Goal: Task Accomplishment & Management: Complete application form

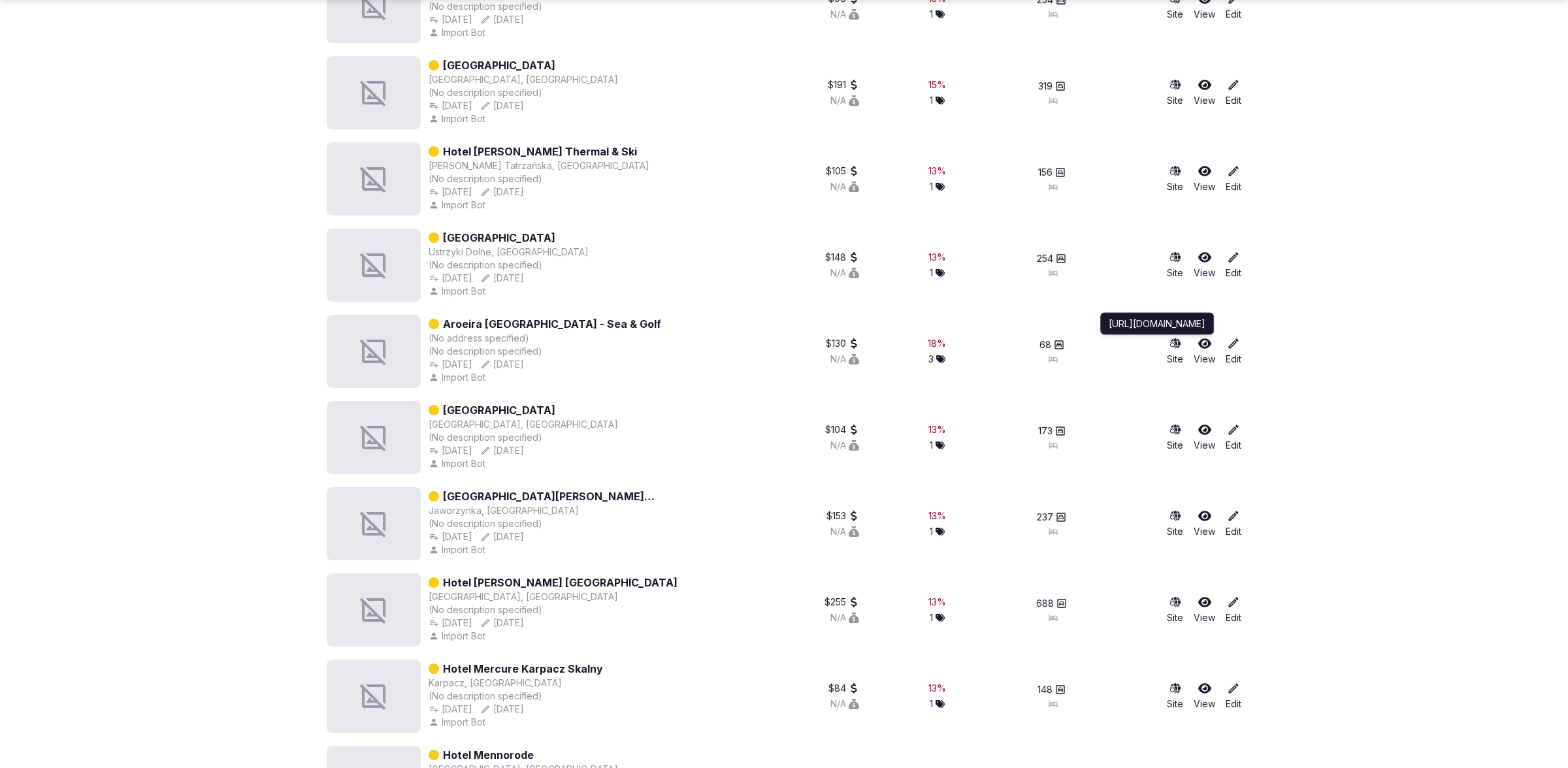
scroll to position [36973, 0]
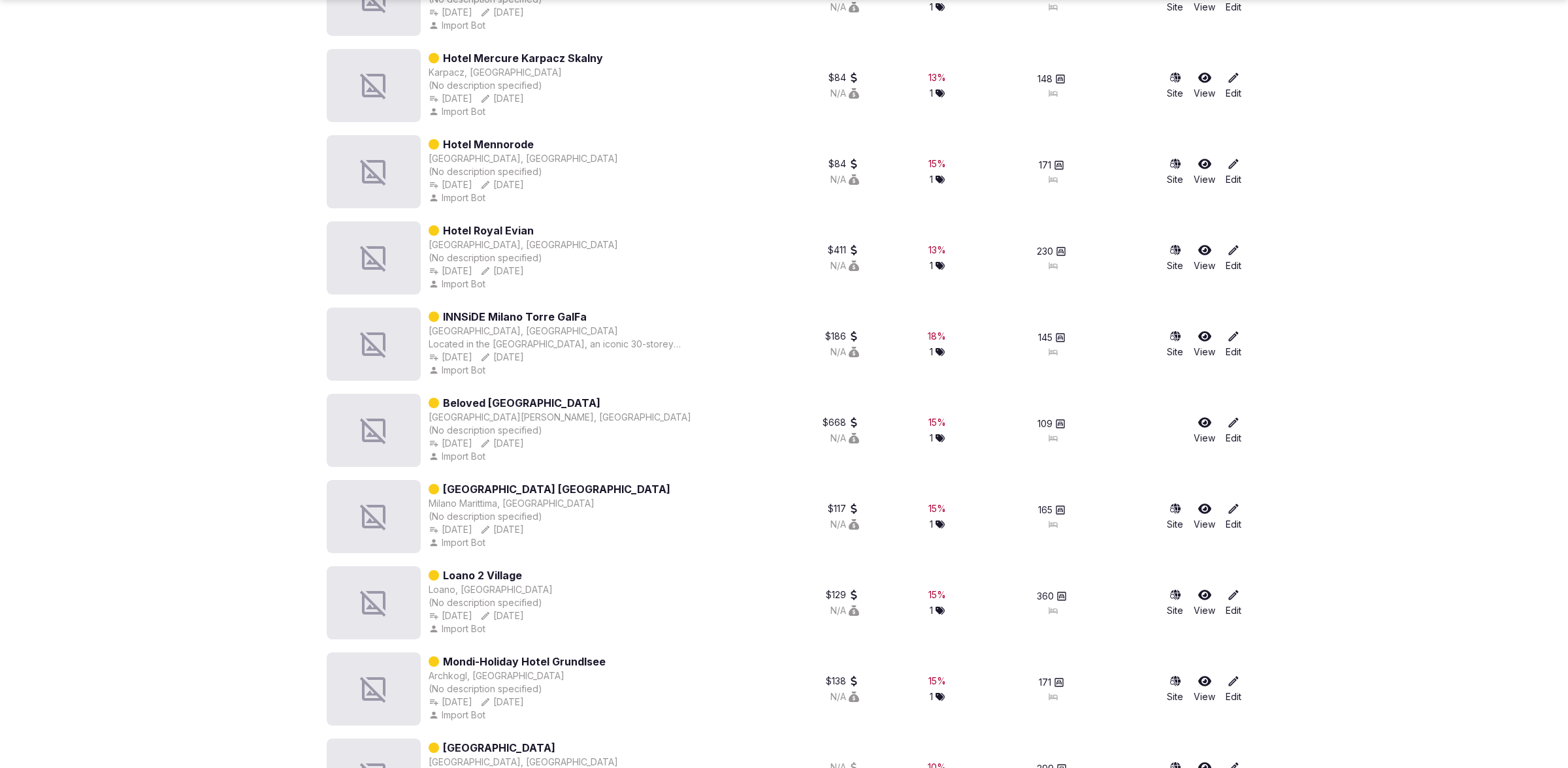
scroll to position [37588, 0]
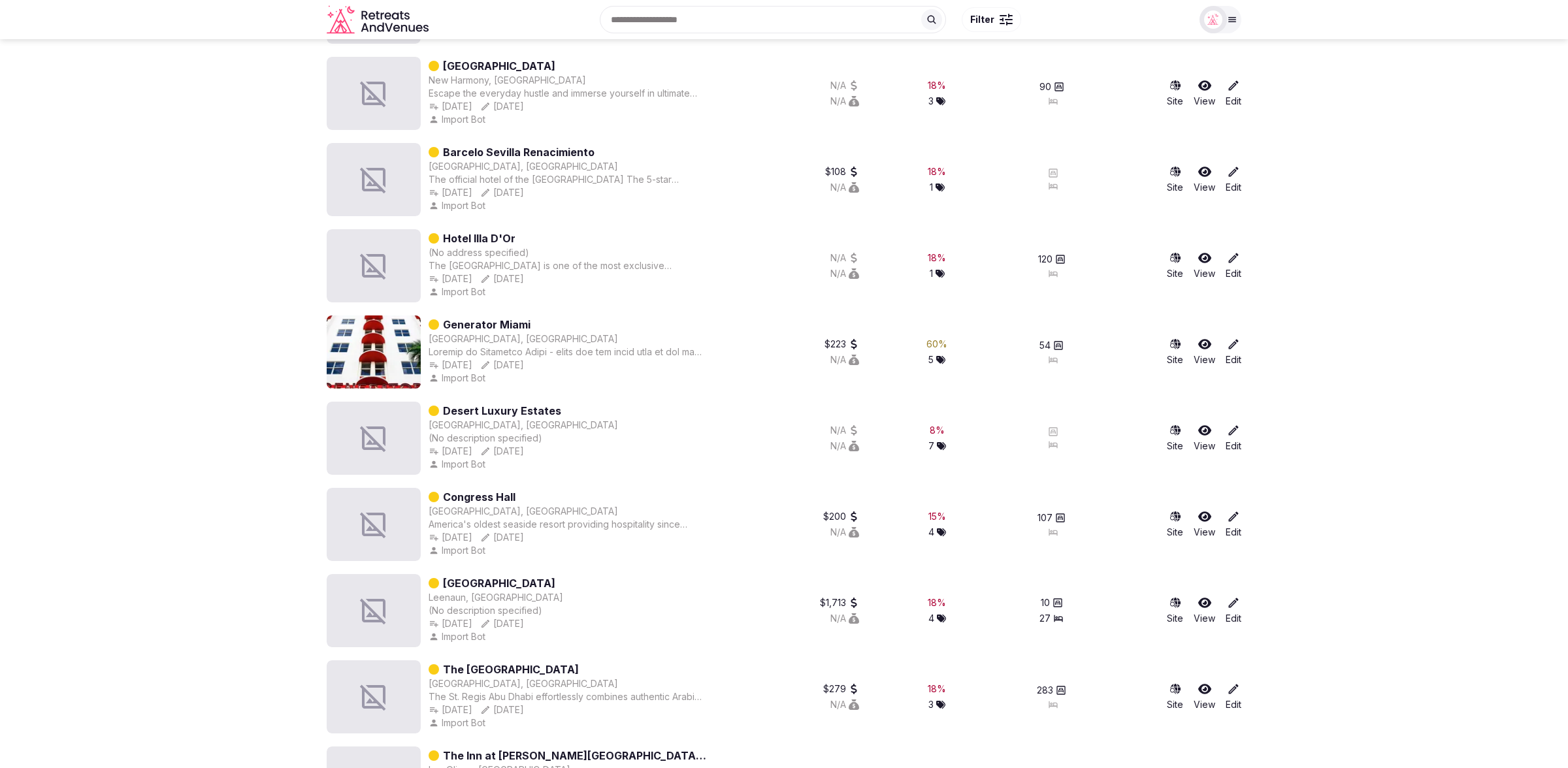
scroll to position [0, 0]
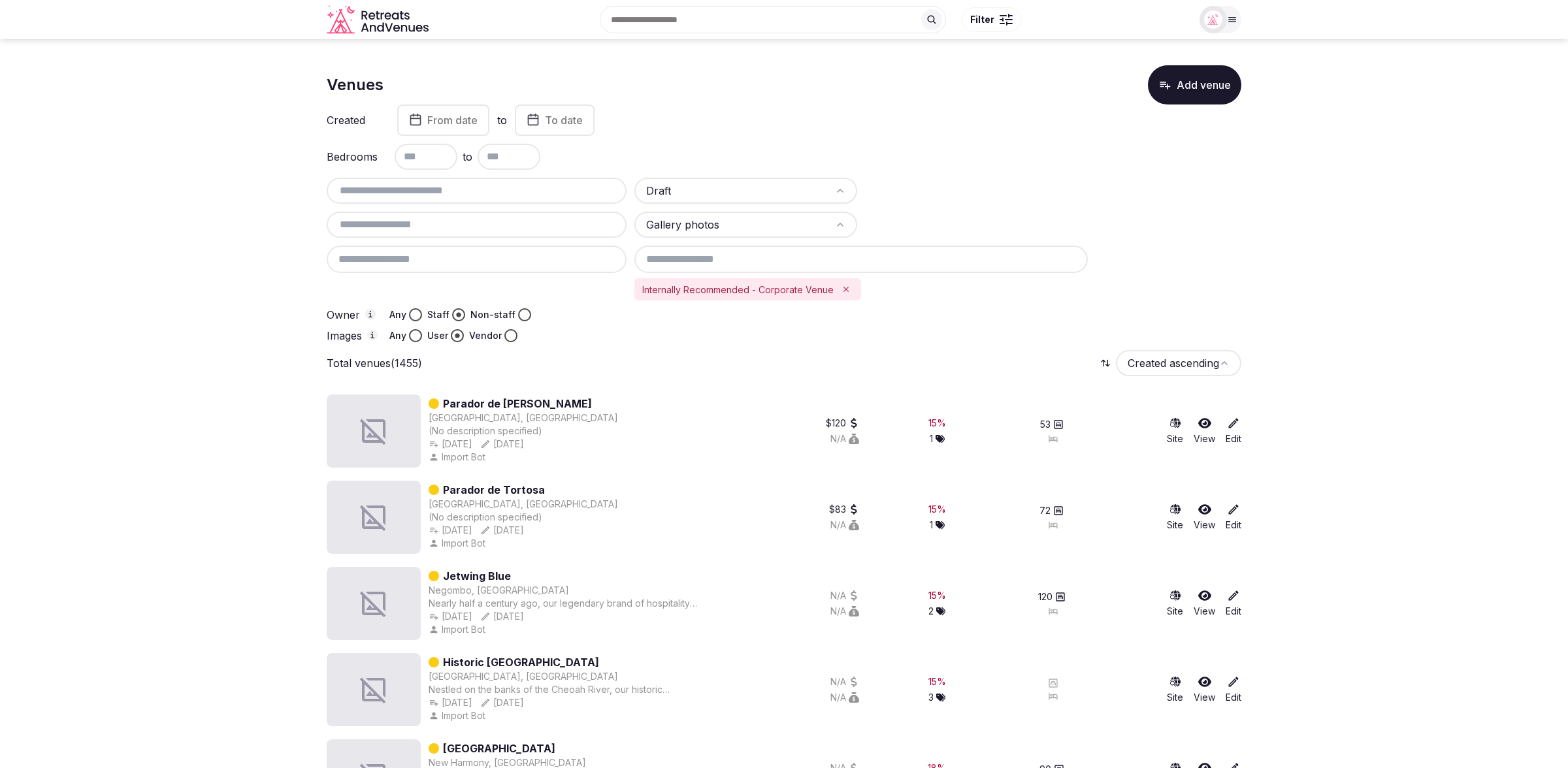
click at [1168, 155] on div "Bedrooms to" at bounding box center [784, 157] width 915 height 26
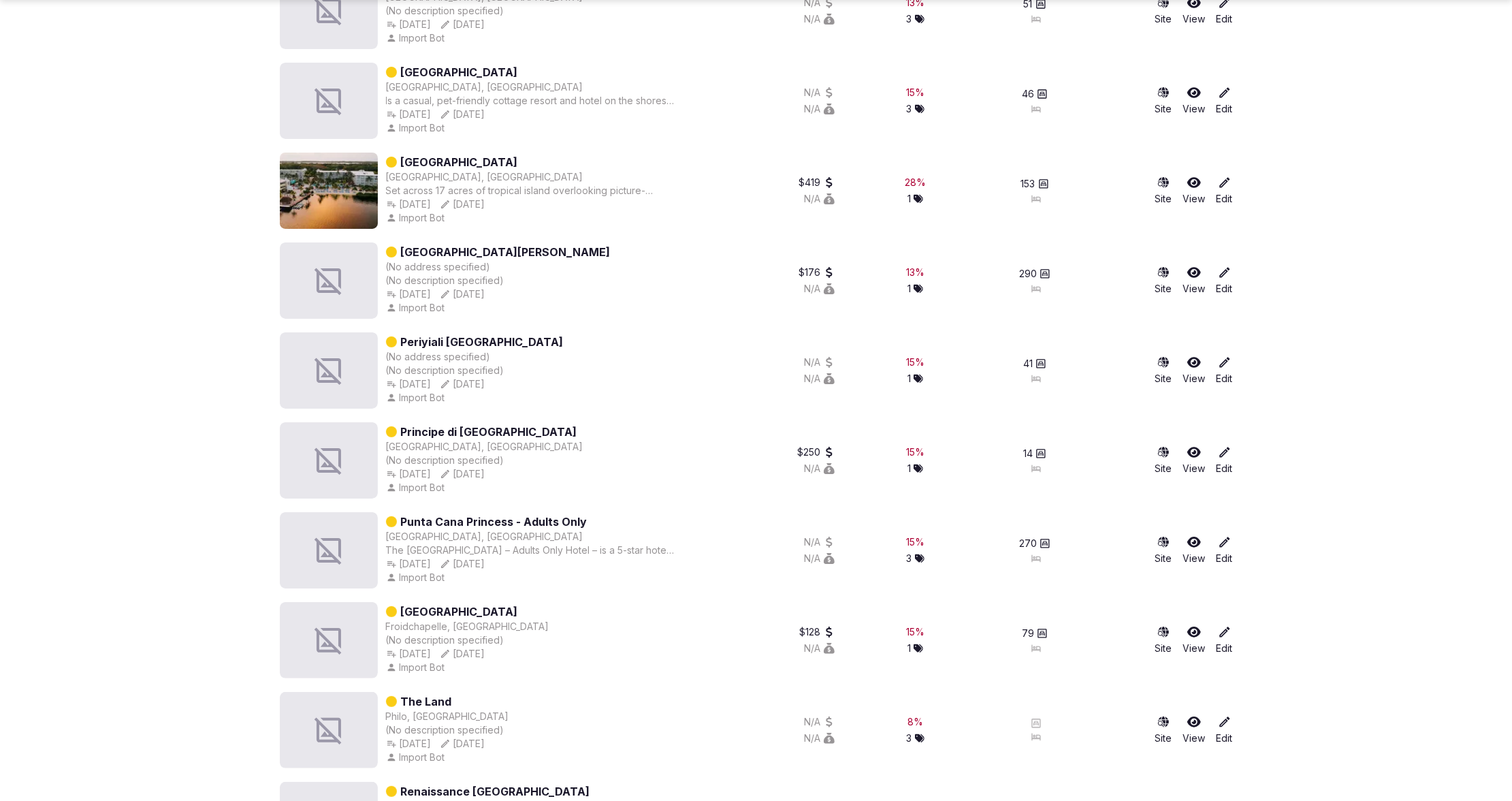
scroll to position [12245, 0]
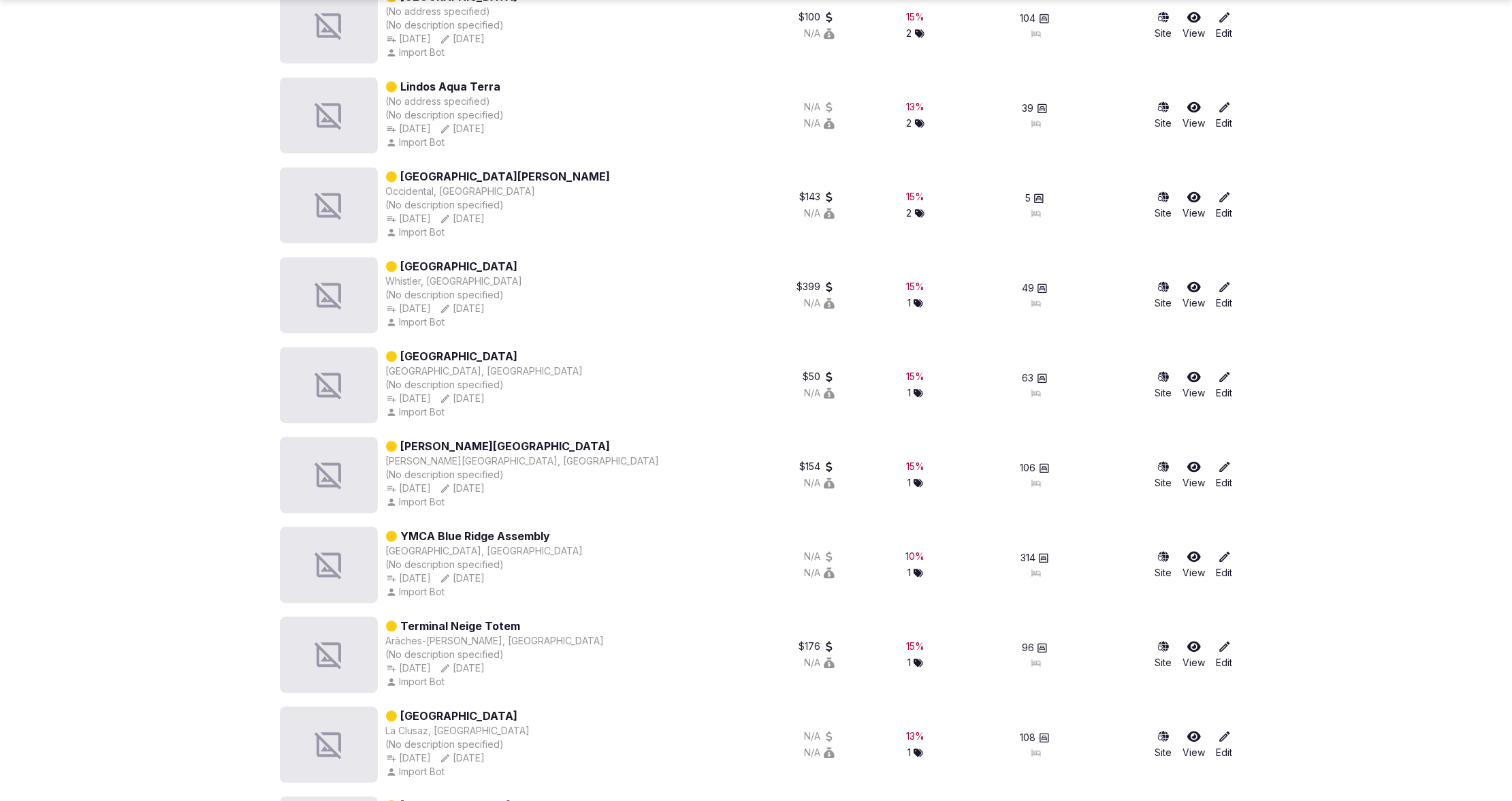
scroll to position [51613, 0]
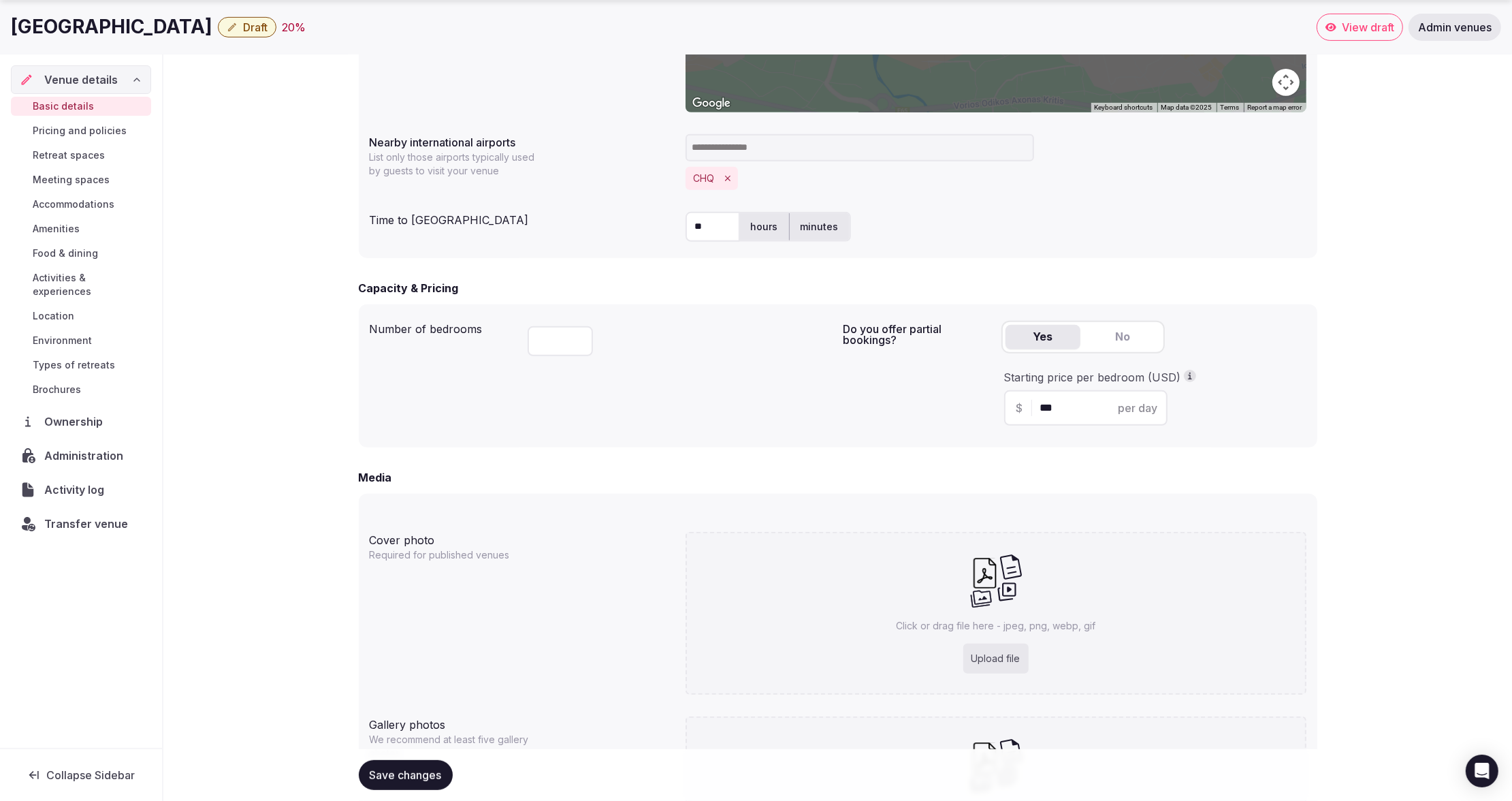
scroll to position [860, 0]
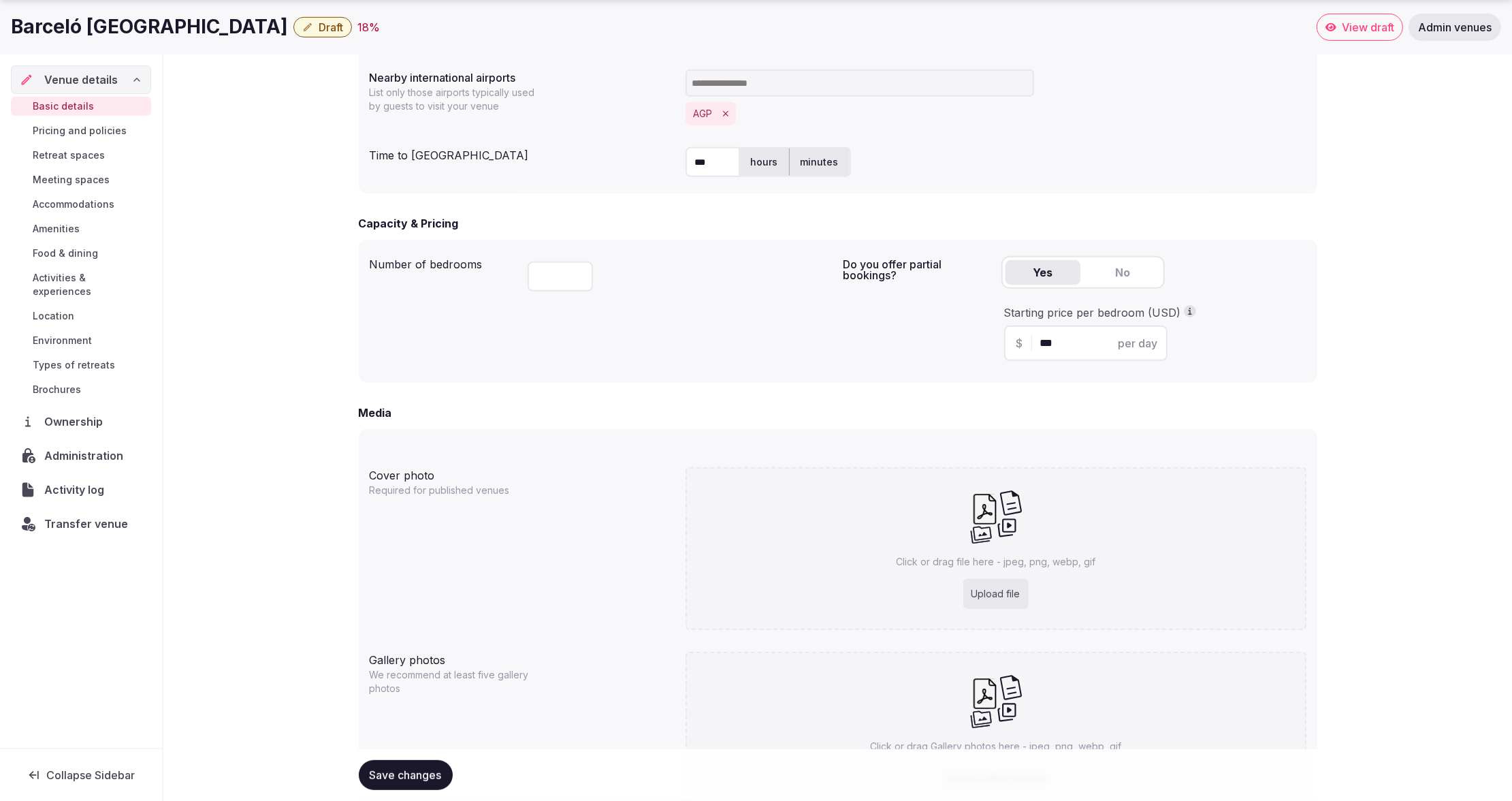
scroll to position [860, 0]
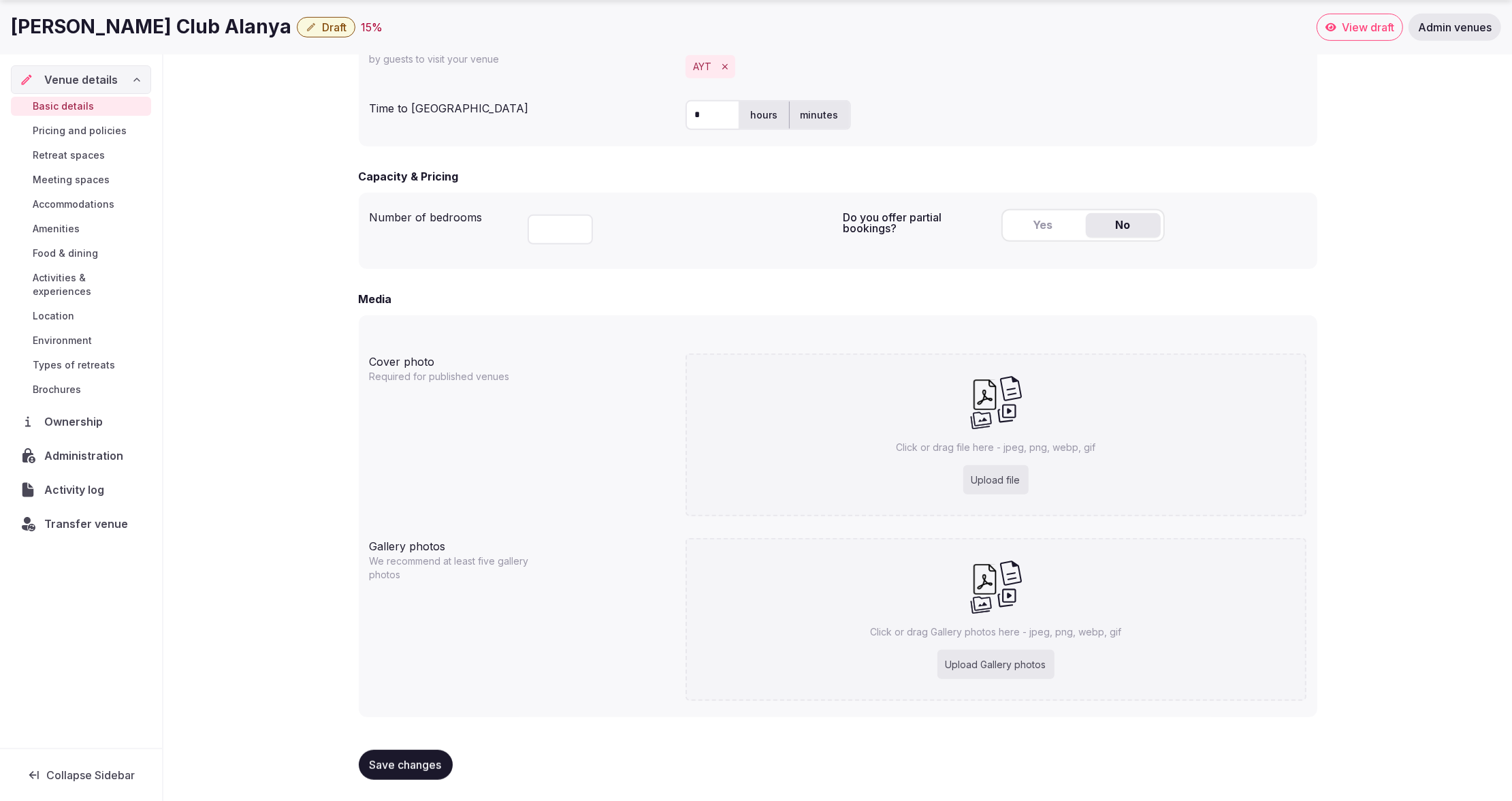
scroll to position [794, 0]
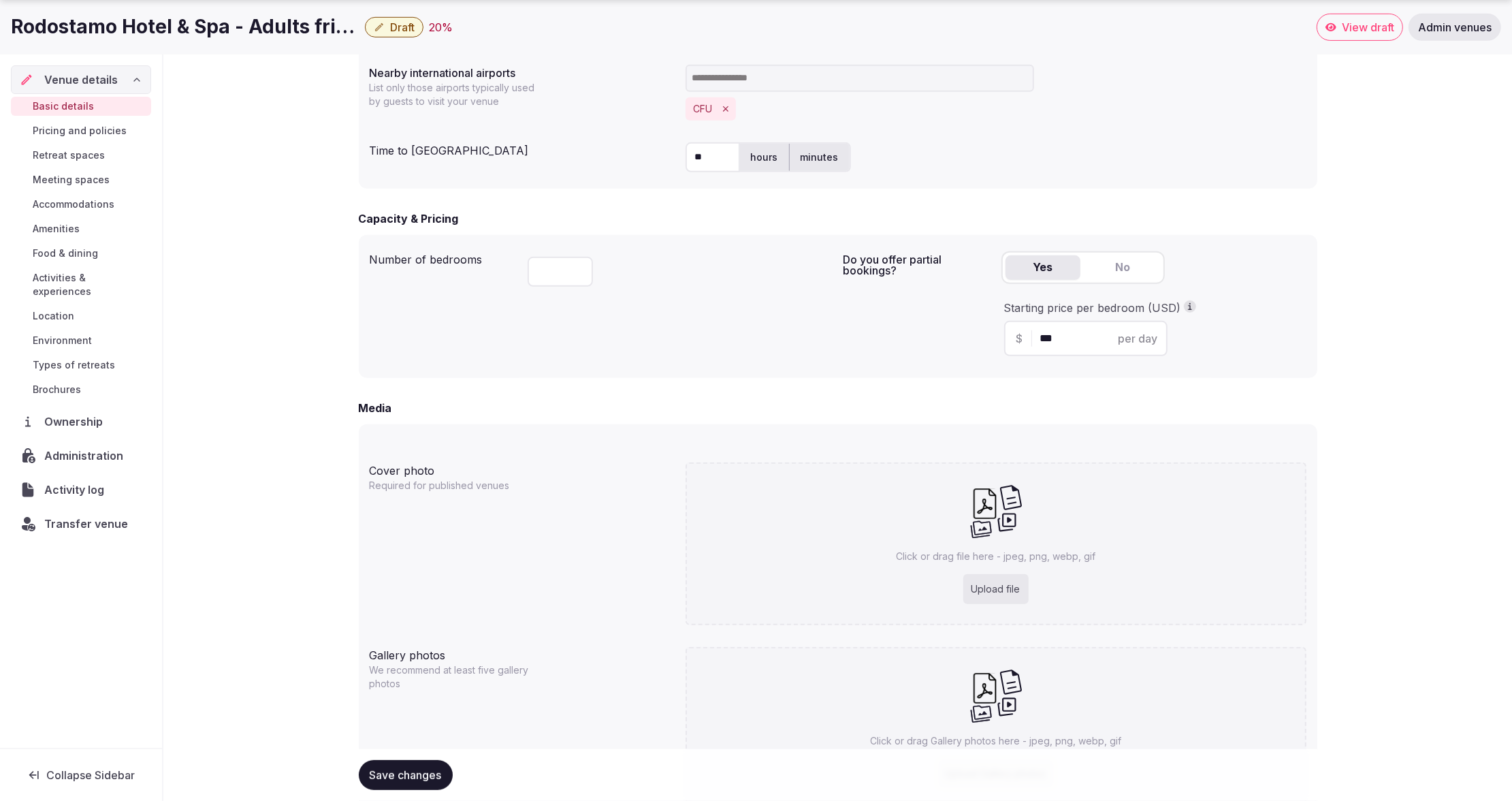
scroll to position [860, 0]
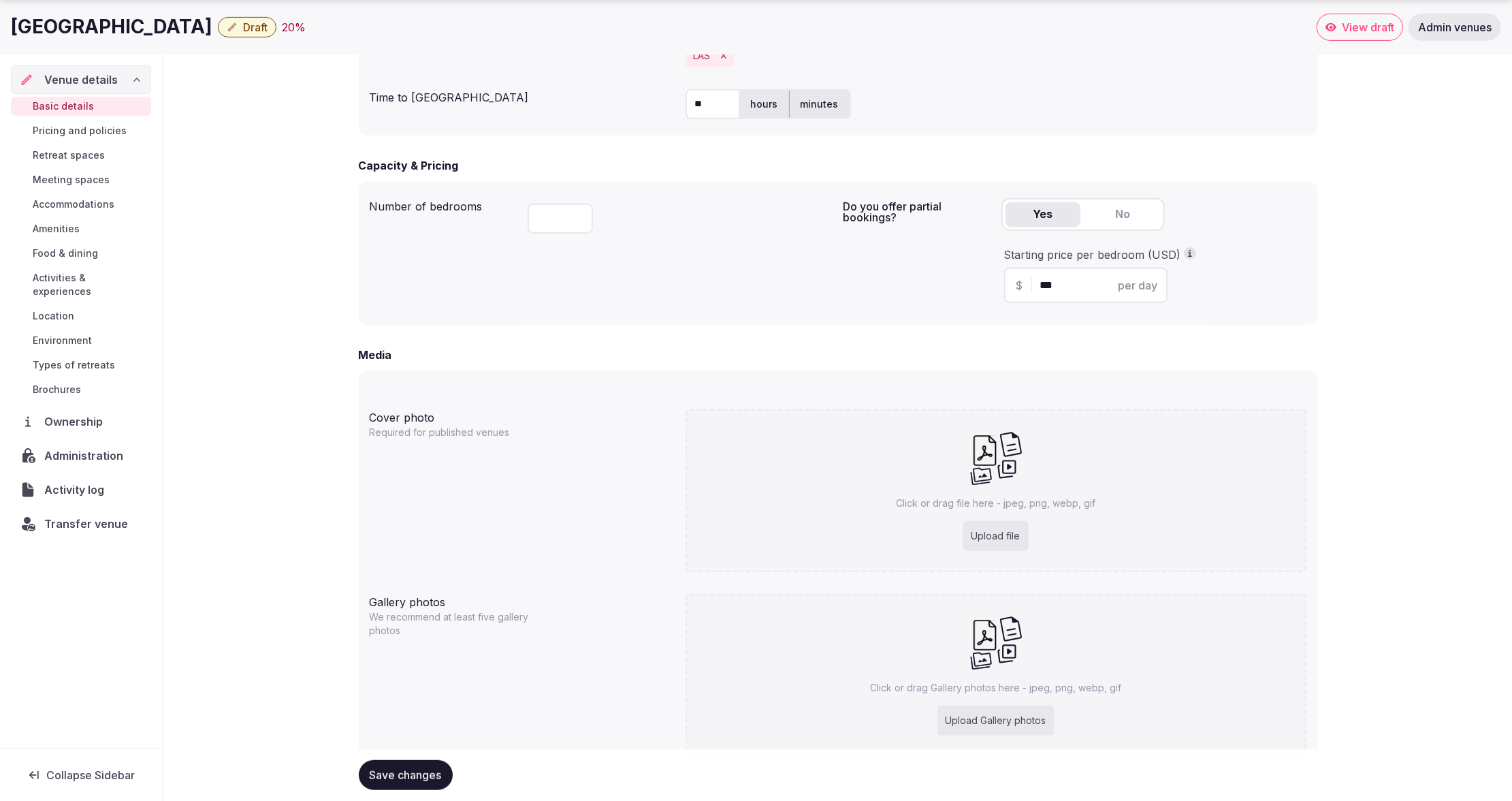
scroll to position [860, 0]
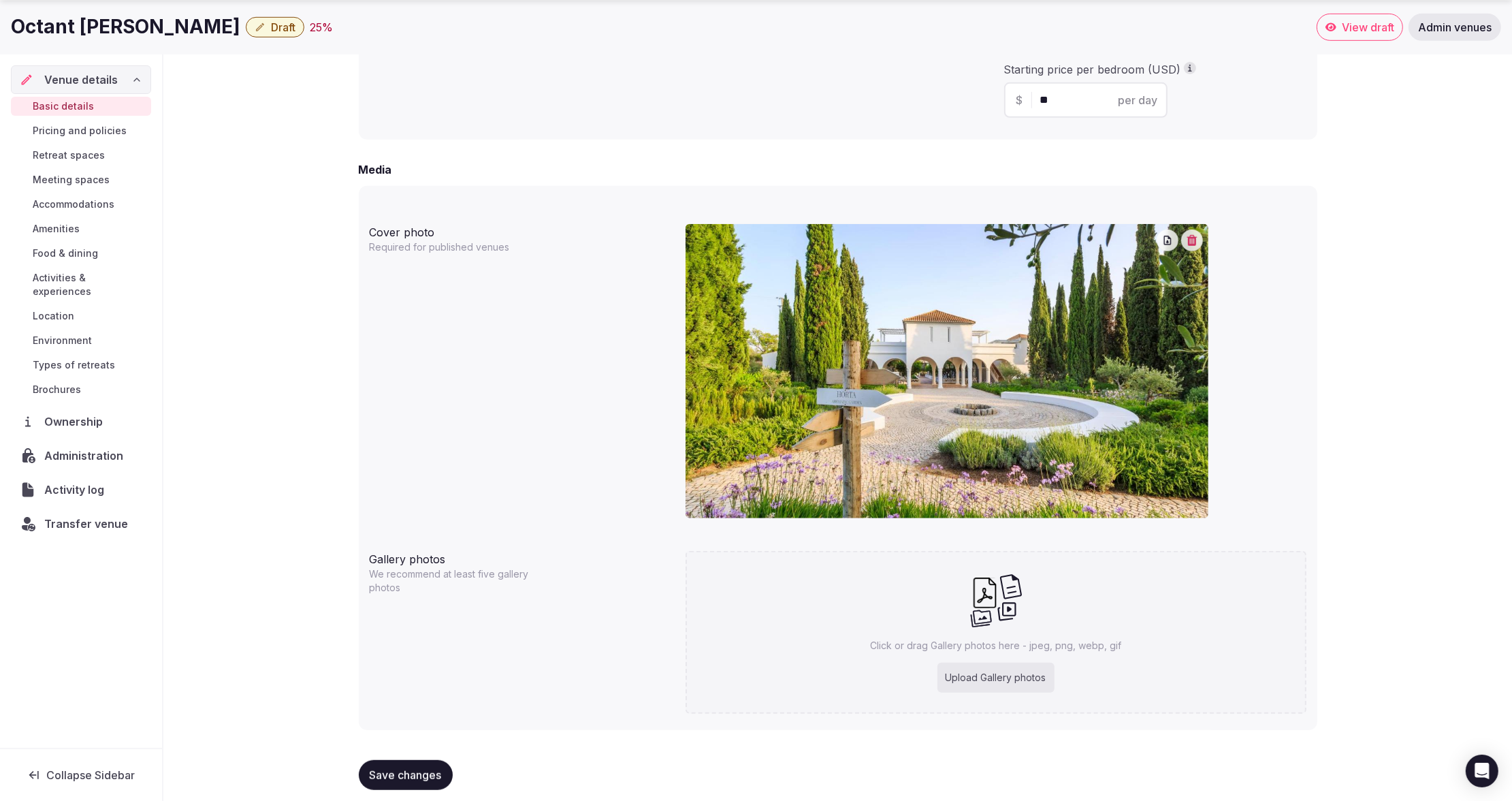
scroll to position [1003, 0]
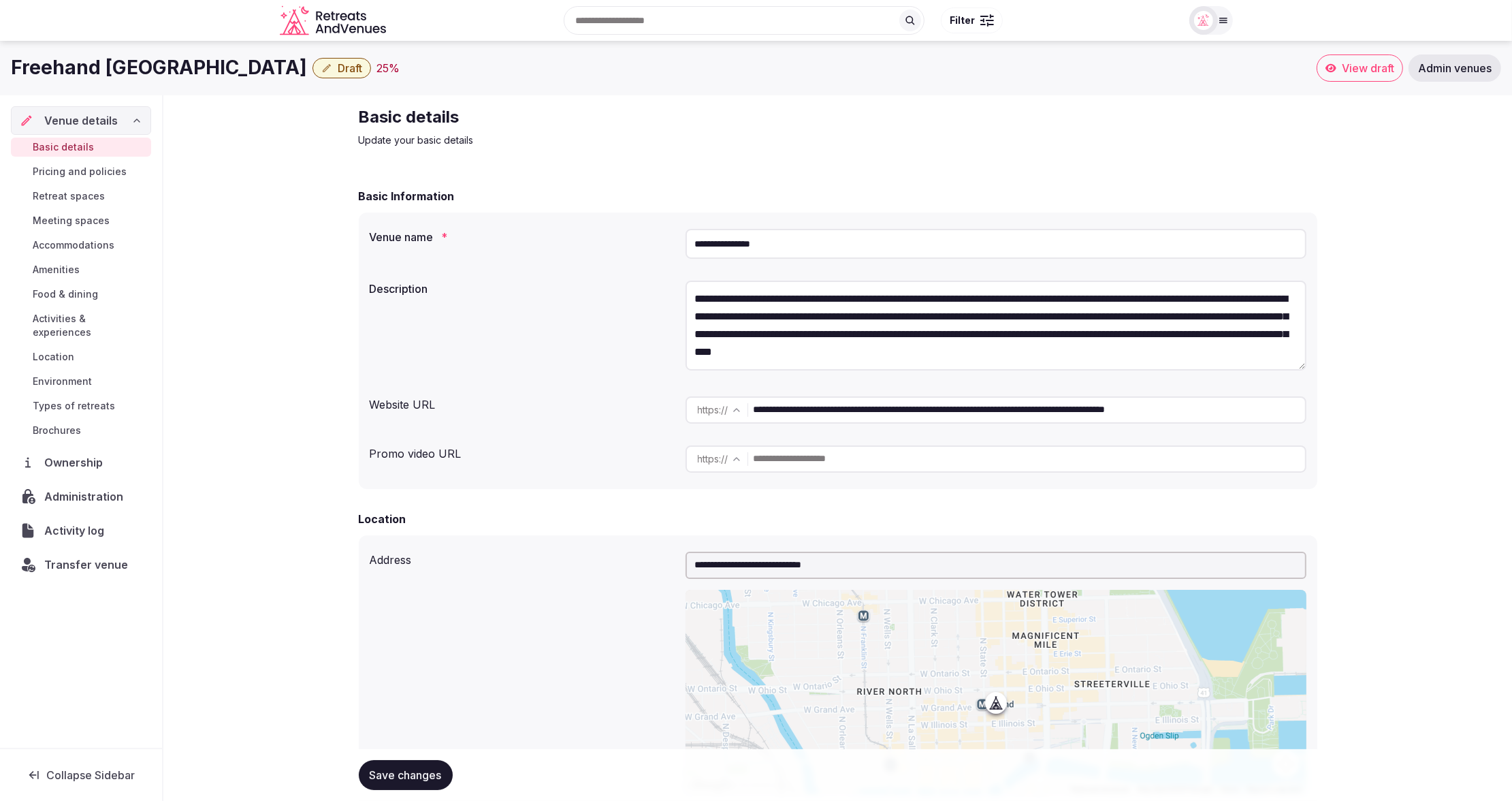
drag, startPoint x: 859, startPoint y: 232, endPoint x: 778, endPoint y: 243, distance: 81.7
click at [728, 241] on input "**********" at bounding box center [996, 244] width 621 height 30
drag, startPoint x: 687, startPoint y: 246, endPoint x: 660, endPoint y: 247, distance: 27.0
click at [660, 245] on div "**********" at bounding box center [837, 244] width 937 height 41
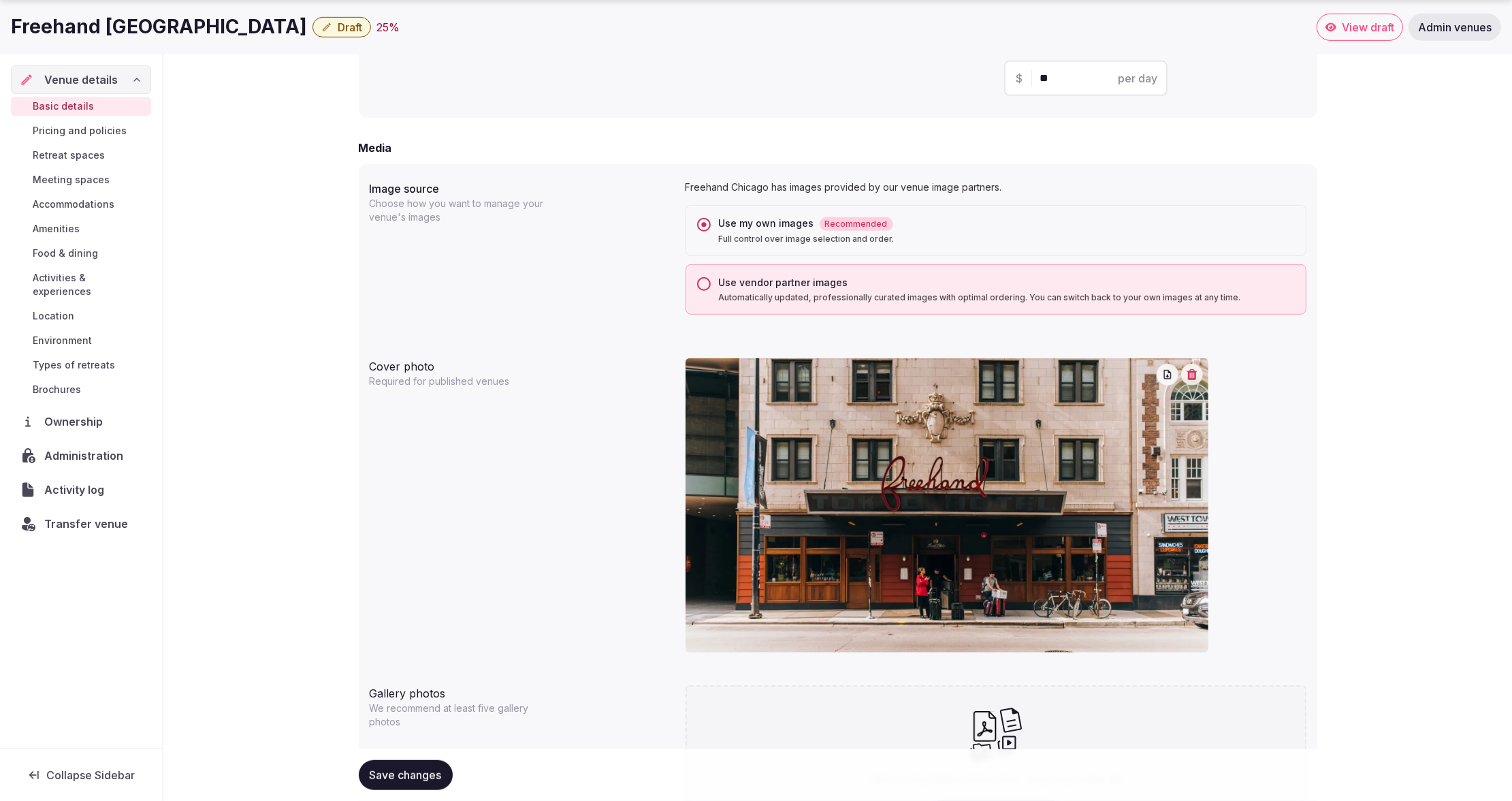
scroll to position [1054, 0]
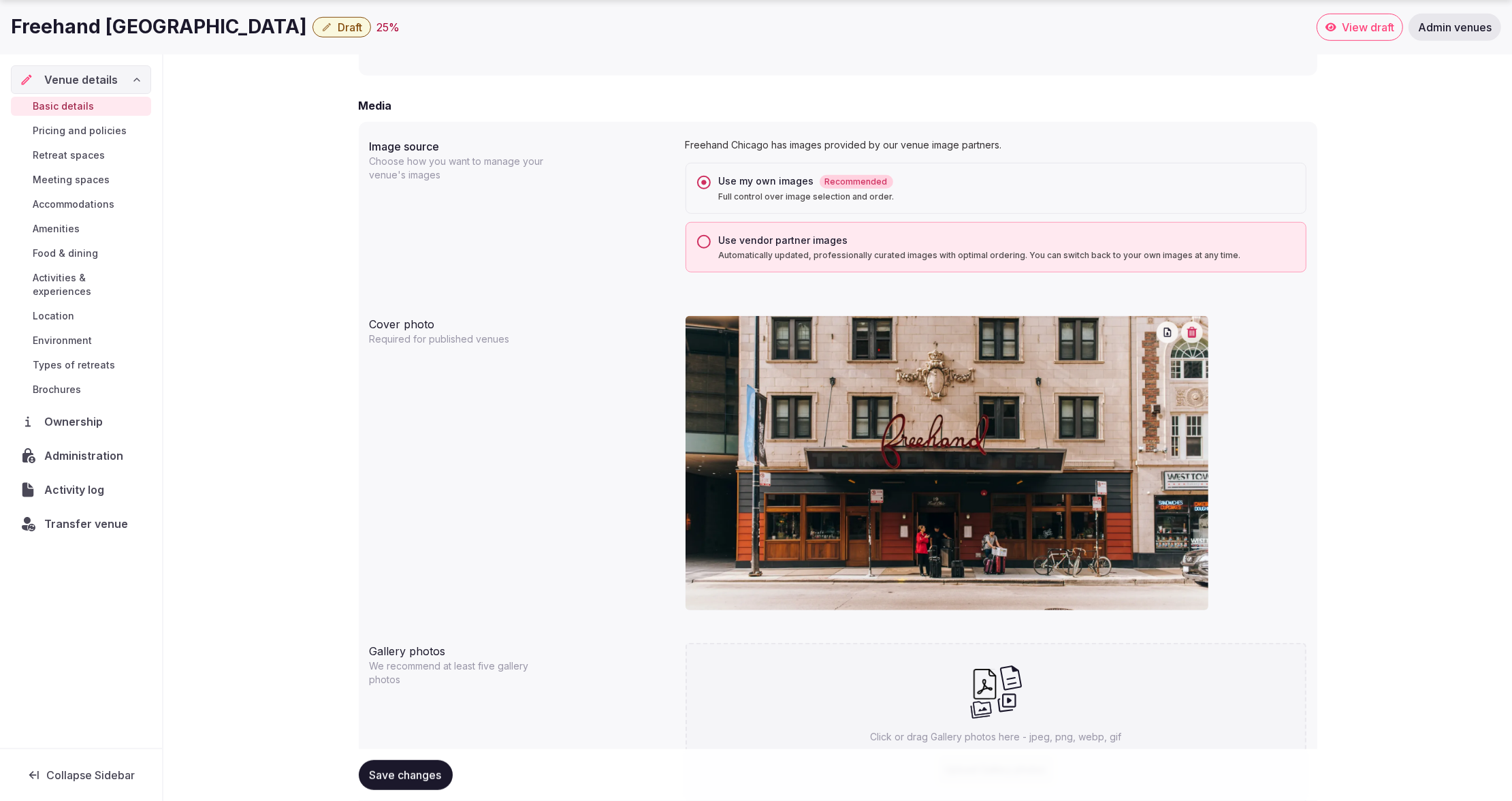
click at [704, 243] on button "Use vendor partner images Automatically updated, professionally curated images …" at bounding box center [703, 241] width 14 height 14
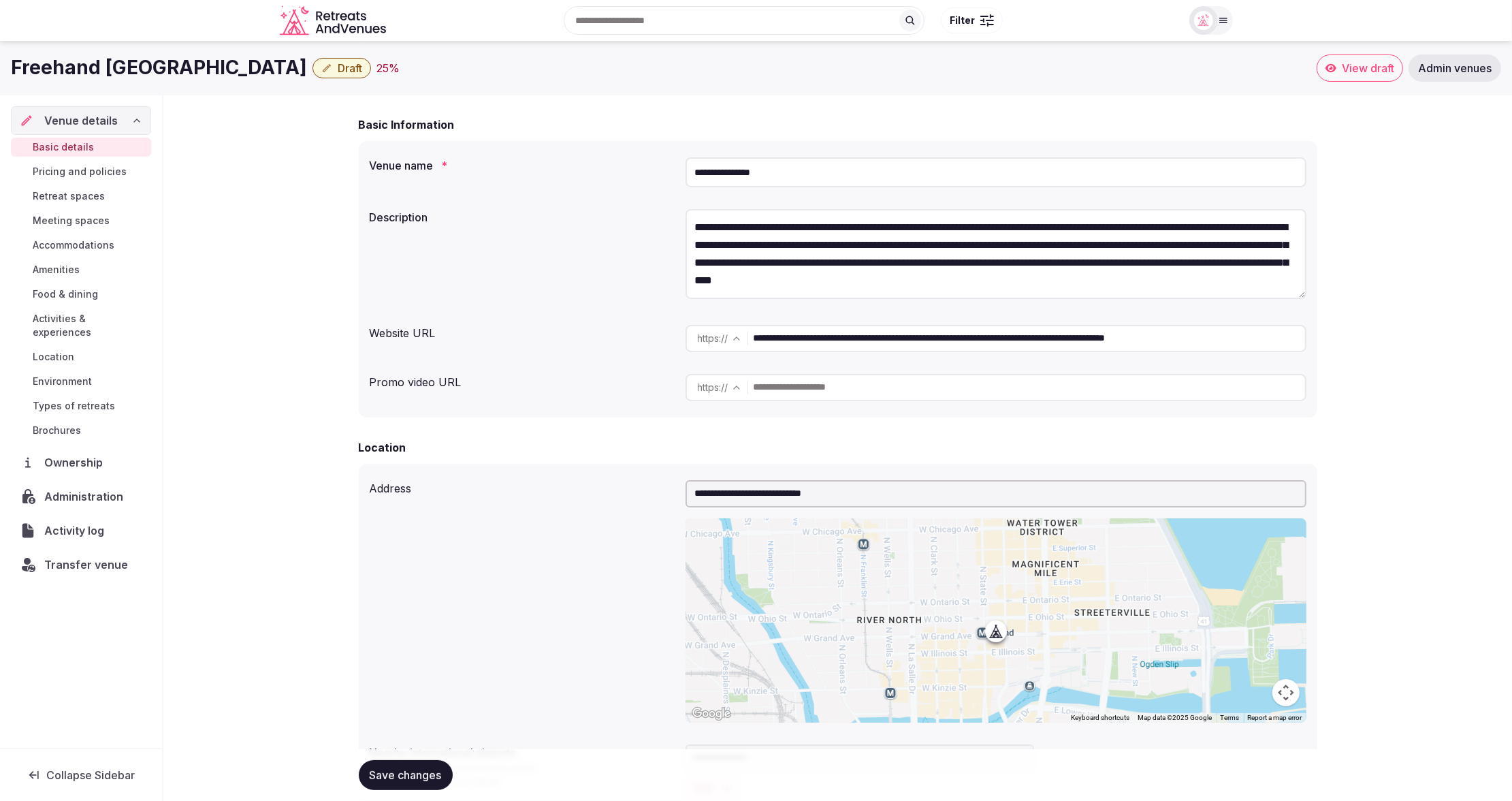
scroll to position [0, 0]
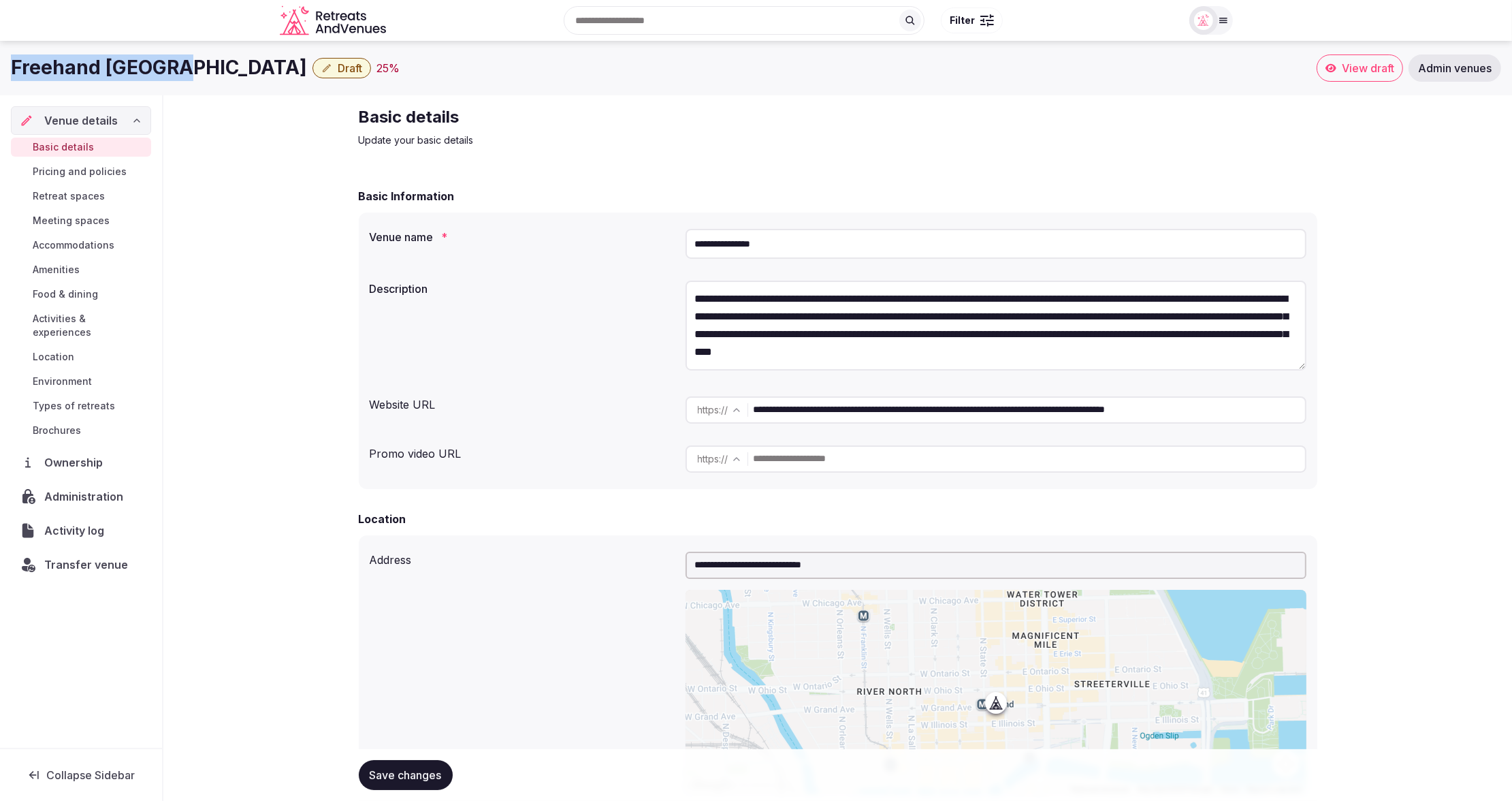
drag, startPoint x: 9, startPoint y: 63, endPoint x: 156, endPoint y: 68, distance: 147.1
click at [175, 71] on div "Freehand Chicago Draft 25 % View draft Admin venues" at bounding box center [756, 68] width 1512 height 27
copy h1 "Freehand [GEOGRAPHIC_DATA]"
click at [80, 488] on span "Administration" at bounding box center [86, 496] width 85 height 16
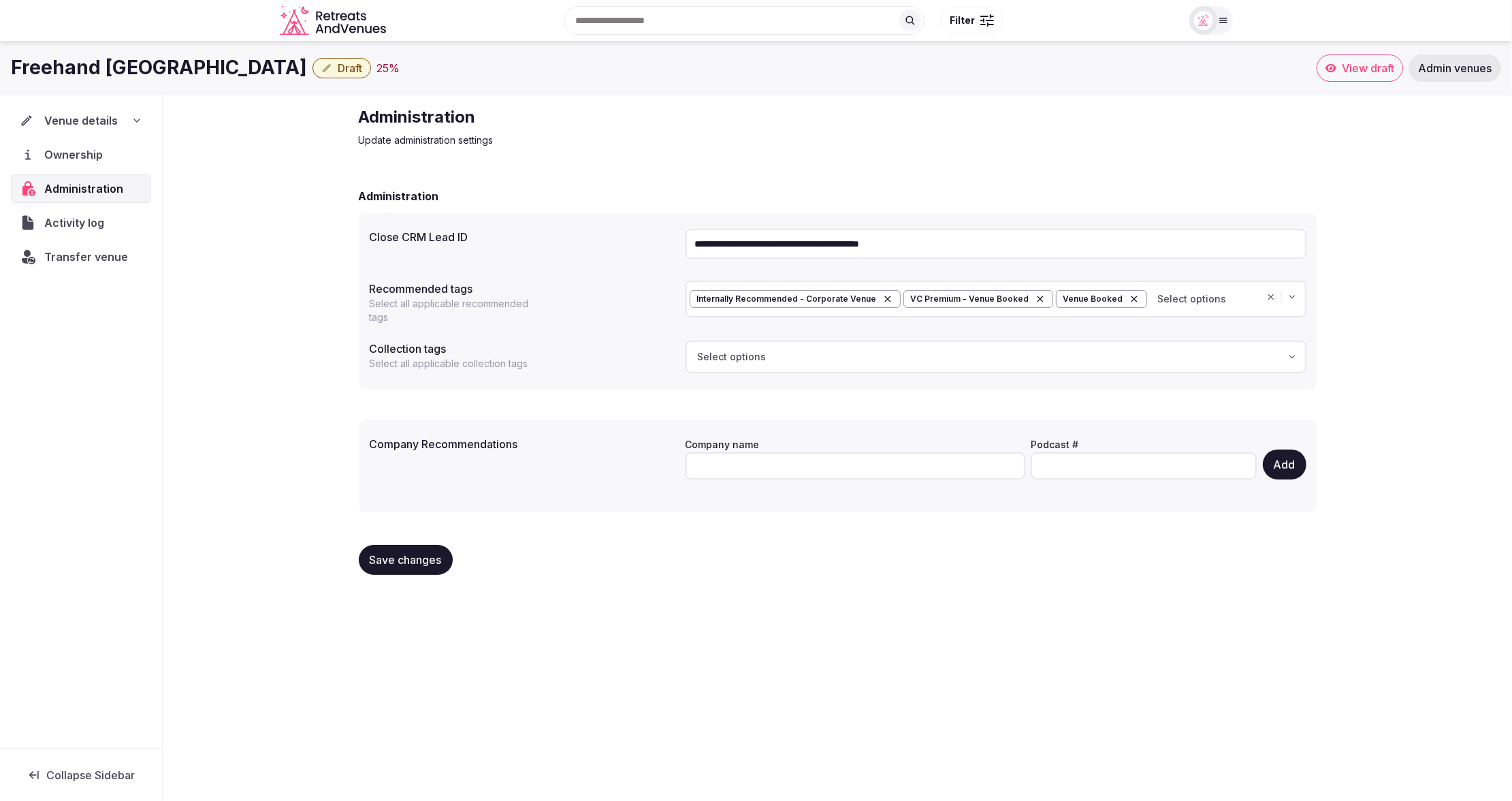
drag, startPoint x: 1009, startPoint y: 247, endPoint x: 686, endPoint y: 242, distance: 323.0
click at [686, 242] on input "**********" at bounding box center [996, 244] width 621 height 30
click at [63, 255] on span "Transfer venue" at bounding box center [86, 257] width 84 height 16
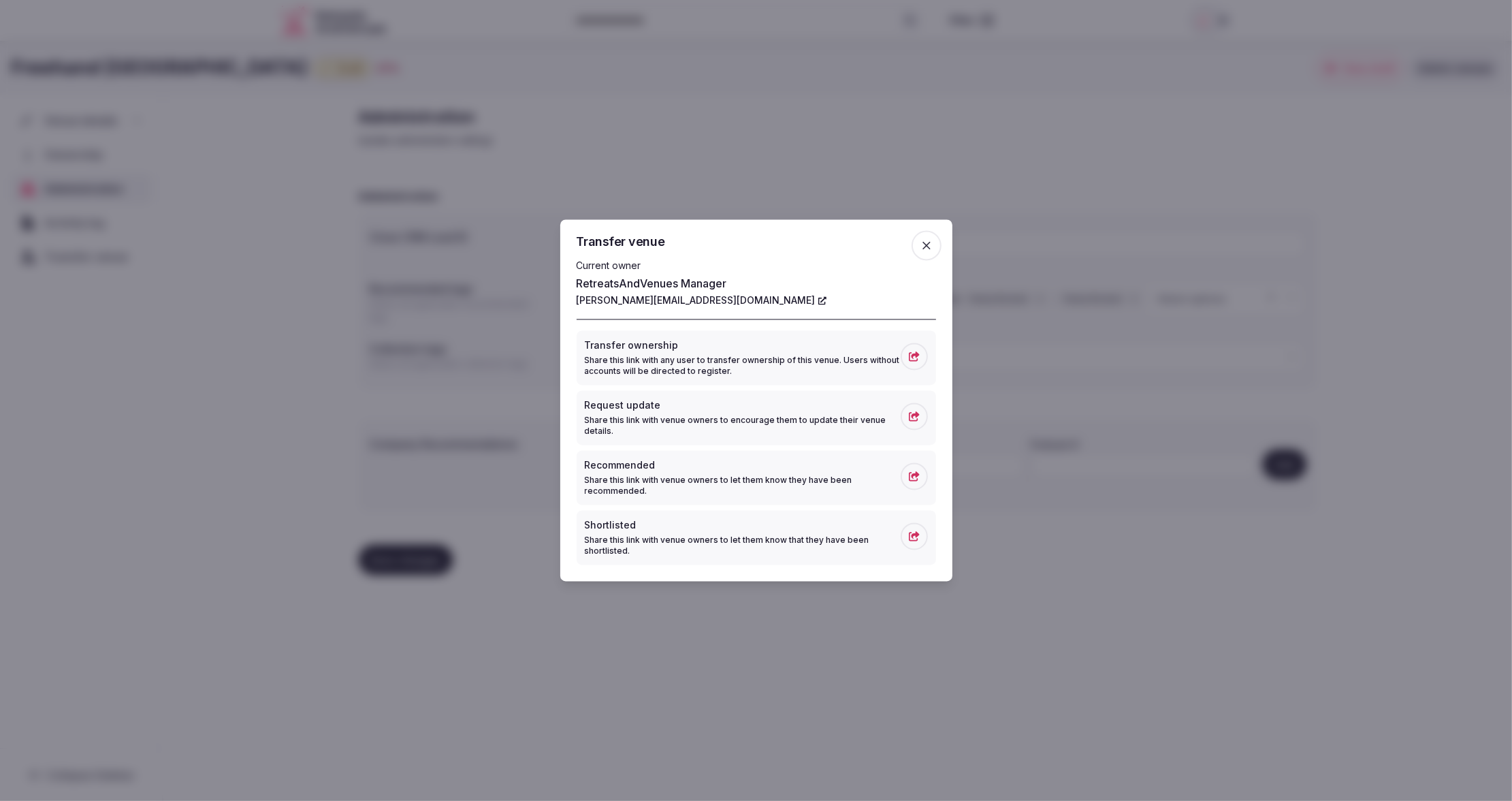
click at [928, 241] on icon "button" at bounding box center [926, 246] width 14 height 14
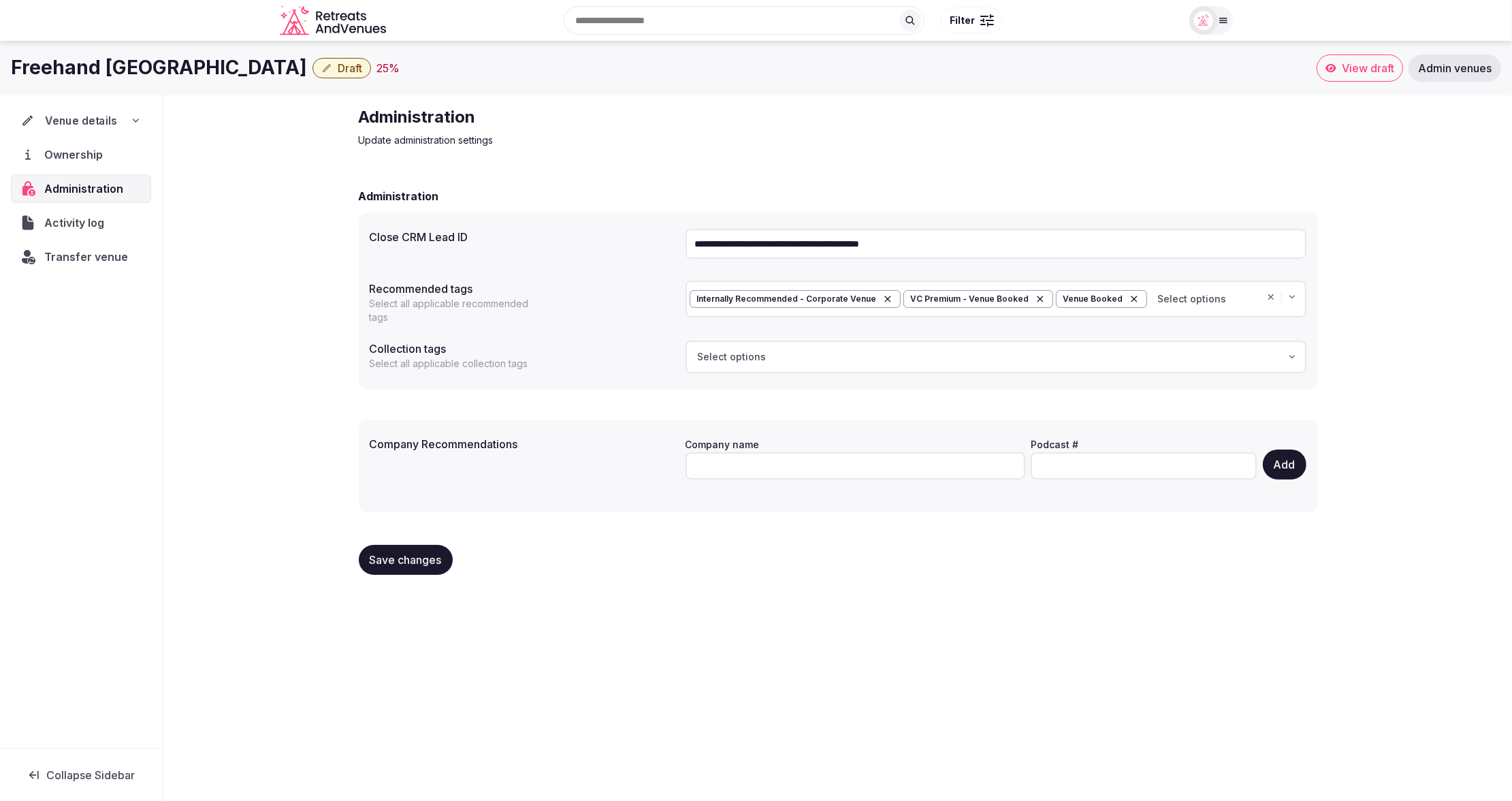
click at [121, 117] on div "Venue details" at bounding box center [81, 121] width 120 height 16
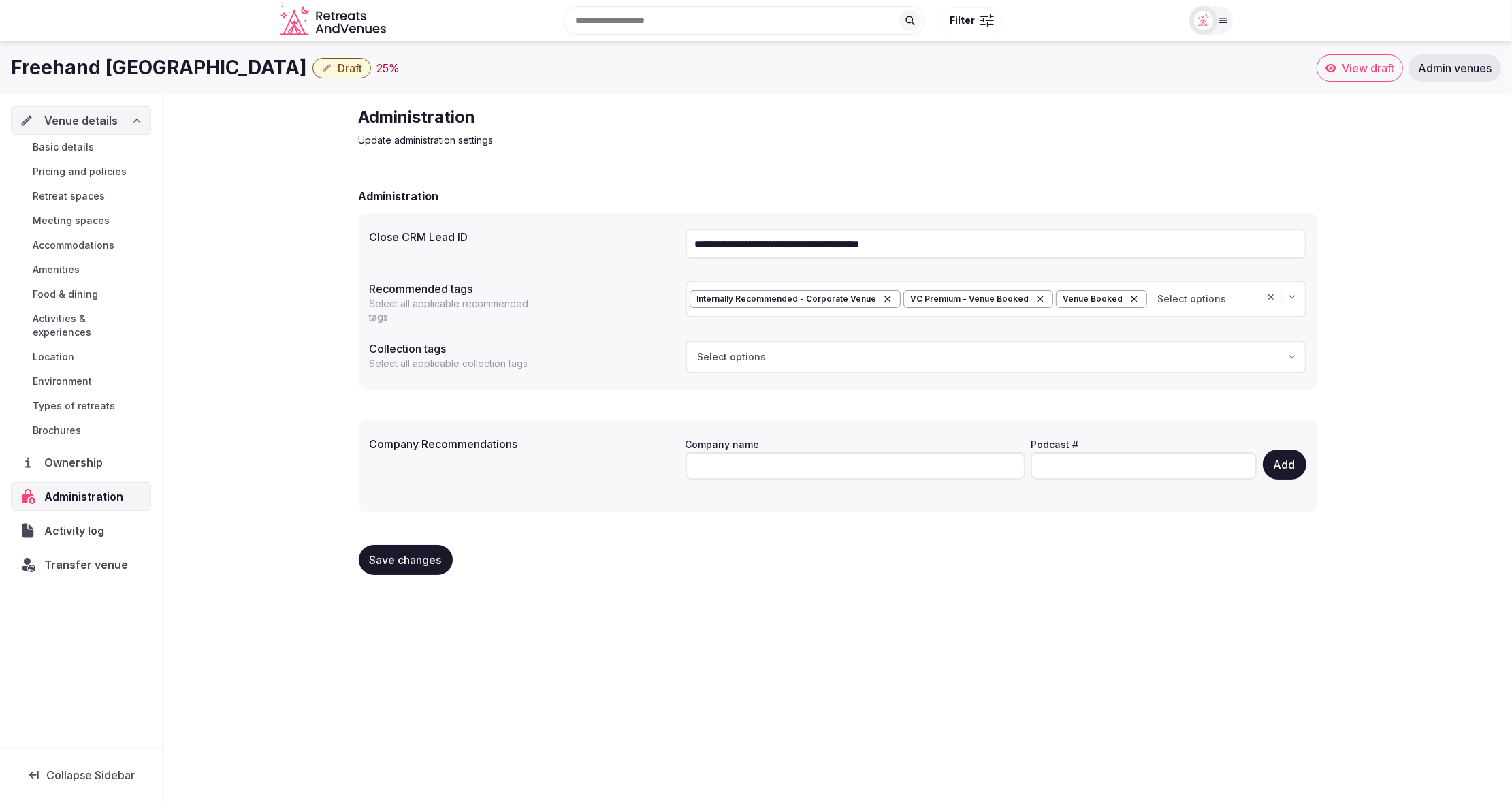
click at [82, 147] on span "Basic details" at bounding box center [63, 147] width 61 height 14
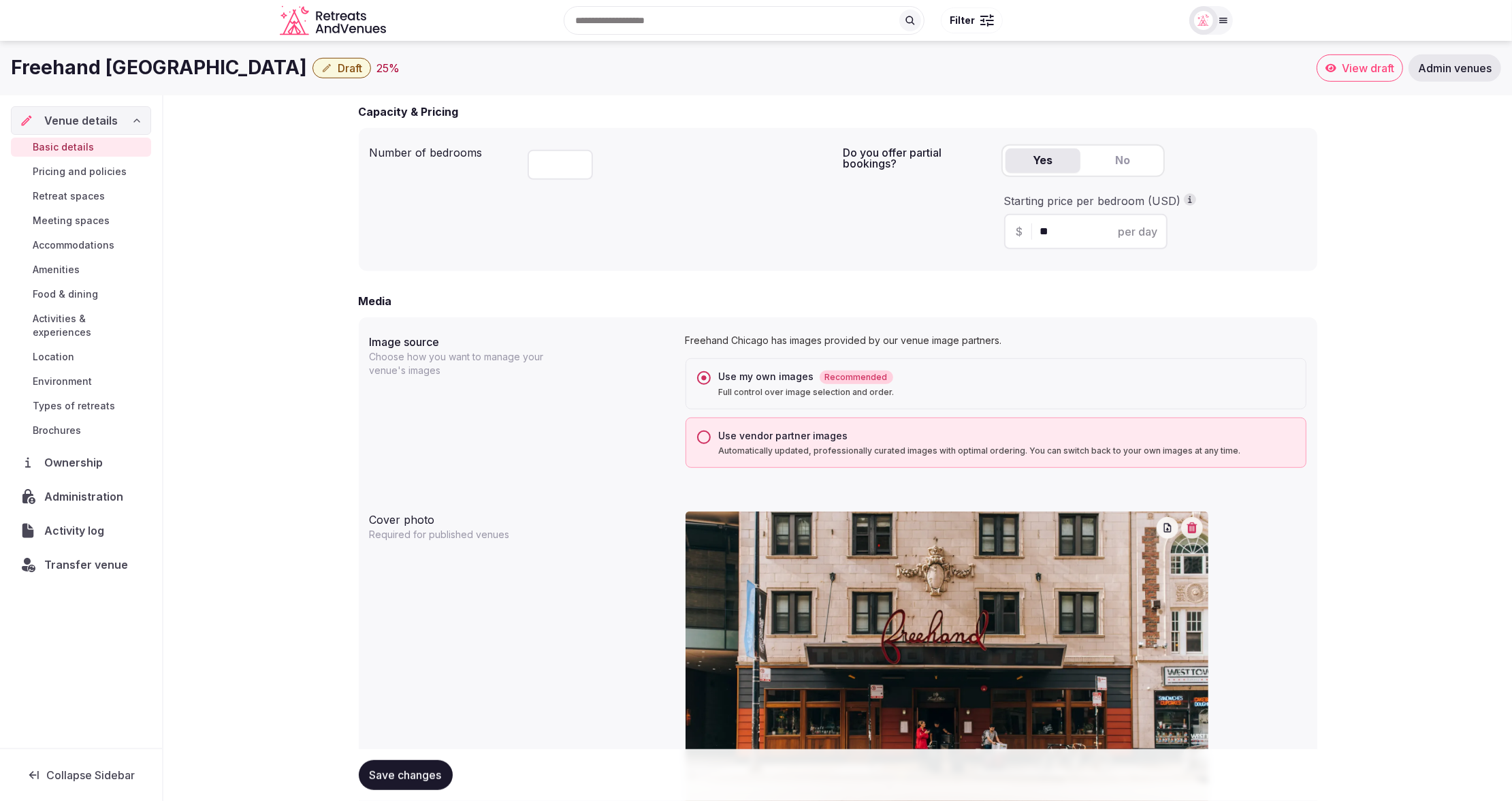
scroll to position [841, 0]
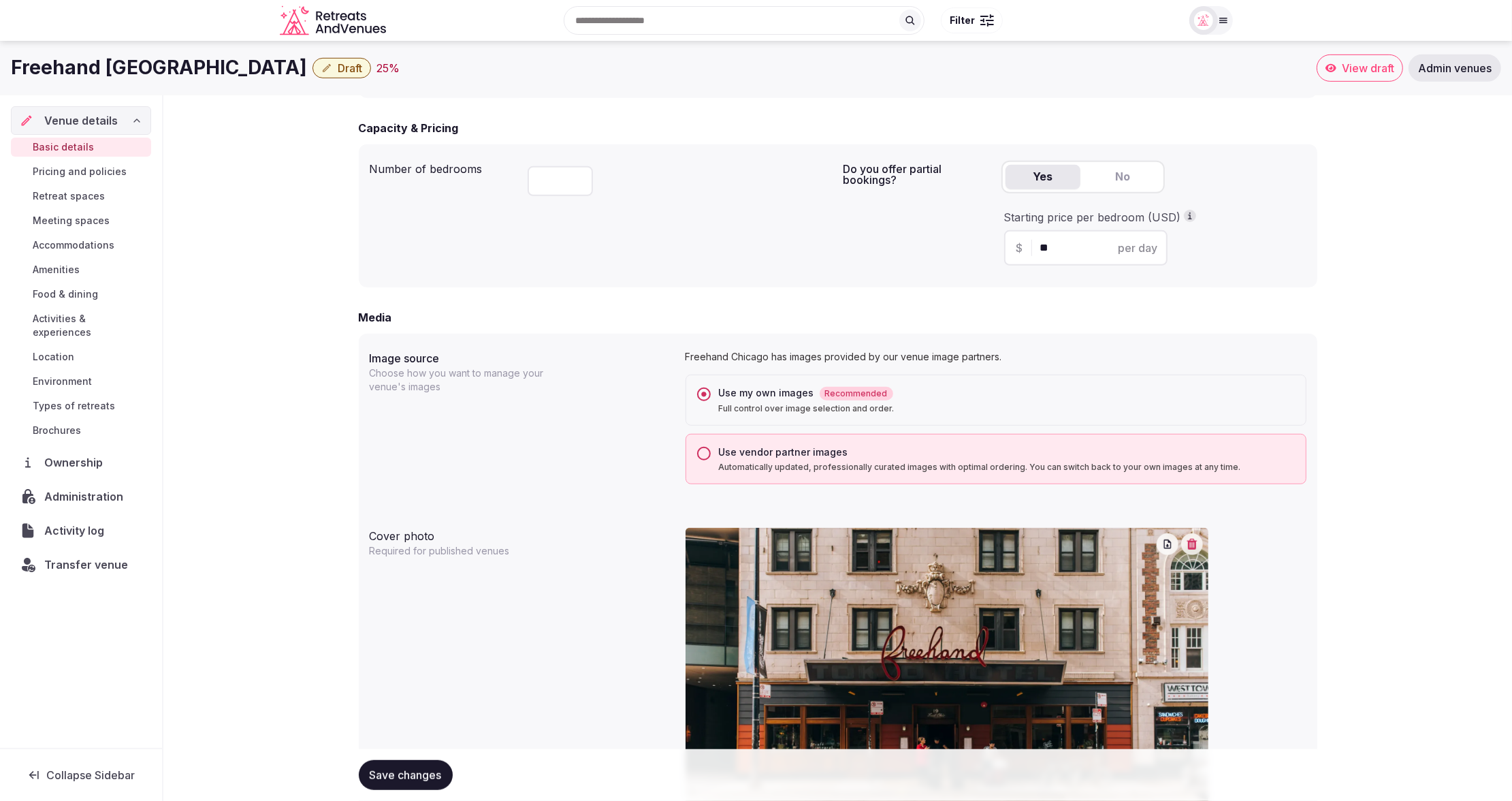
click at [702, 454] on button "Use vendor partner images Automatically updated, professionally curated images …" at bounding box center [703, 454] width 14 height 14
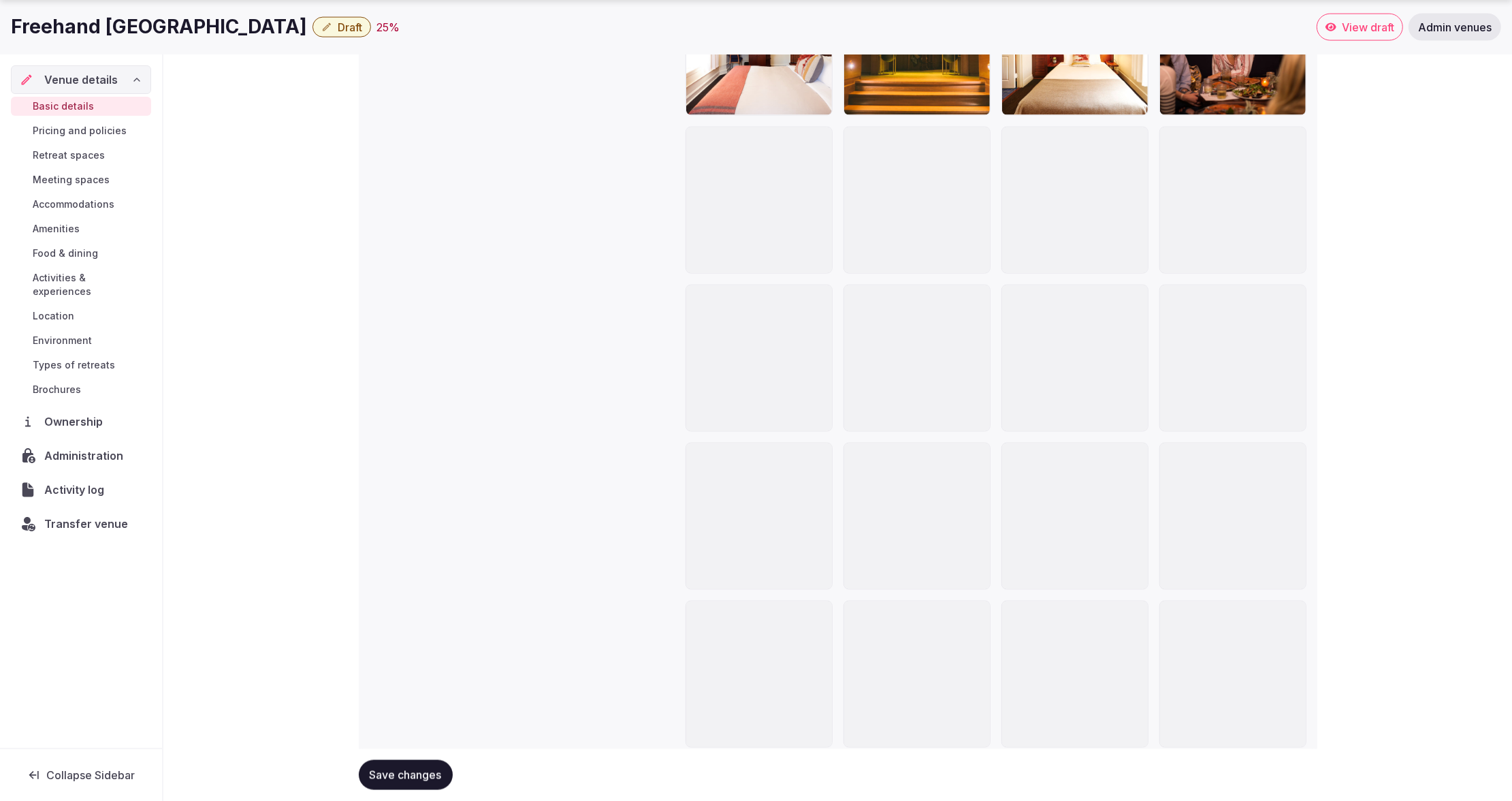
scroll to position [2460, 0]
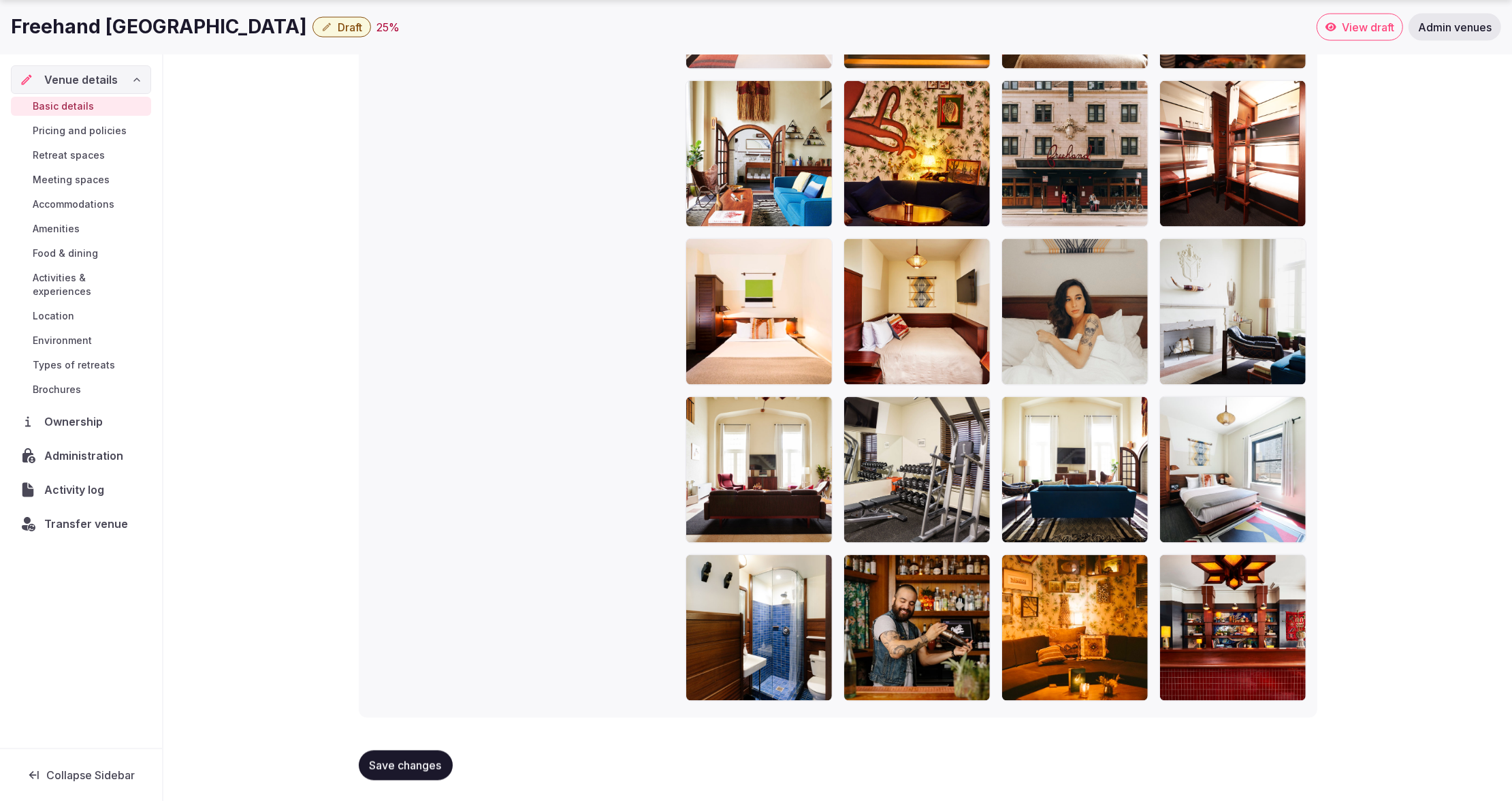
click at [409, 761] on span "Save changes" at bounding box center [405, 766] width 72 height 14
click at [405, 766] on span "Save changes" at bounding box center [405, 766] width 72 height 14
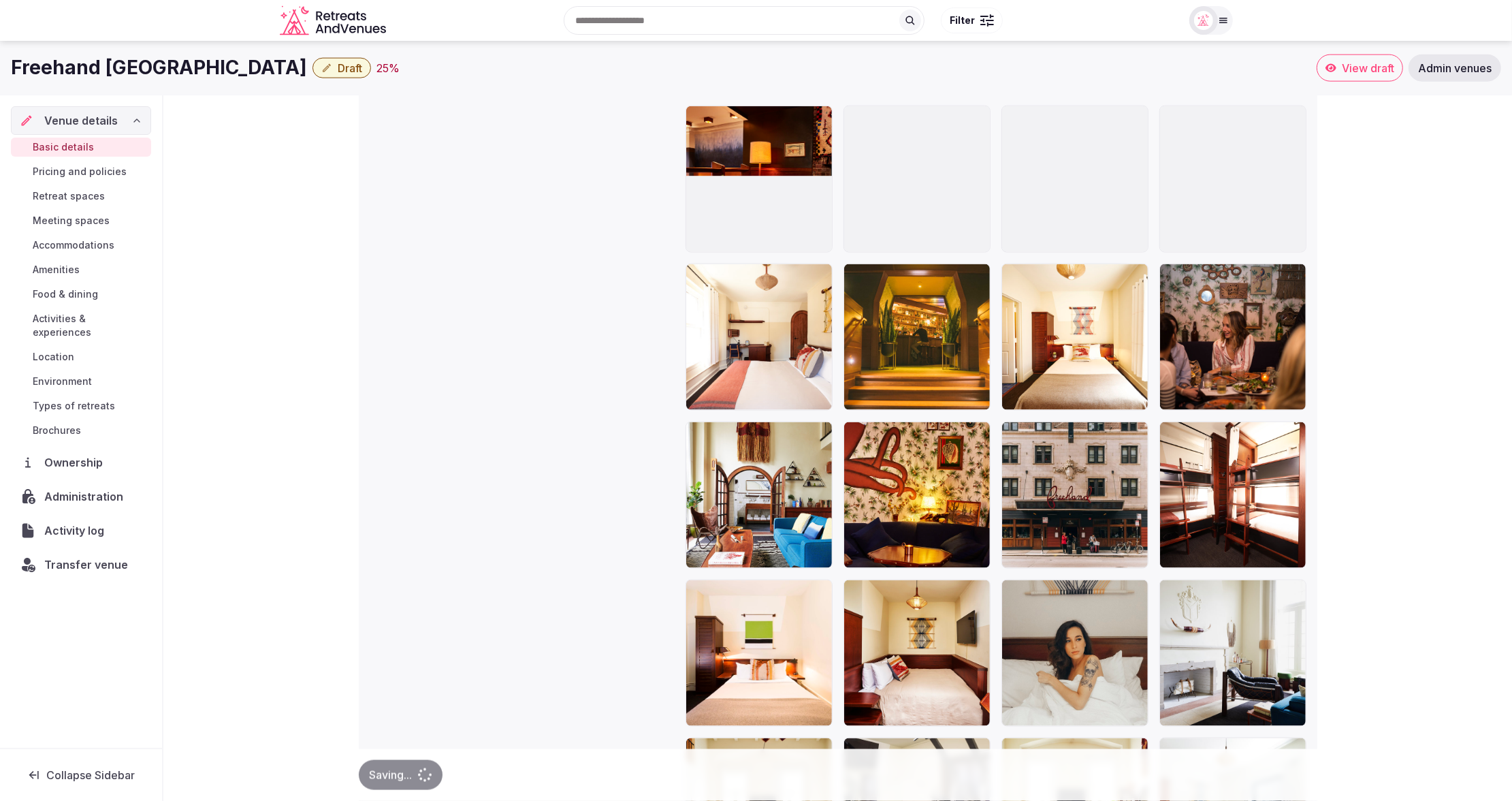
scroll to position [2016, 0]
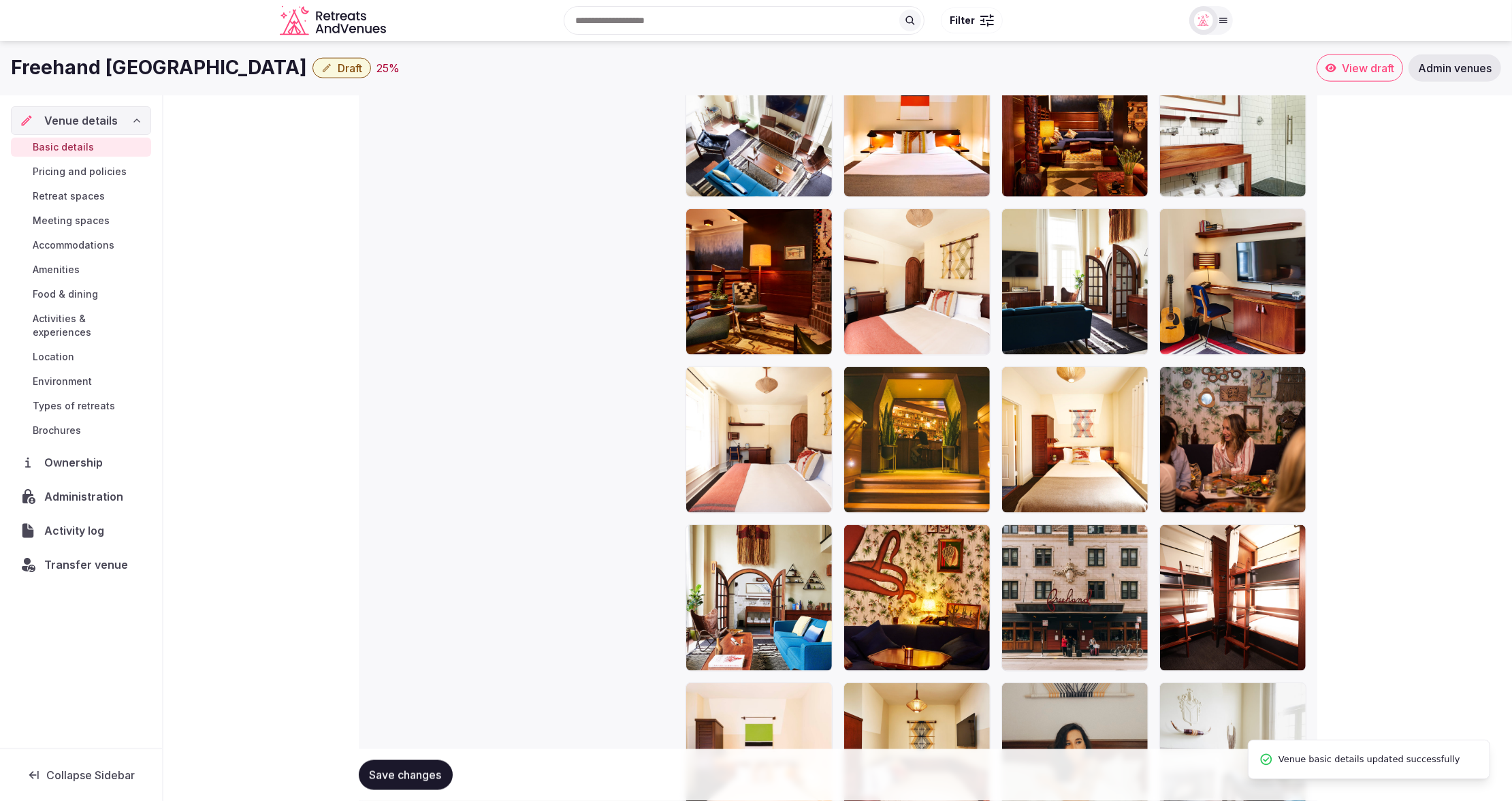
click at [338, 68] on span "Draft" at bounding box center [349, 68] width 24 height 14
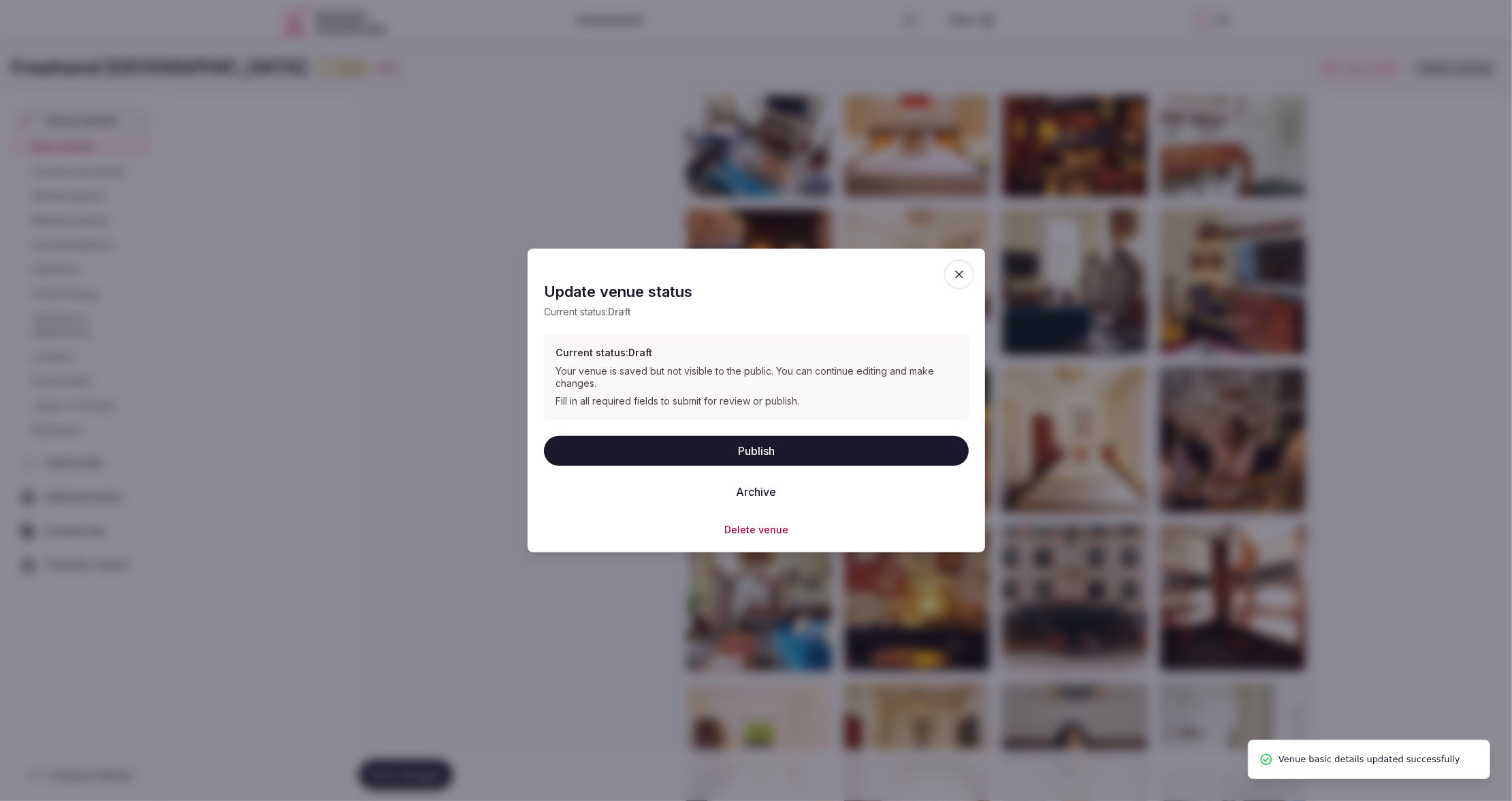
click at [788, 453] on button "Publish" at bounding box center [756, 450] width 425 height 30
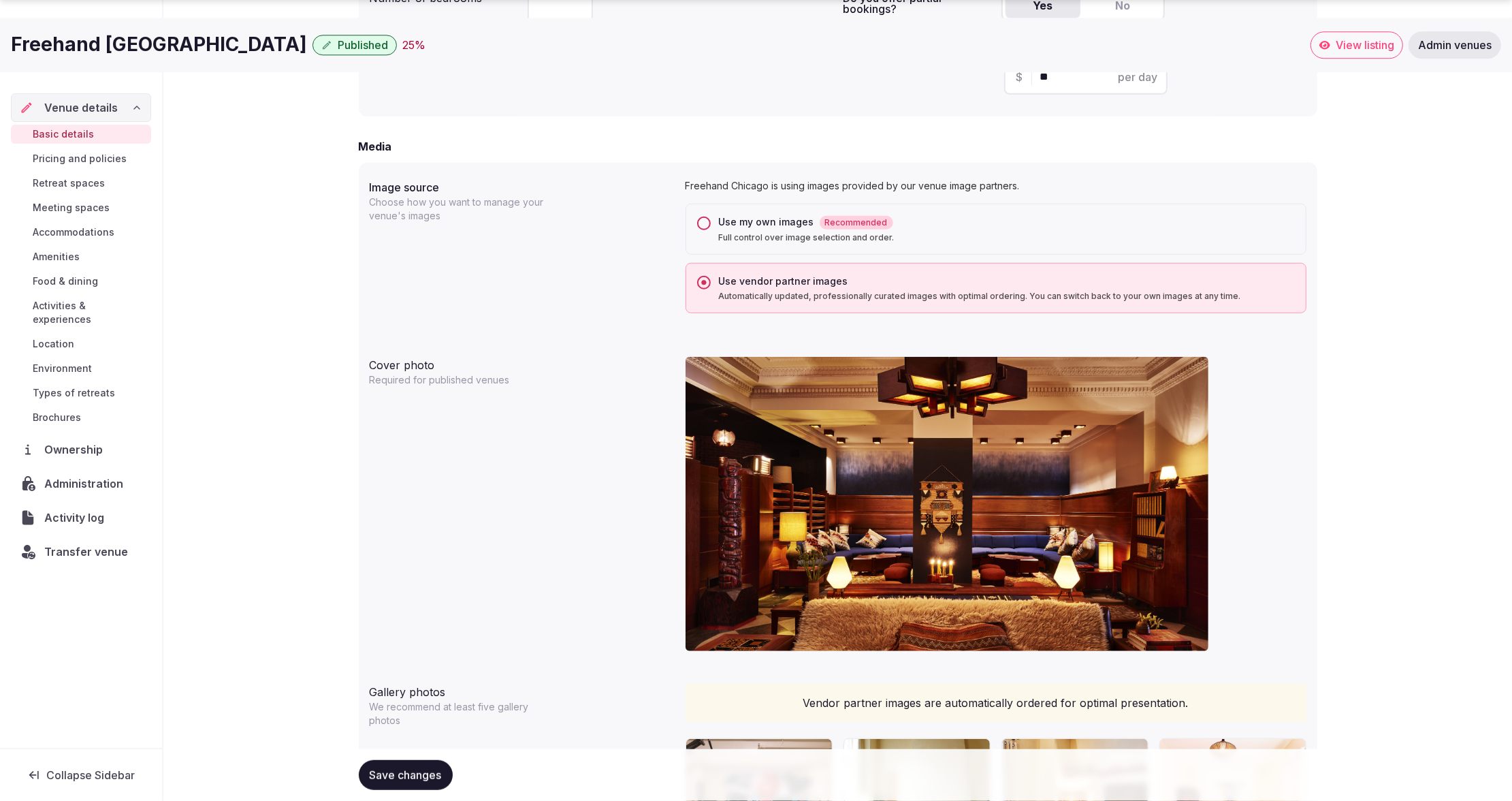
scroll to position [1155, 0]
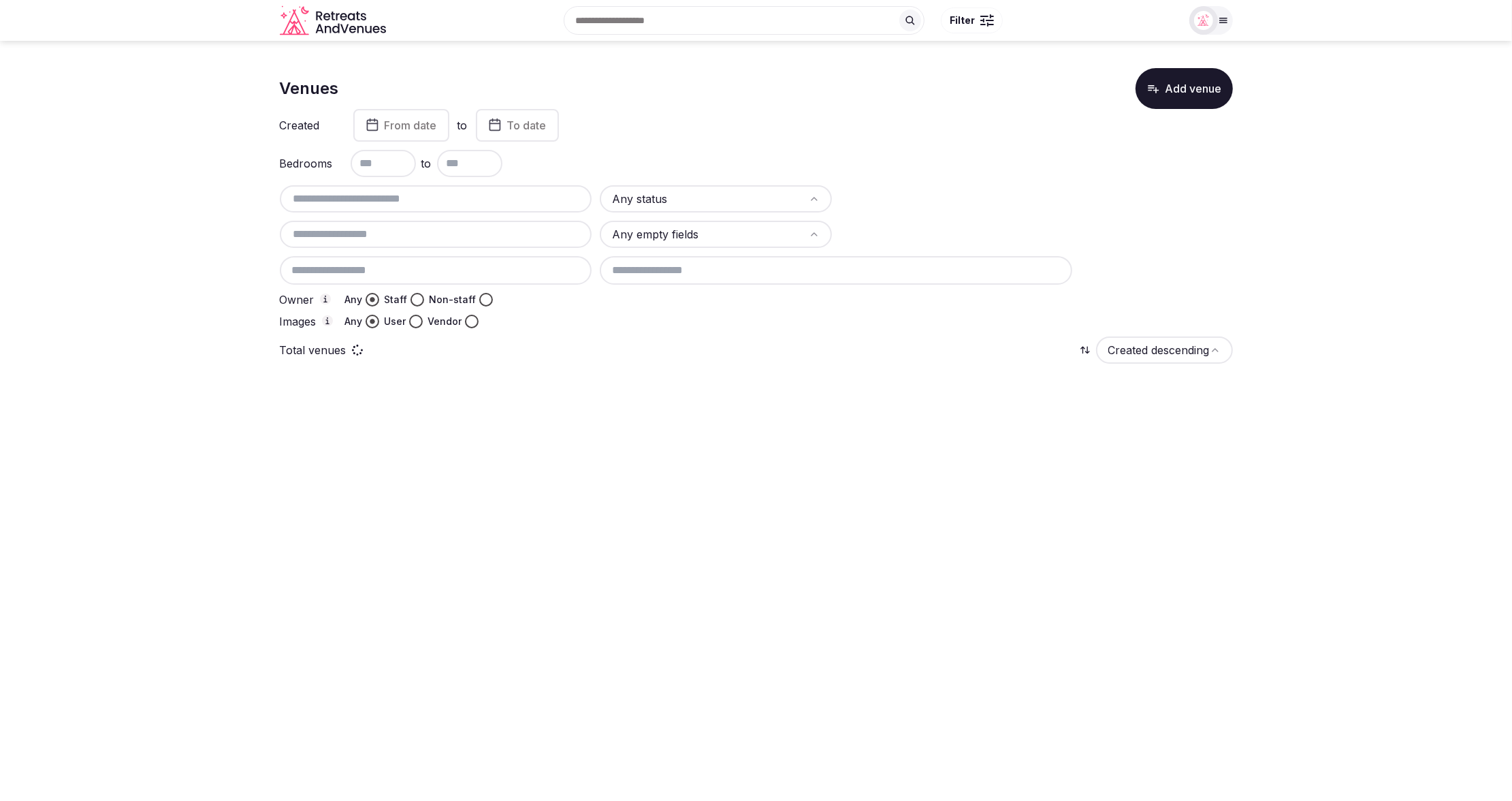
click at [438, 197] on input "text" at bounding box center [436, 199] width 302 height 16
paste input "**********"
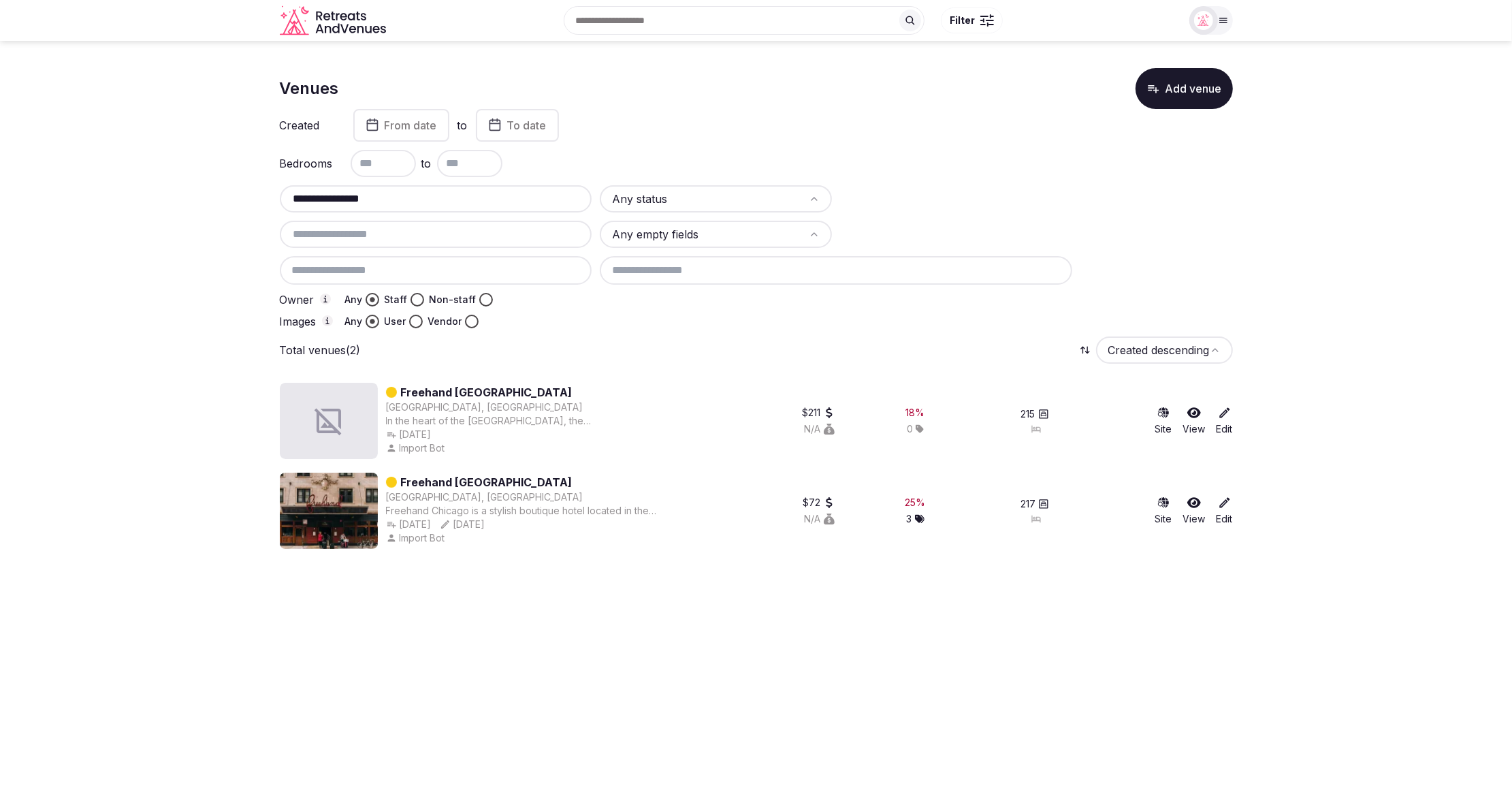
click at [782, 157] on div "Bedrooms to" at bounding box center [756, 163] width 953 height 27
click at [1415, 364] on section "**********" at bounding box center [756, 303] width 1512 height 524
click at [392, 197] on input "**********" at bounding box center [436, 199] width 302 height 16
type input "**********"
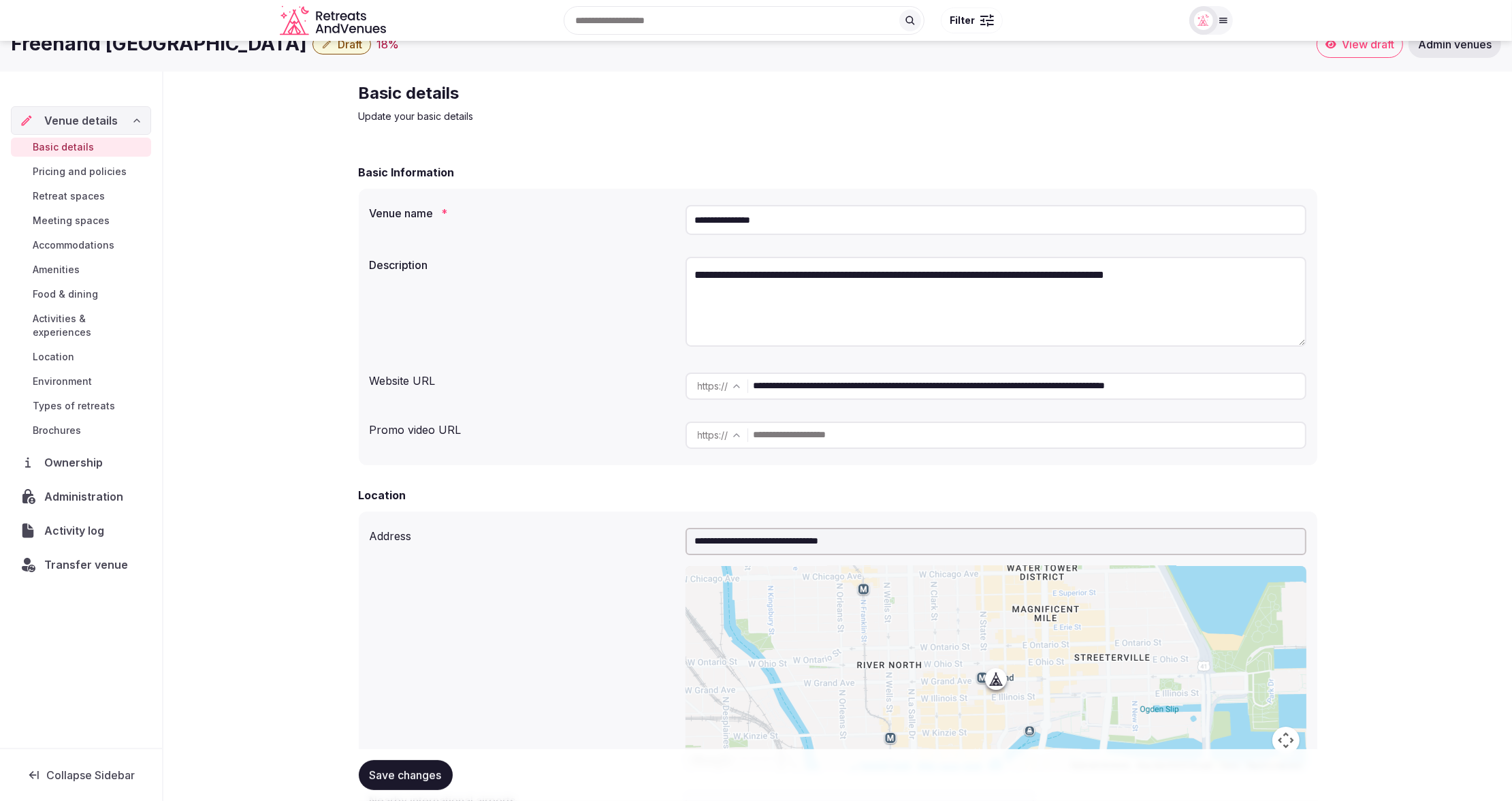
scroll to position [27, 0]
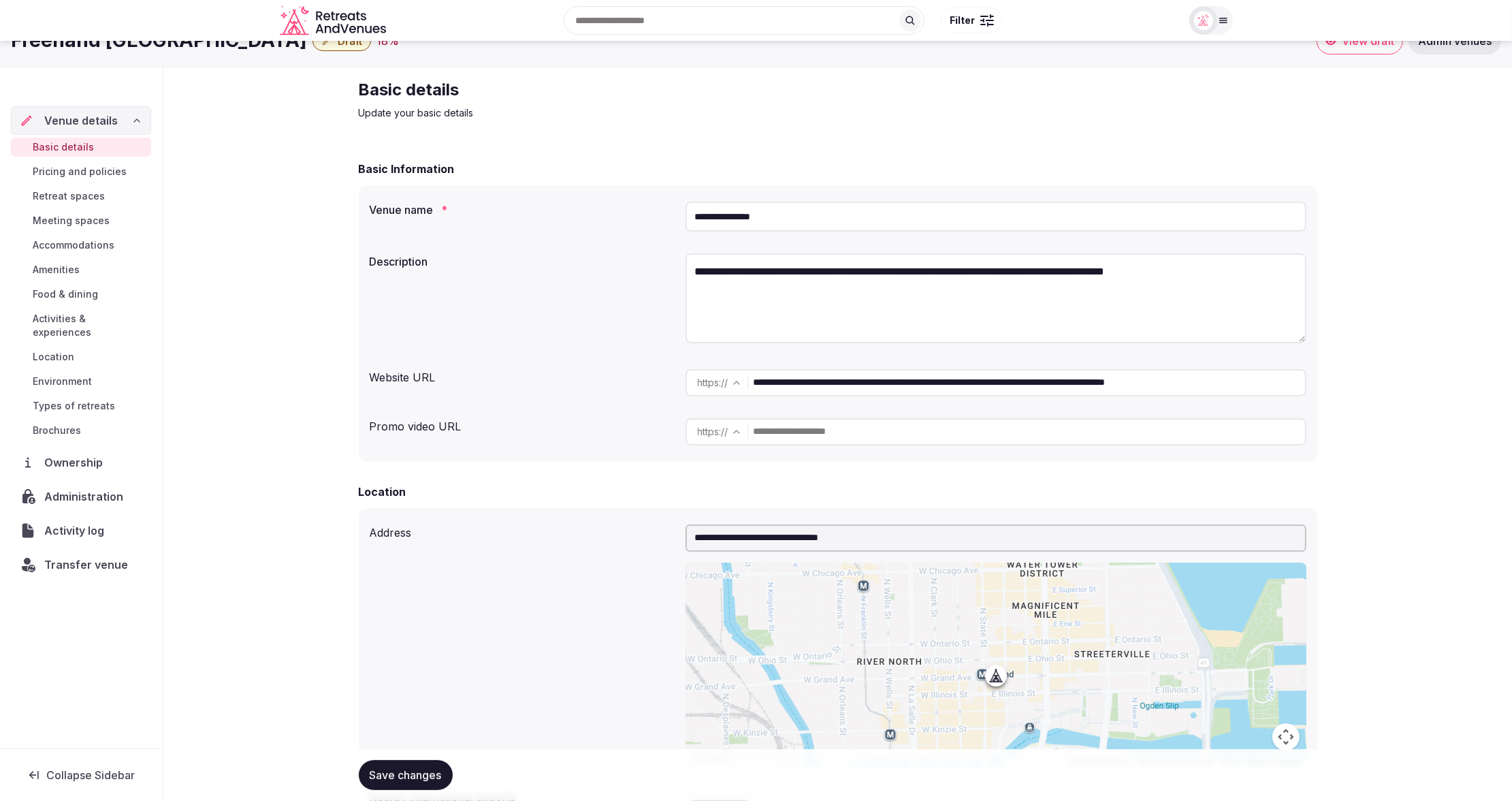
click at [71, 488] on span "Administration" at bounding box center [86, 496] width 85 height 16
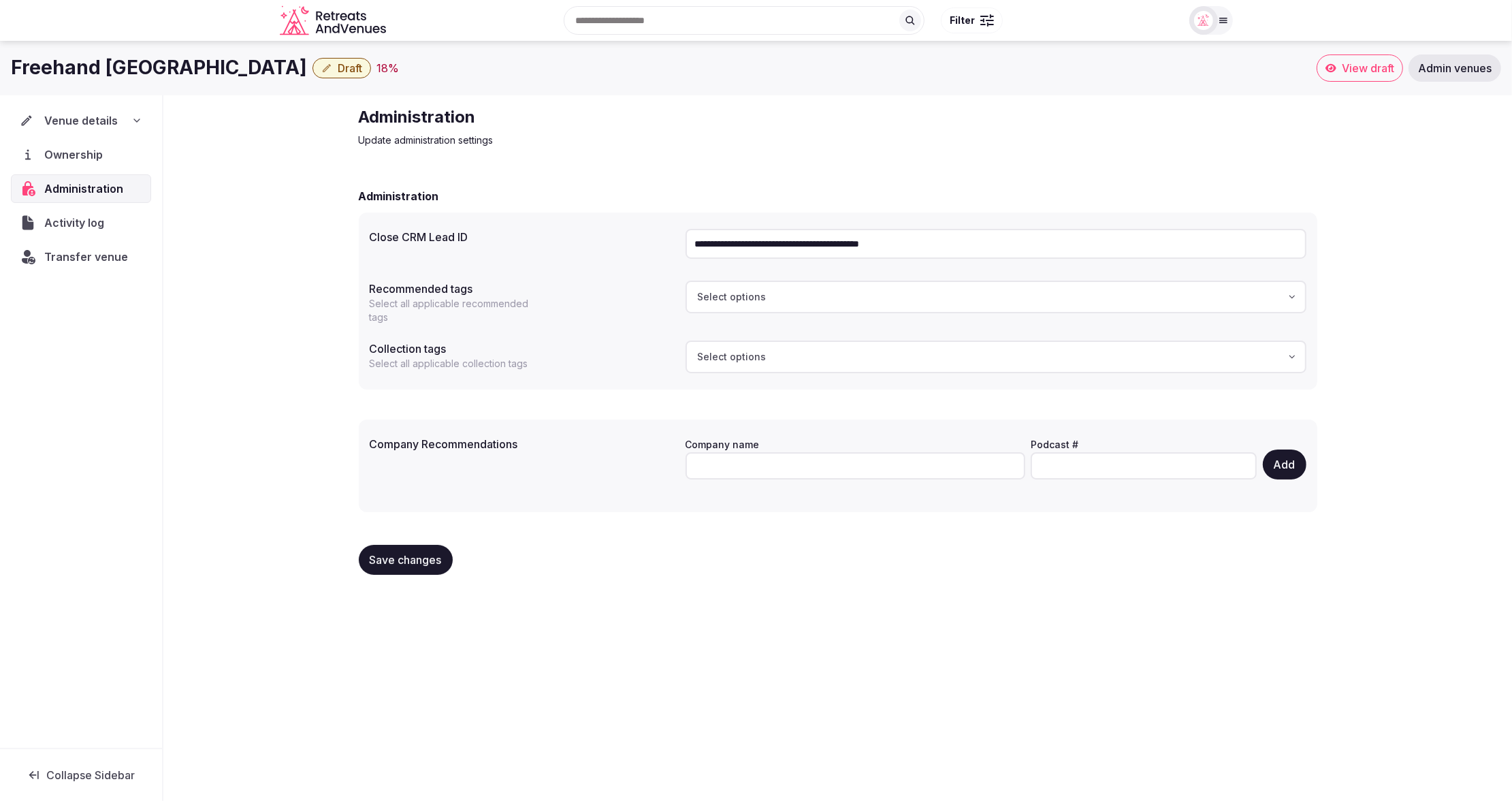
drag, startPoint x: 964, startPoint y: 248, endPoint x: 677, endPoint y: 241, distance: 287.1
click at [677, 241] on div "**********" at bounding box center [837, 244] width 937 height 41
click at [338, 71] on span "Draft" at bounding box center [349, 68] width 24 height 14
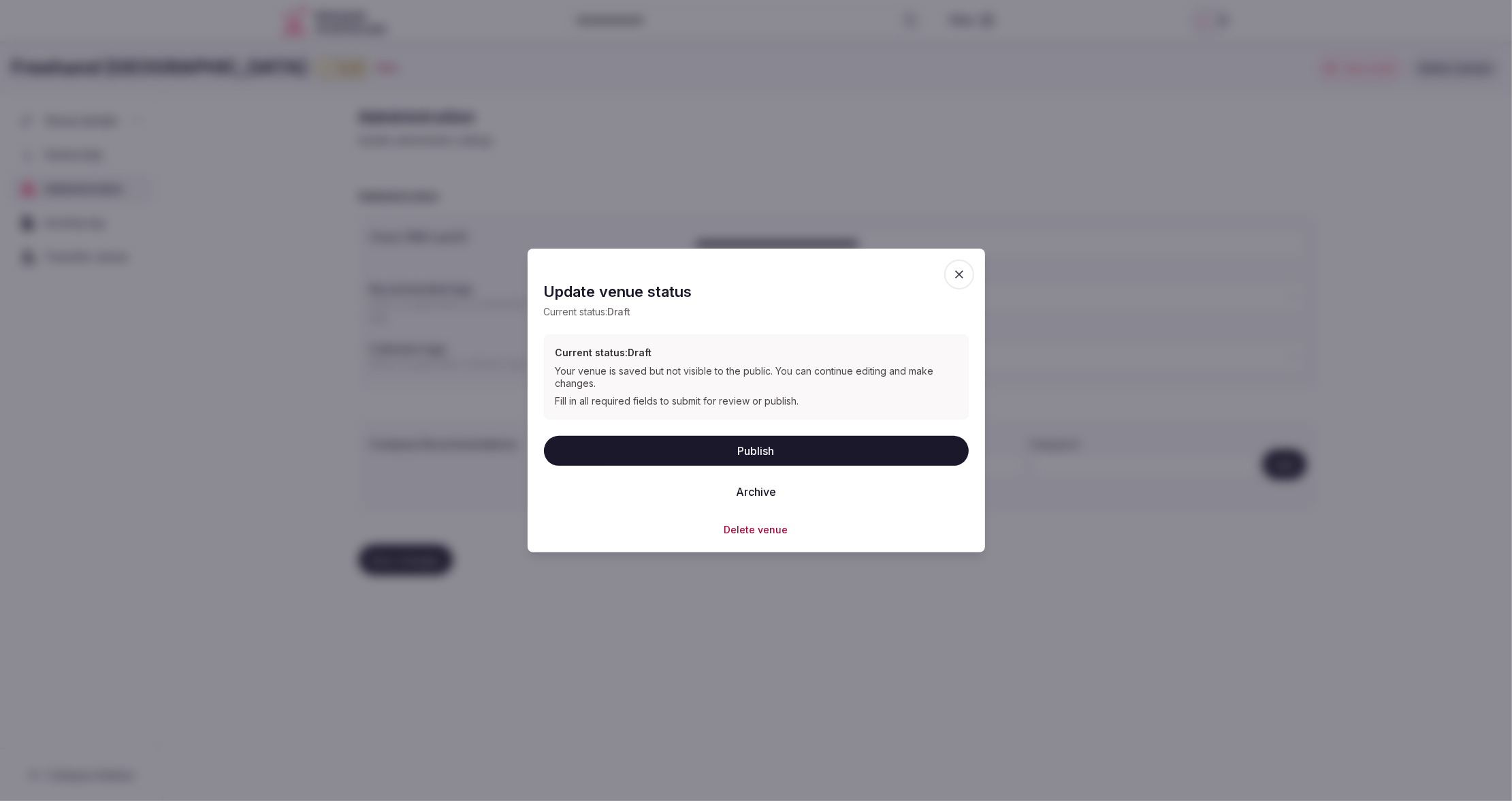
click at [769, 530] on button "Delete venue" at bounding box center [756, 529] width 64 height 14
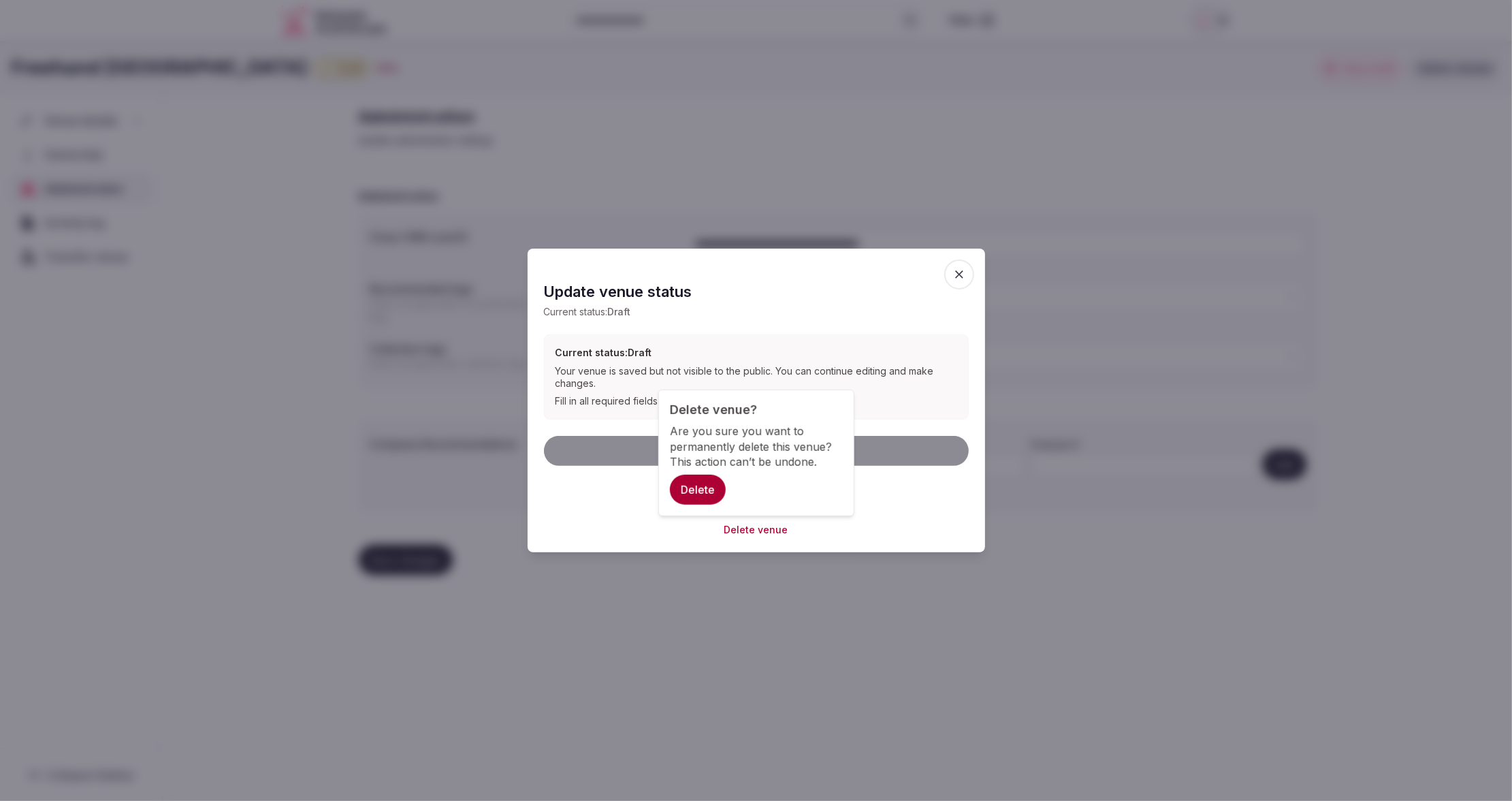
click at [703, 487] on button "Delete" at bounding box center [698, 490] width 56 height 30
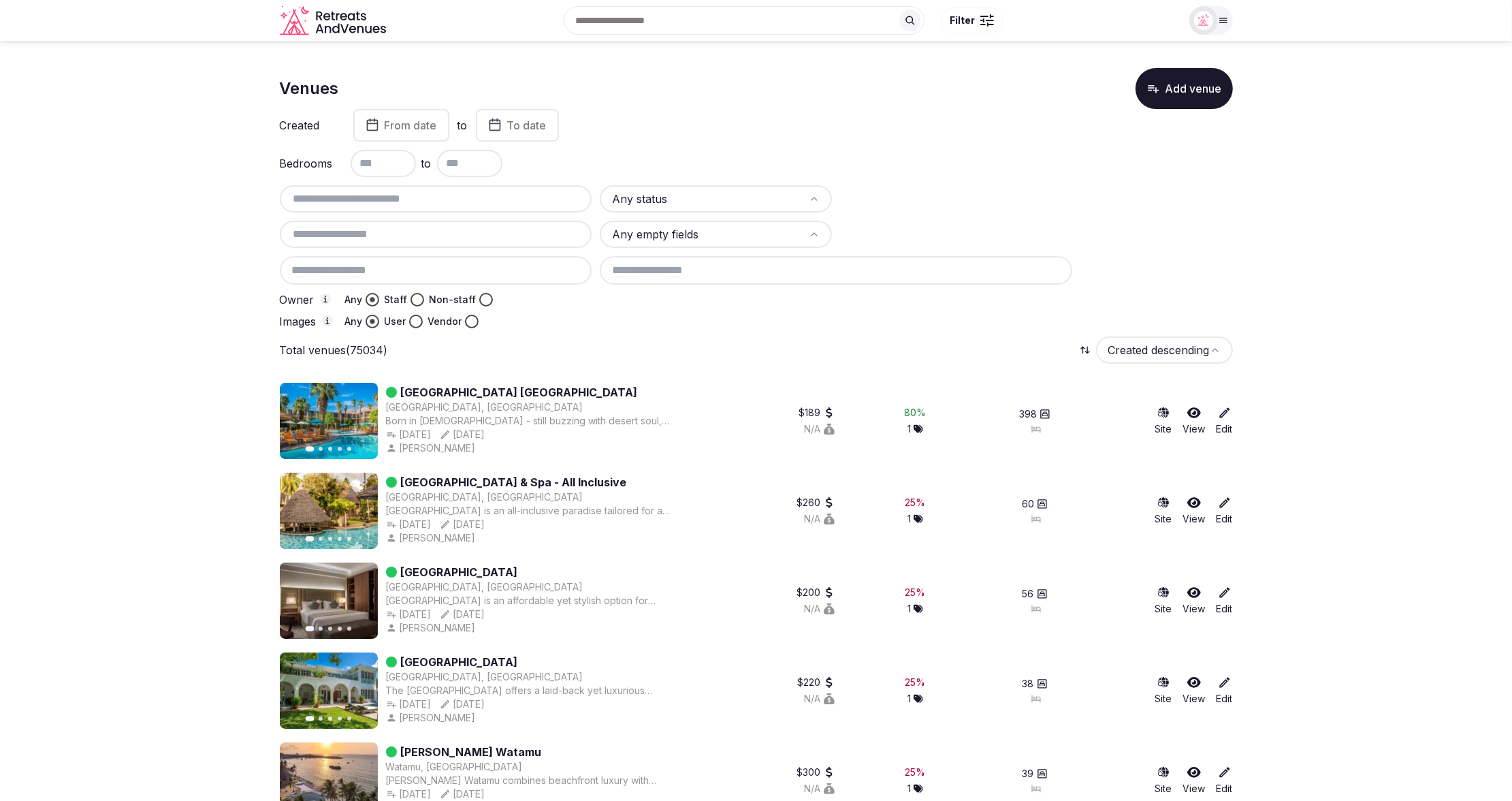
click at [430, 193] on input "text" at bounding box center [436, 199] width 302 height 16
paste input "**********"
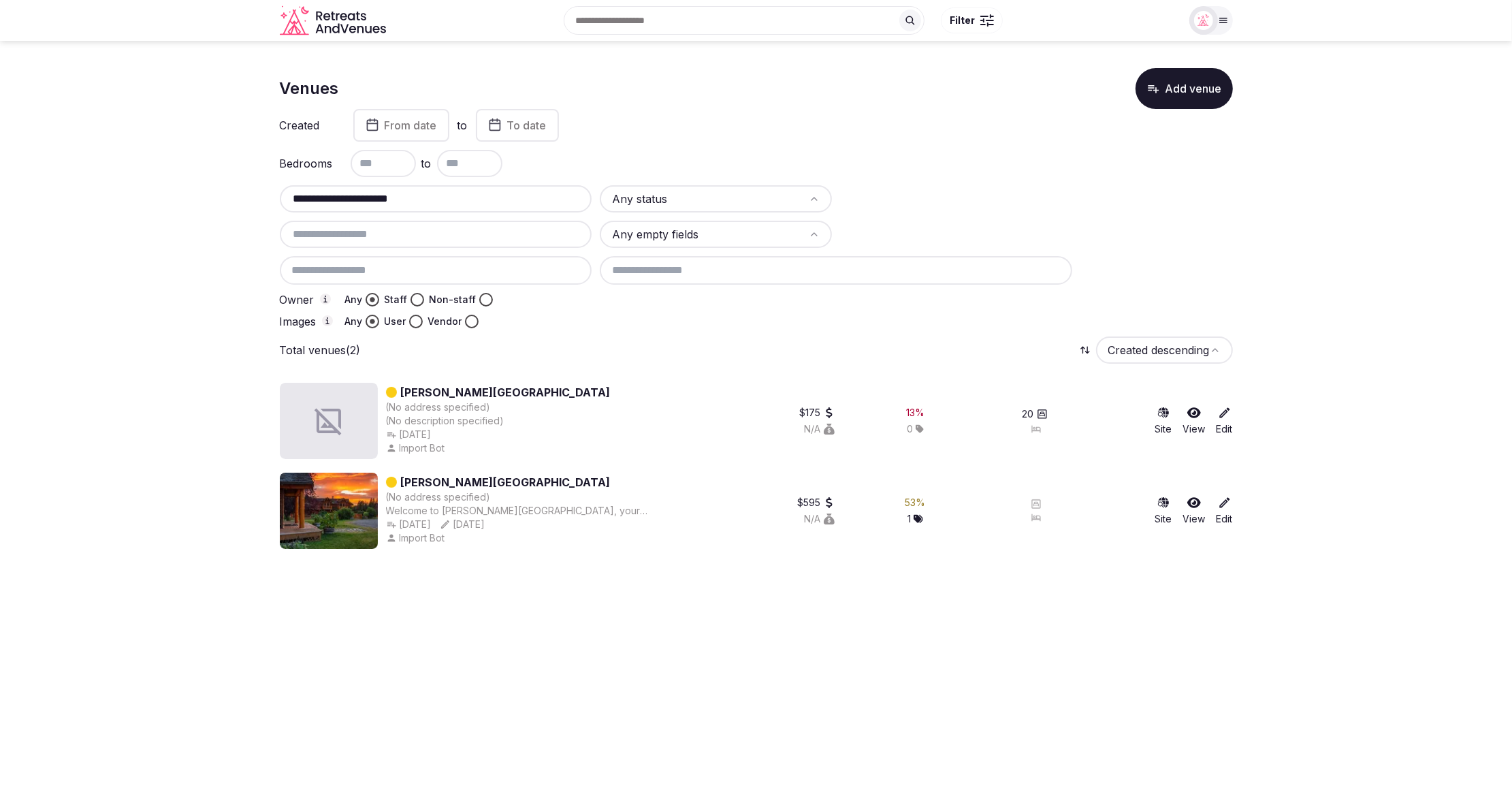
type input "**********"
click at [1224, 414] on icon at bounding box center [1224, 412] width 14 height 14
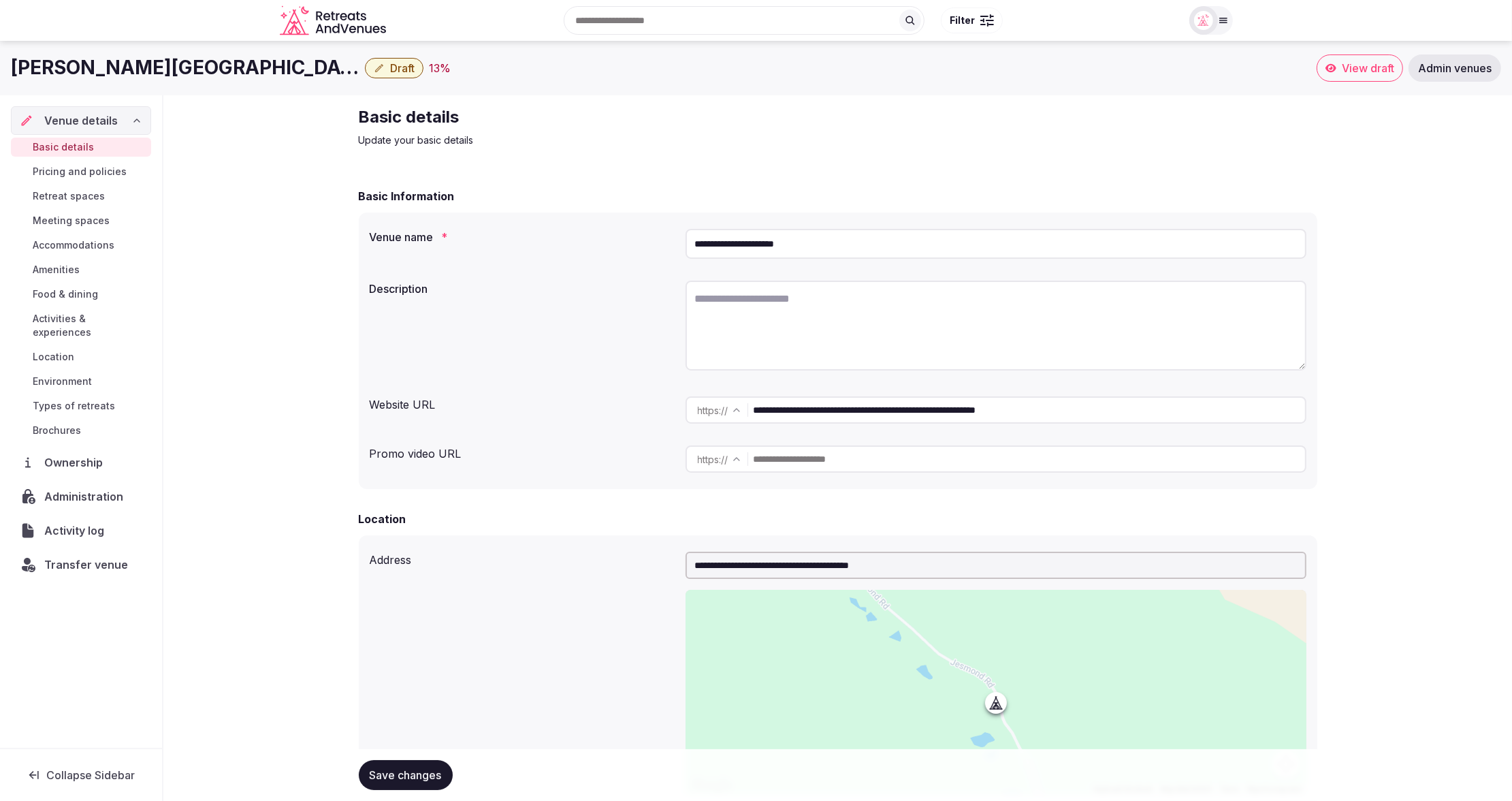
click at [74, 488] on span "Administration" at bounding box center [86, 496] width 85 height 16
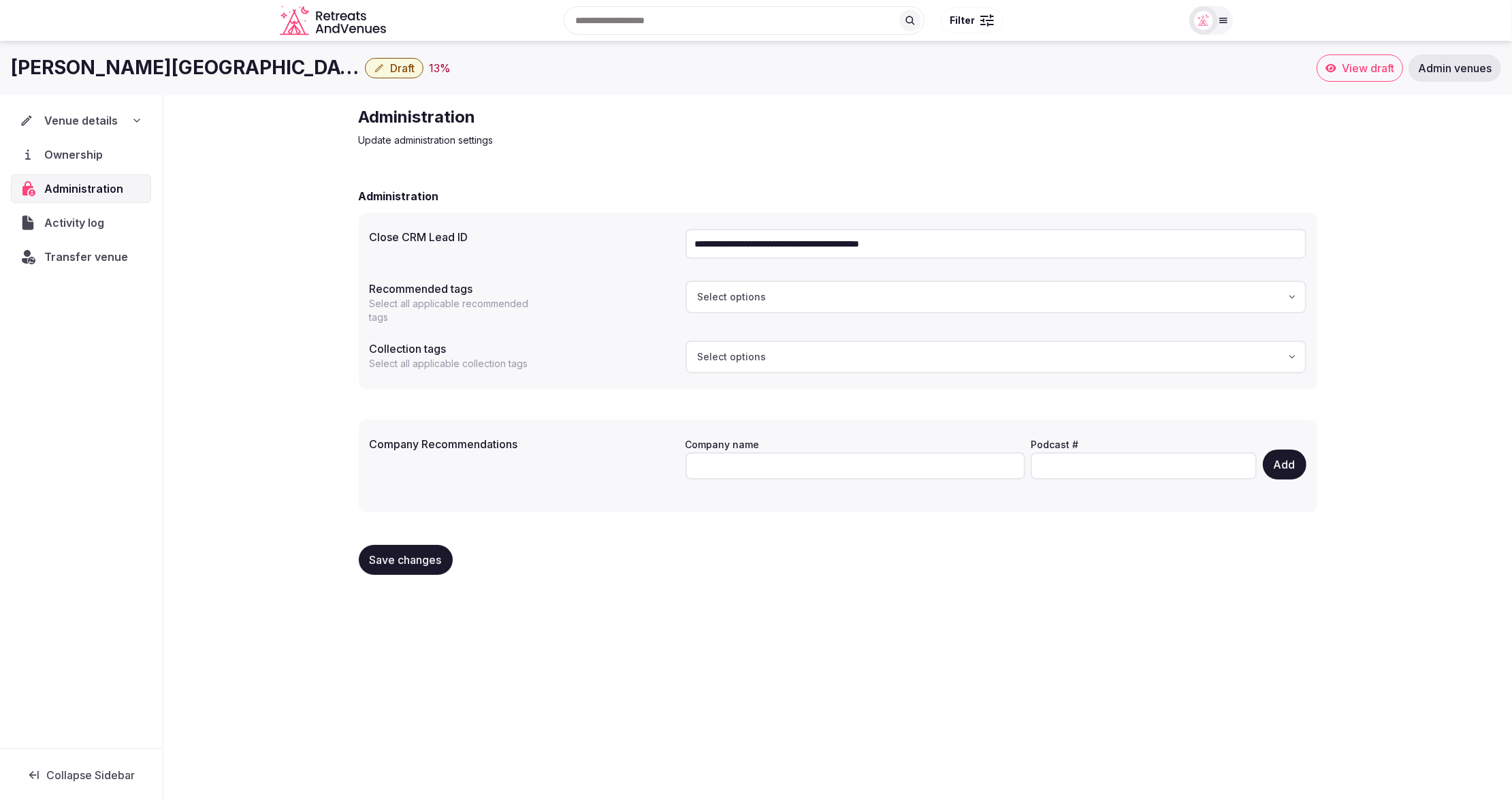
drag, startPoint x: 934, startPoint y: 243, endPoint x: 671, endPoint y: 240, distance: 263.0
click at [671, 240] on div "**********" at bounding box center [837, 244] width 937 height 41
click at [826, 123] on div "Administration Update administration settings" at bounding box center [838, 127] width 959 height 41
drag, startPoint x: 10, startPoint y: 68, endPoint x: 175, endPoint y: 70, distance: 165.0
click at [178, 69] on div "Echo Valley Ranch & Spa Draft 13 % View draft Admin venues" at bounding box center [756, 68] width 1512 height 27
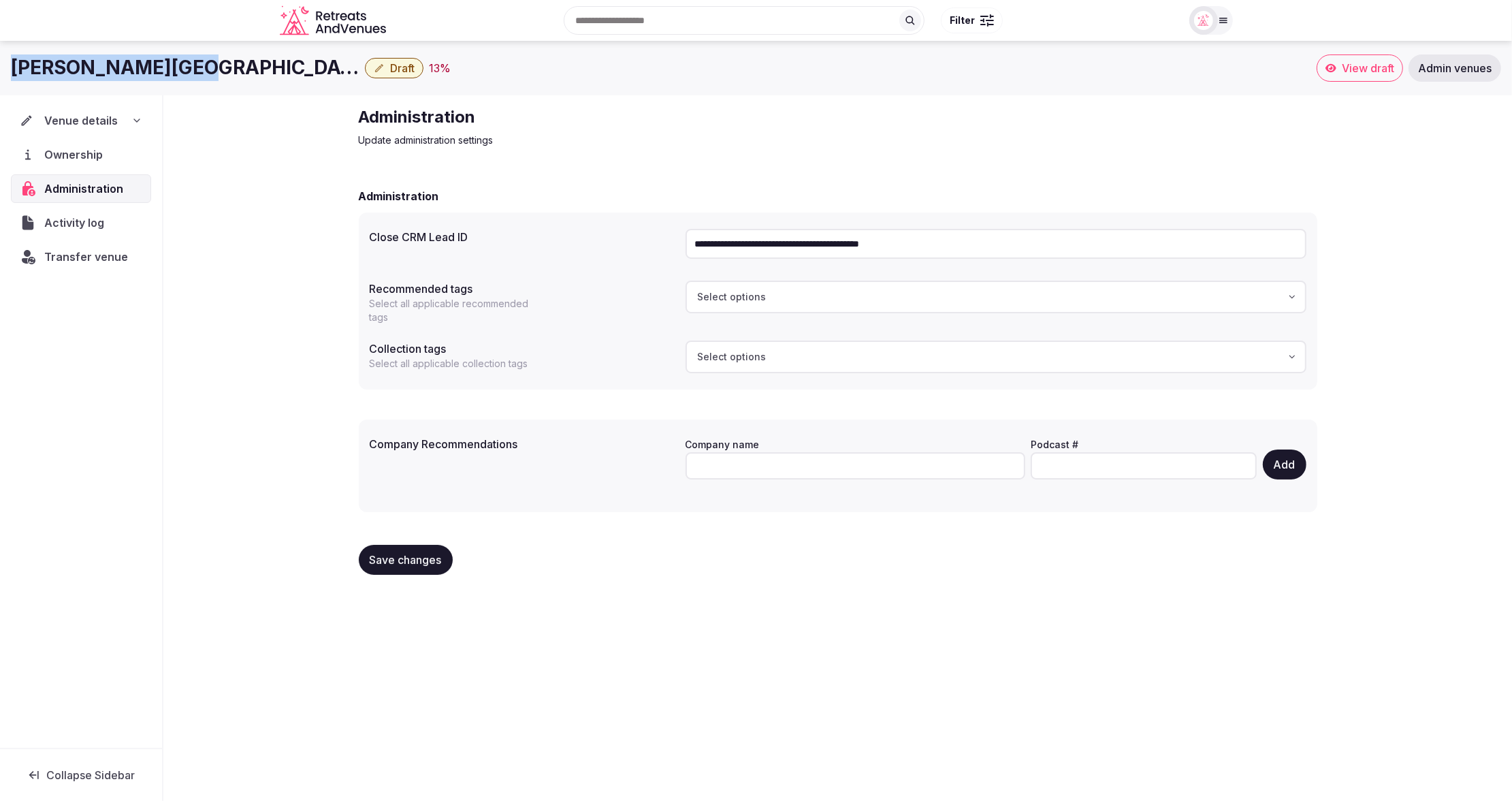
copy h1 "Echo Valley Ranch"
click at [374, 64] on icon "button" at bounding box center [379, 68] width 11 height 11
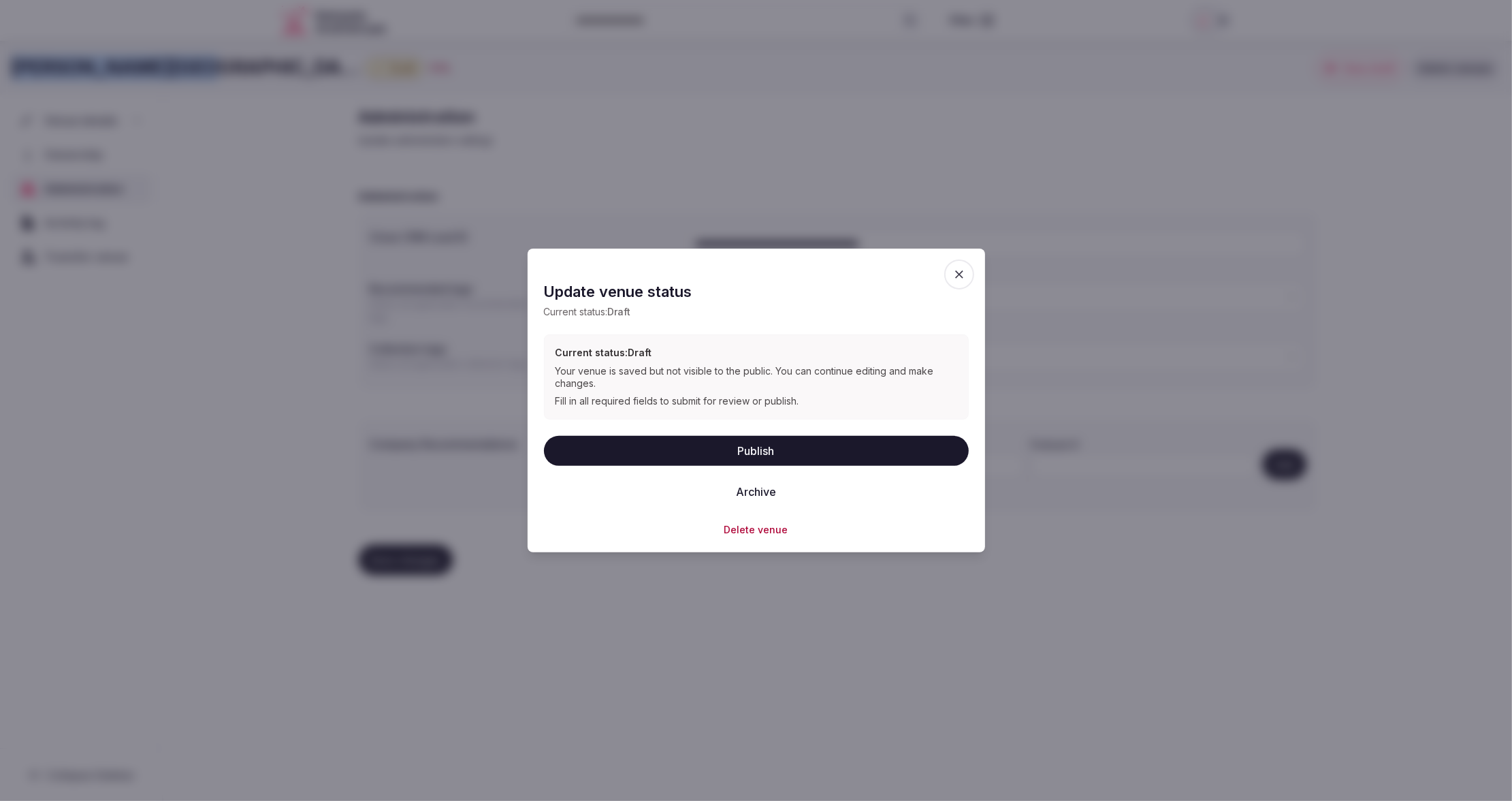
click at [747, 528] on button "Delete venue" at bounding box center [756, 529] width 64 height 14
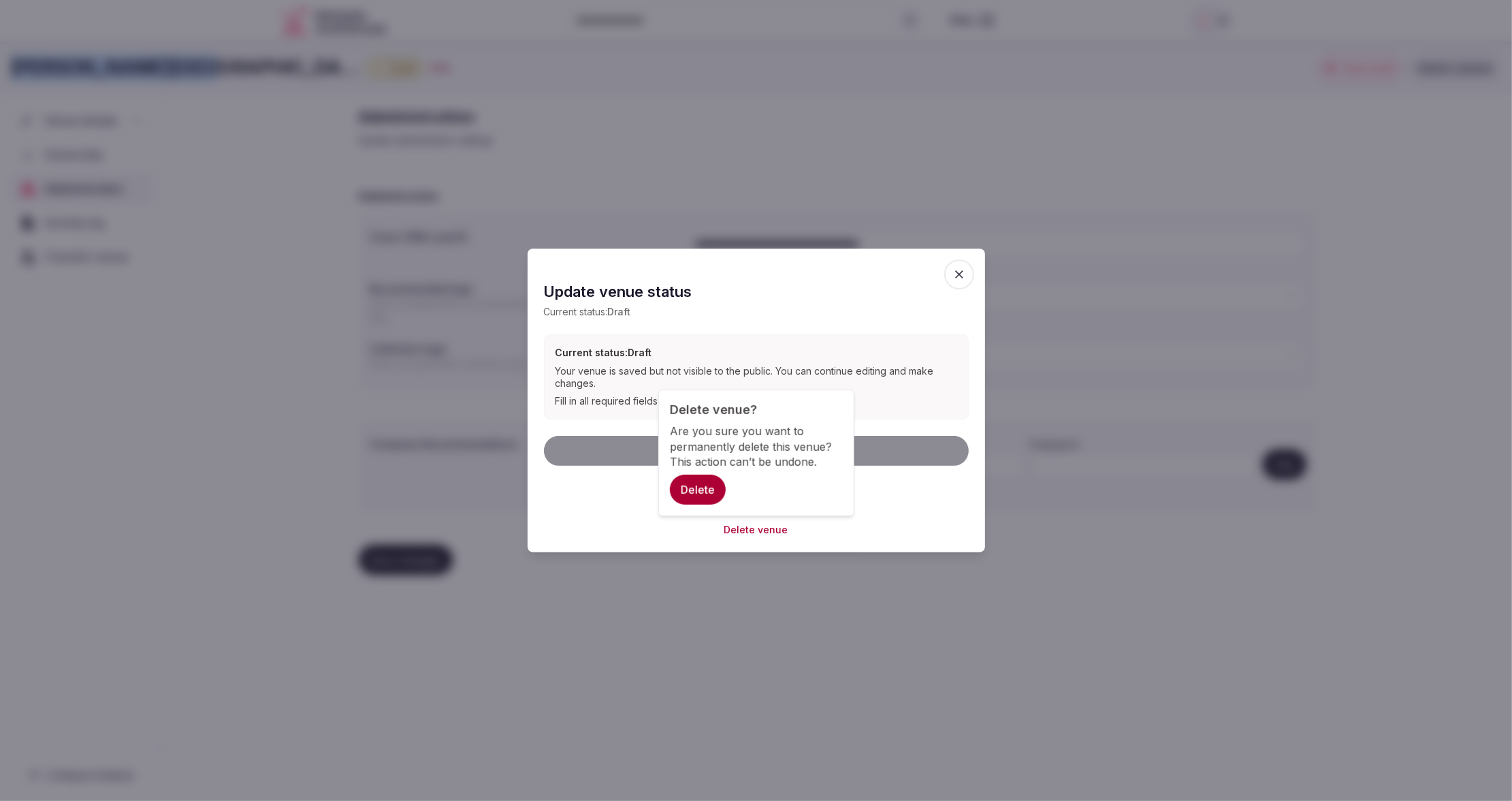
click at [695, 488] on button "Delete" at bounding box center [698, 490] width 56 height 30
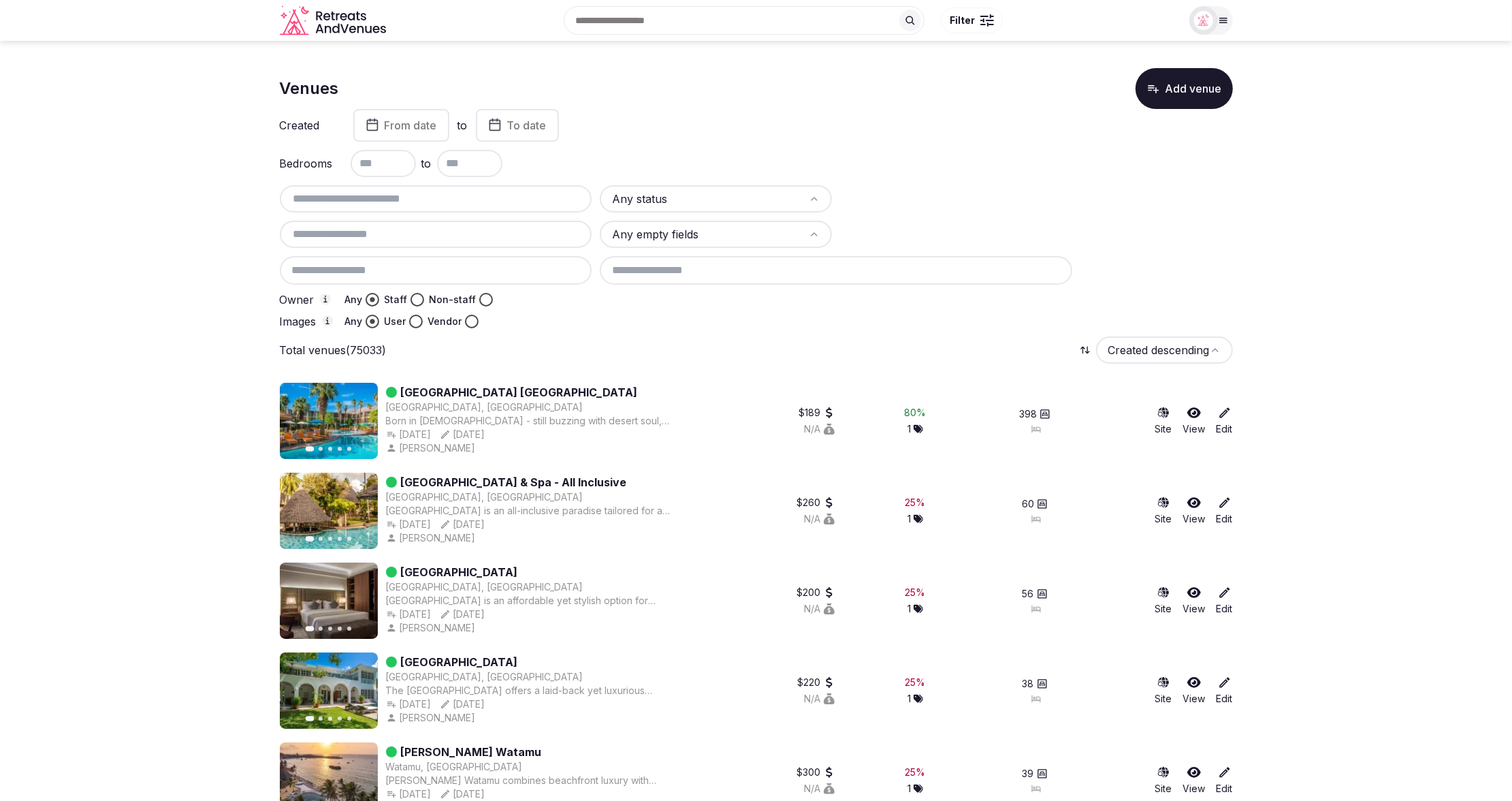
click at [1172, 91] on button "Add venue" at bounding box center [1184, 89] width 97 height 41
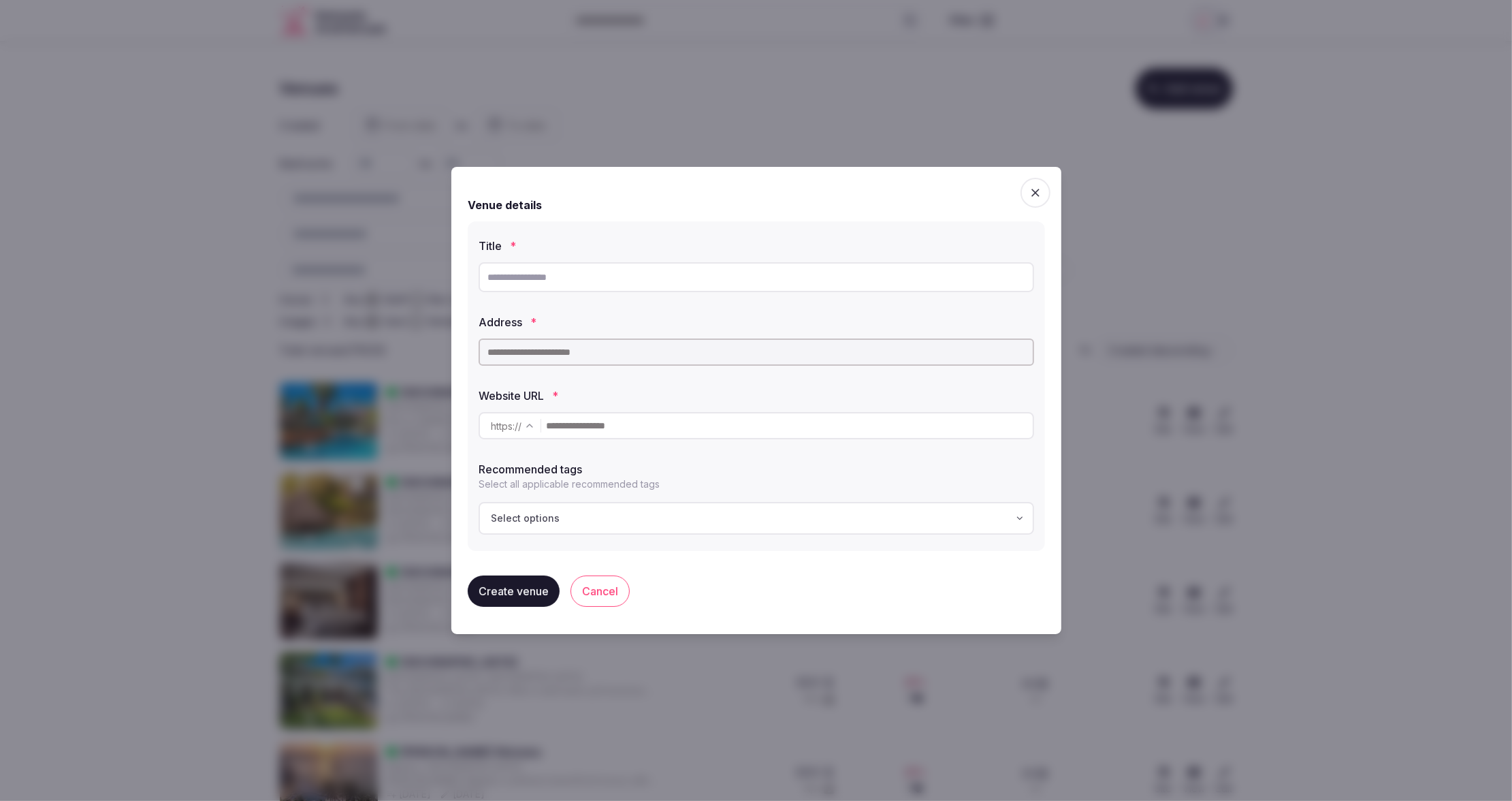
click at [547, 276] on input "text" at bounding box center [756, 277] width 556 height 30
click at [1035, 188] on icon "button" at bounding box center [1035, 193] width 14 height 14
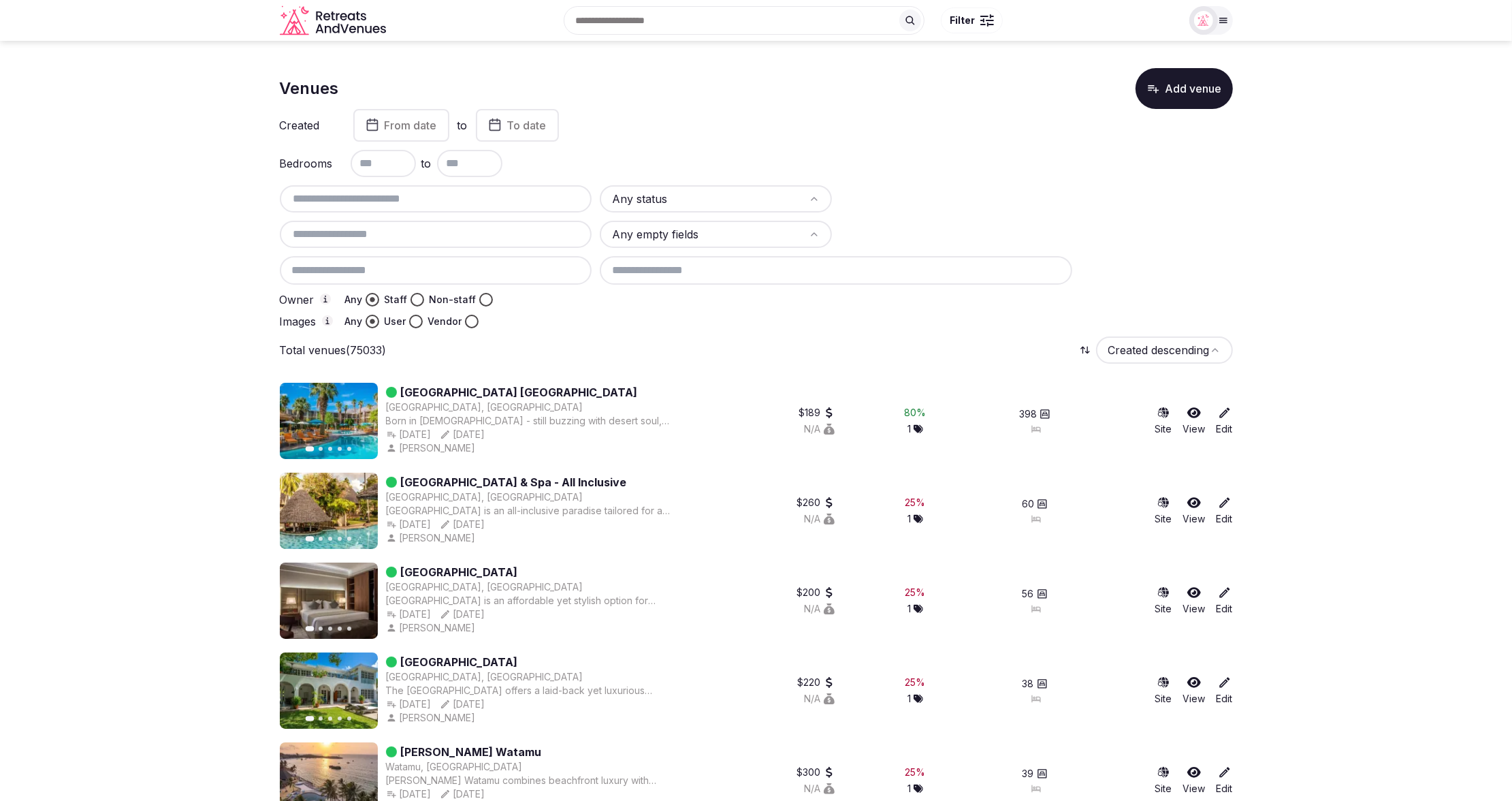
click at [422, 195] on input "text" at bounding box center [436, 199] width 302 height 16
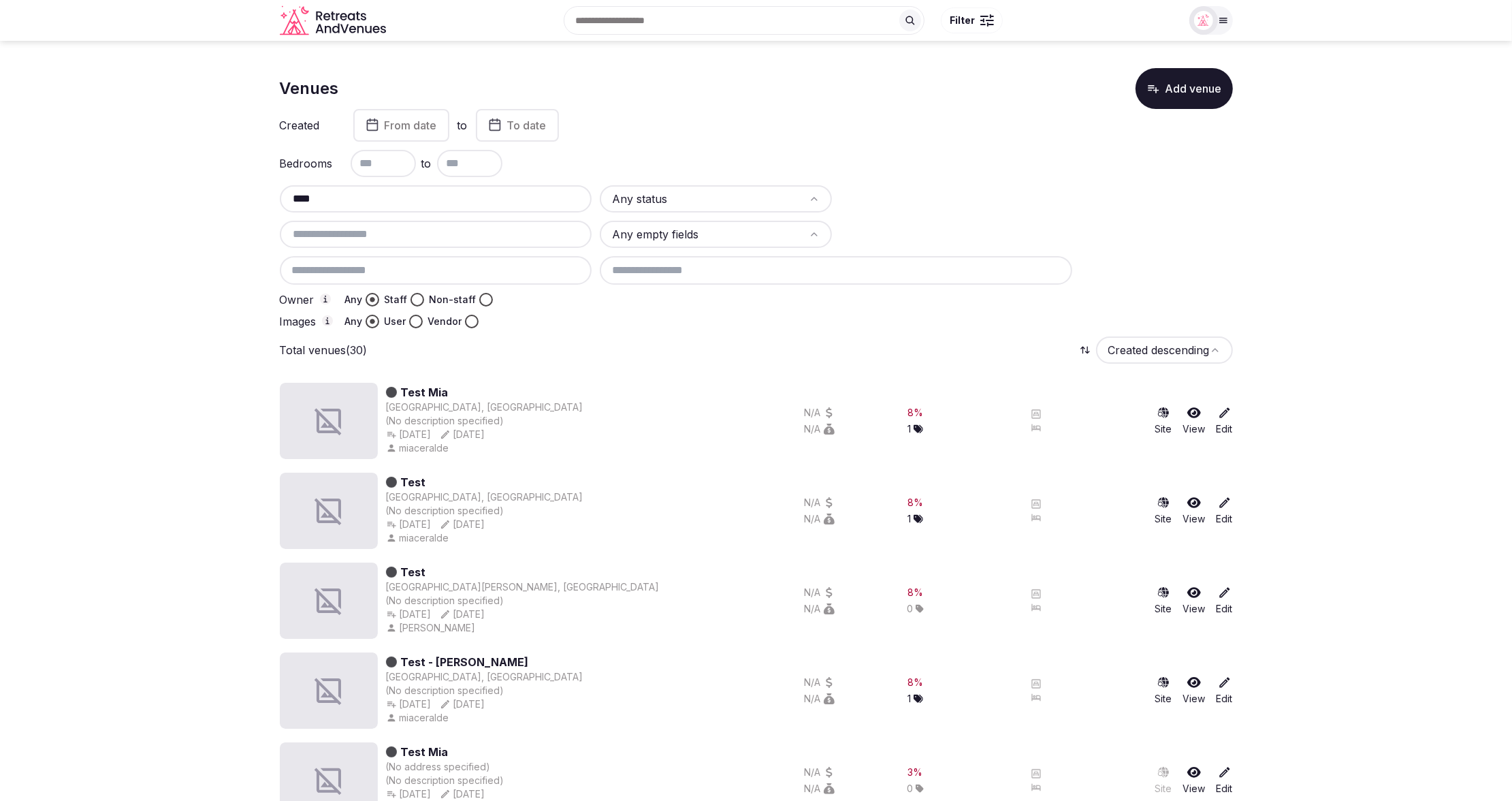
type input "****"
click at [418, 393] on link "Test Mia" at bounding box center [425, 392] width 48 height 16
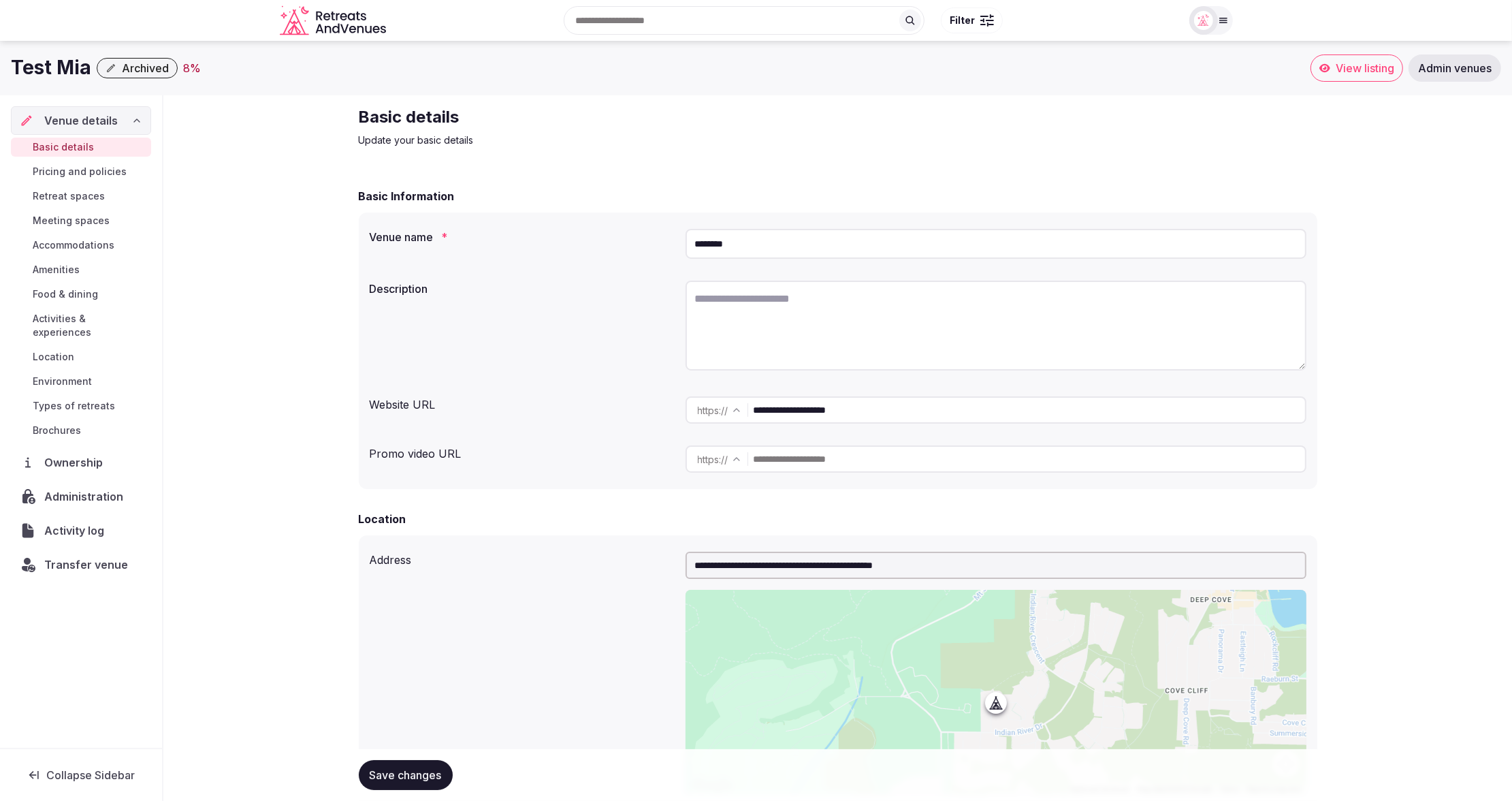
click at [554, 403] on div "Website URL" at bounding box center [522, 402] width 305 height 22
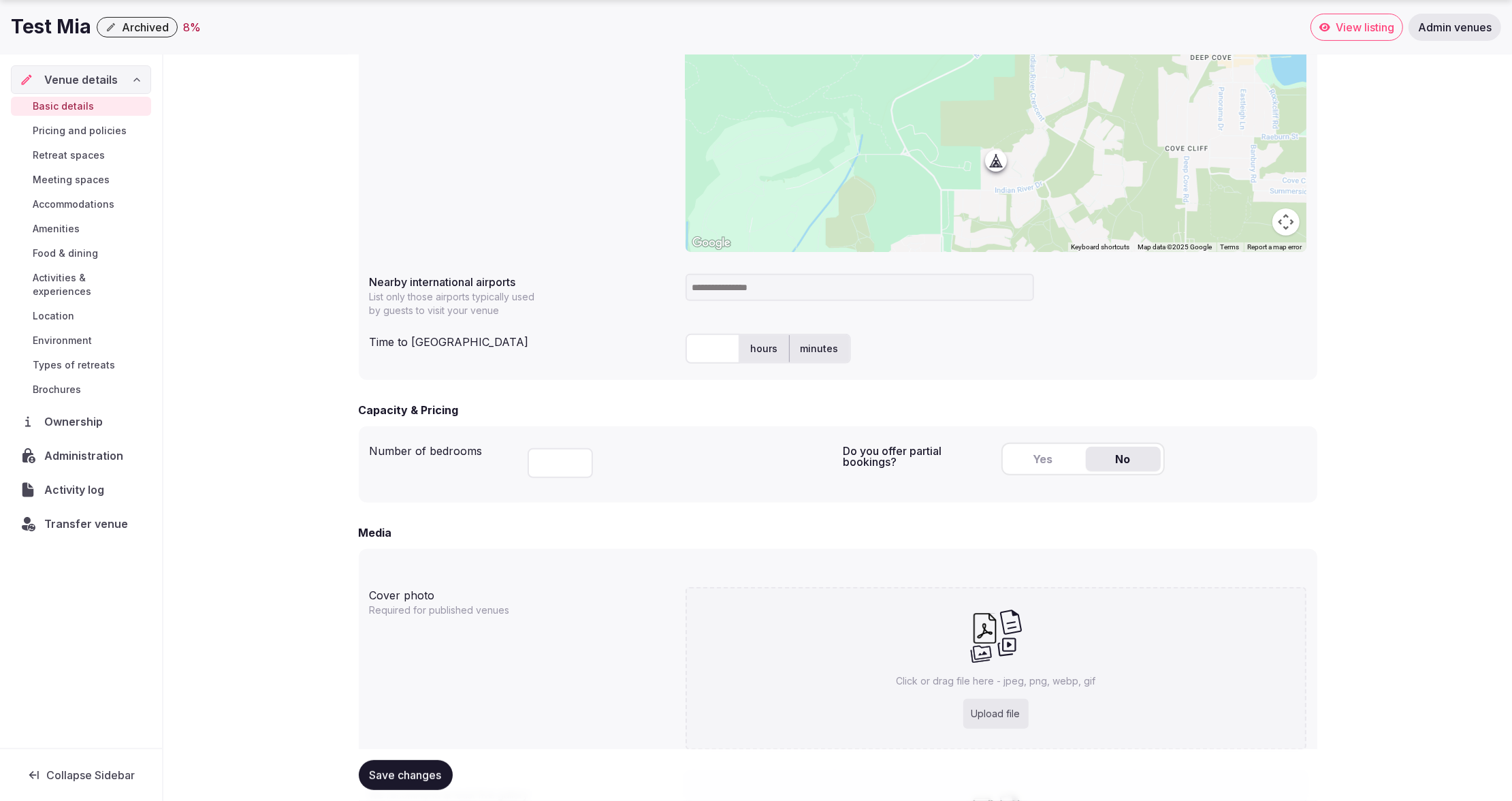
scroll to position [777, 0]
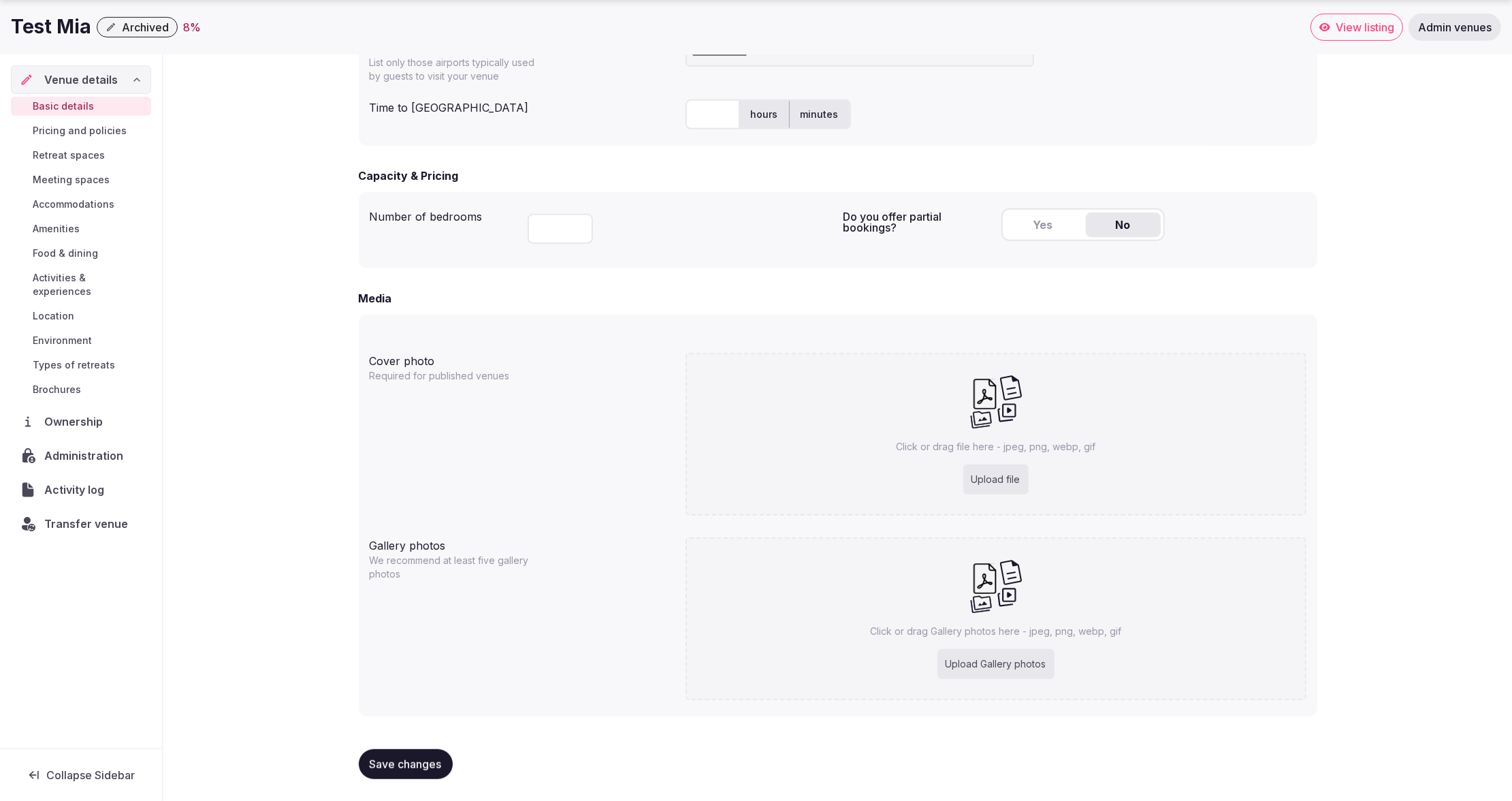
click at [1004, 480] on div "Upload file" at bounding box center [995, 479] width 65 height 30
type input "**********"
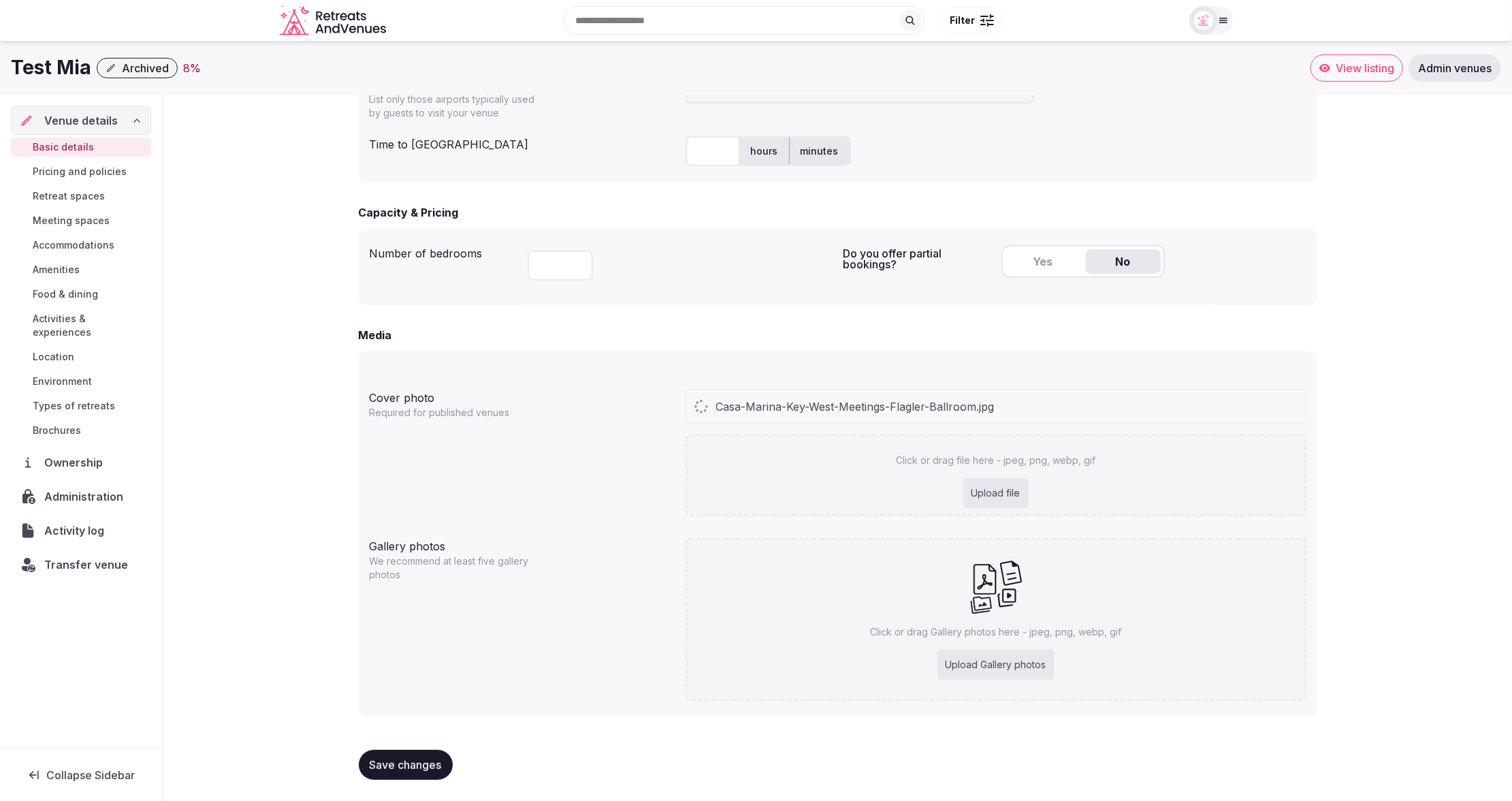
click at [987, 659] on div "Upload Gallery photos" at bounding box center [995, 665] width 117 height 30
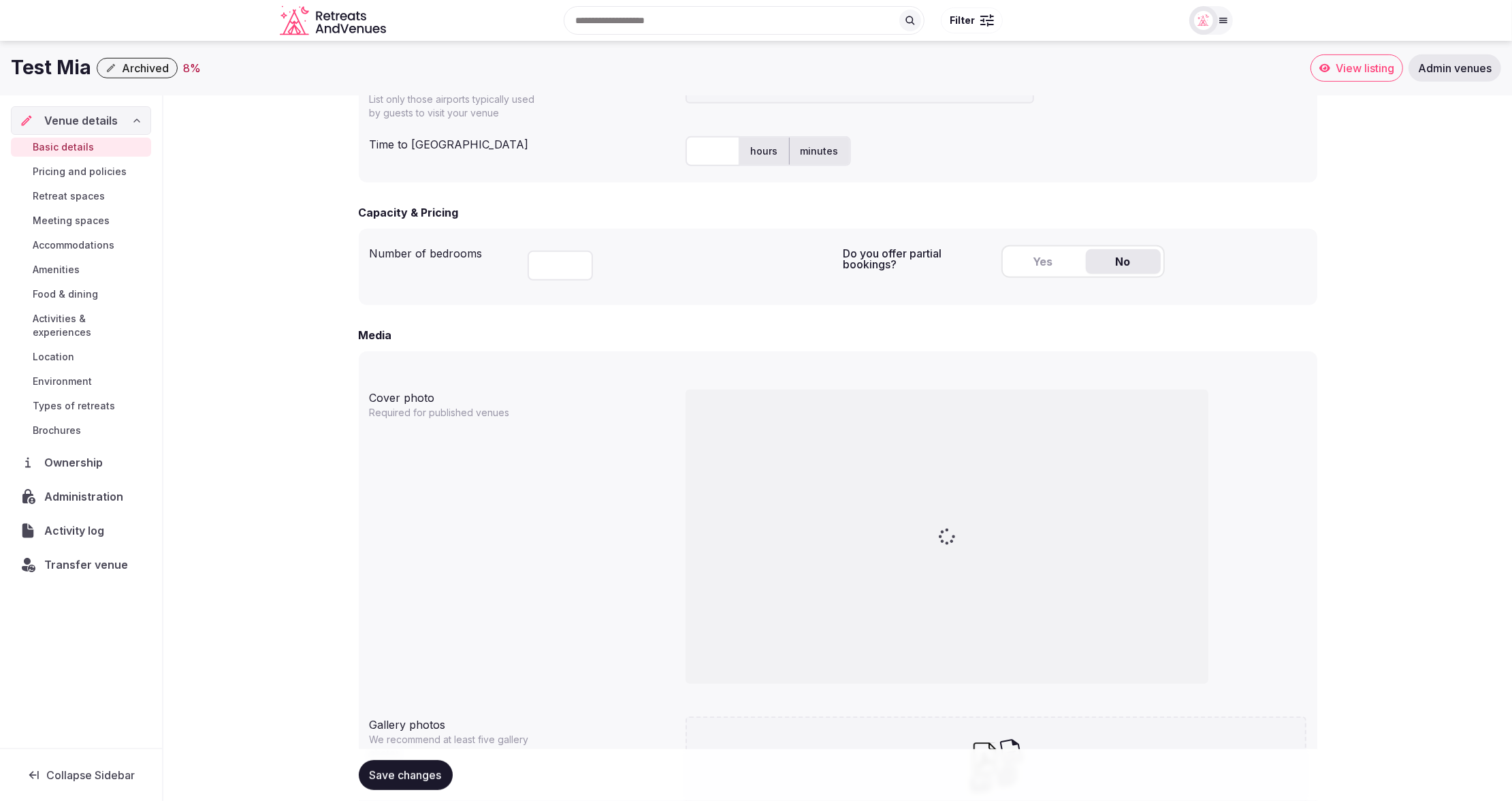
type input "**********"
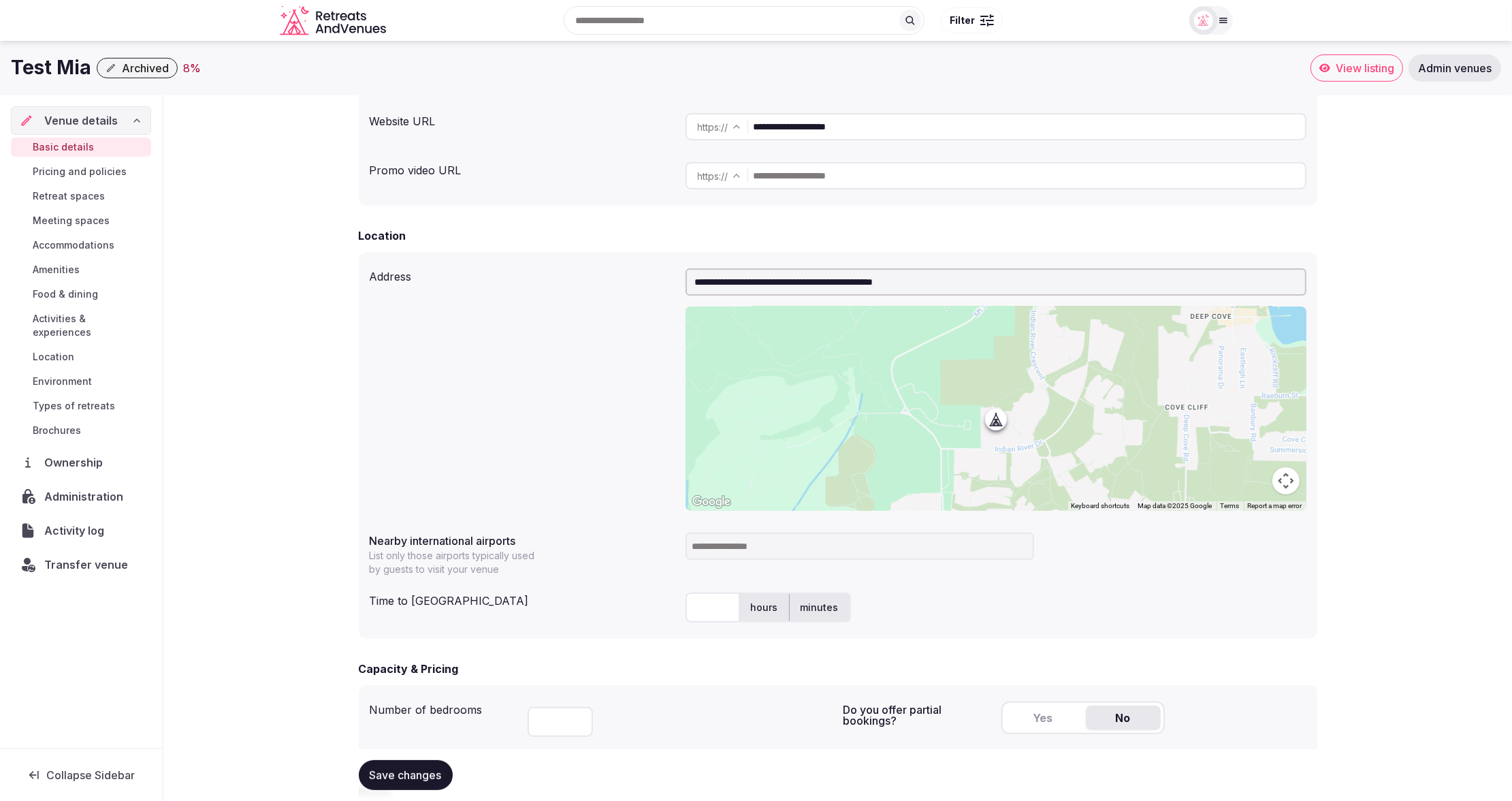
scroll to position [266, 0]
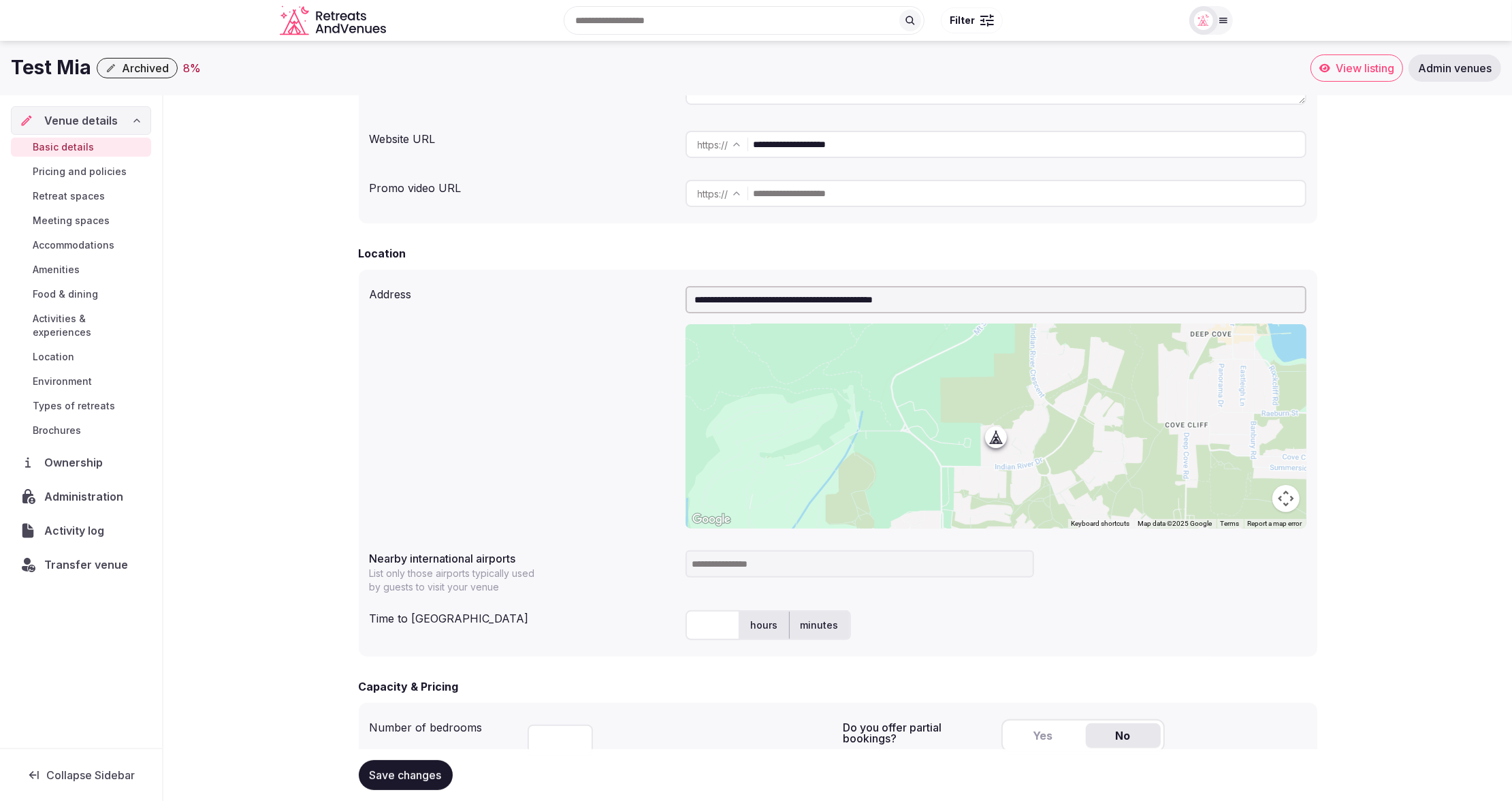
click at [714, 565] on input at bounding box center [860, 563] width 349 height 27
type input "***"
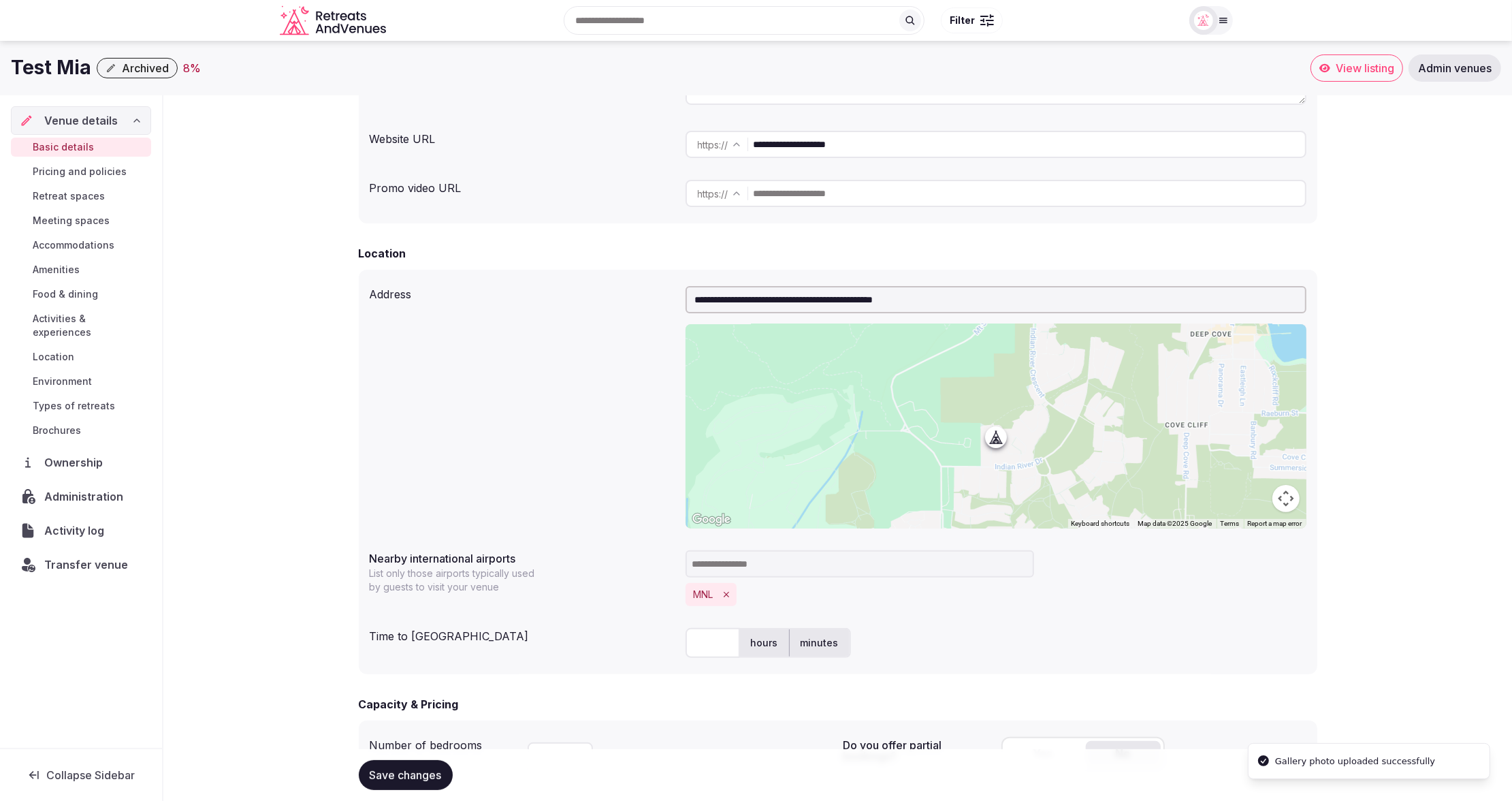
click at [713, 635] on input "text" at bounding box center [713, 643] width 54 height 30
type input "***"
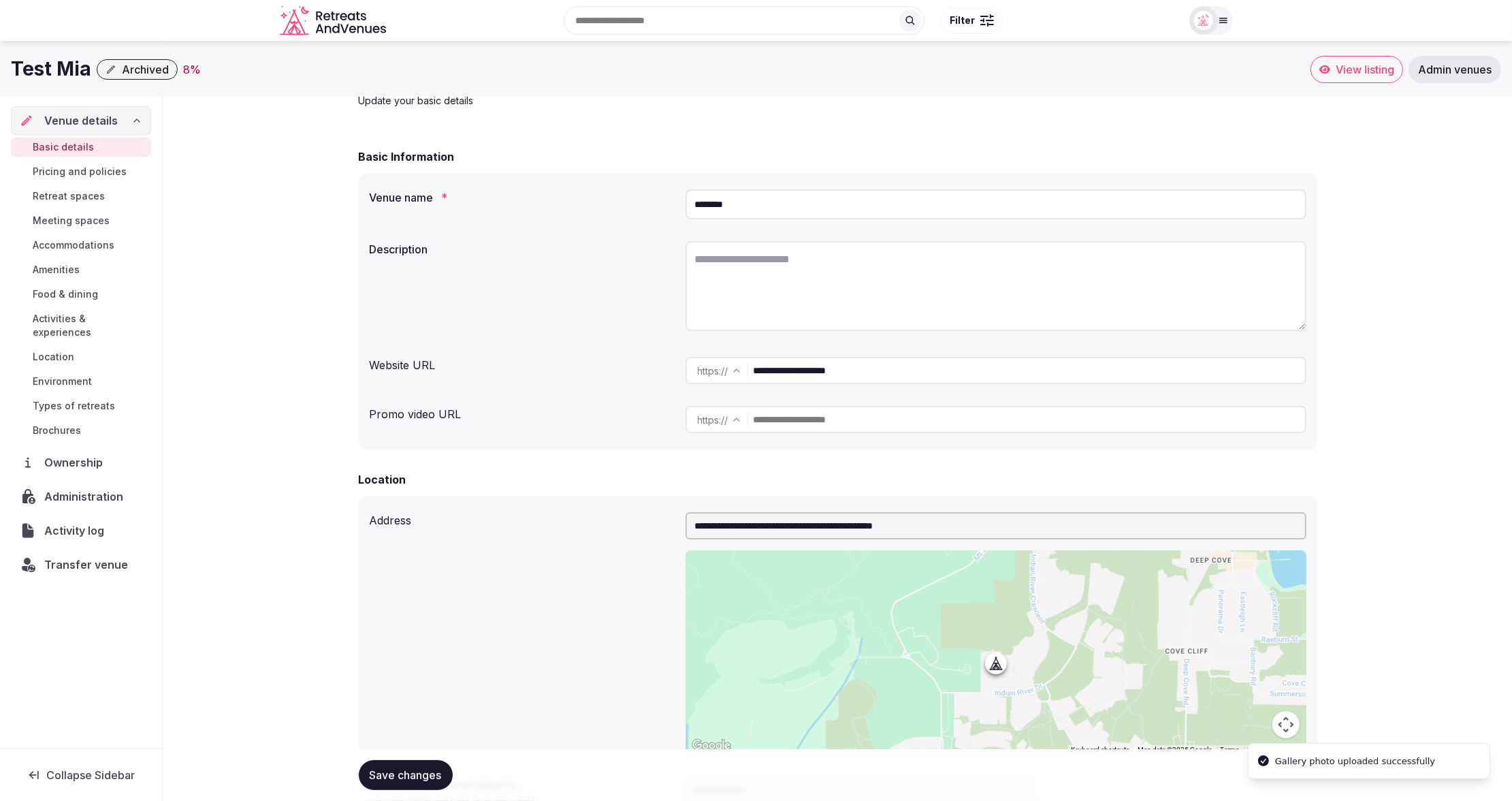
scroll to position [0, 0]
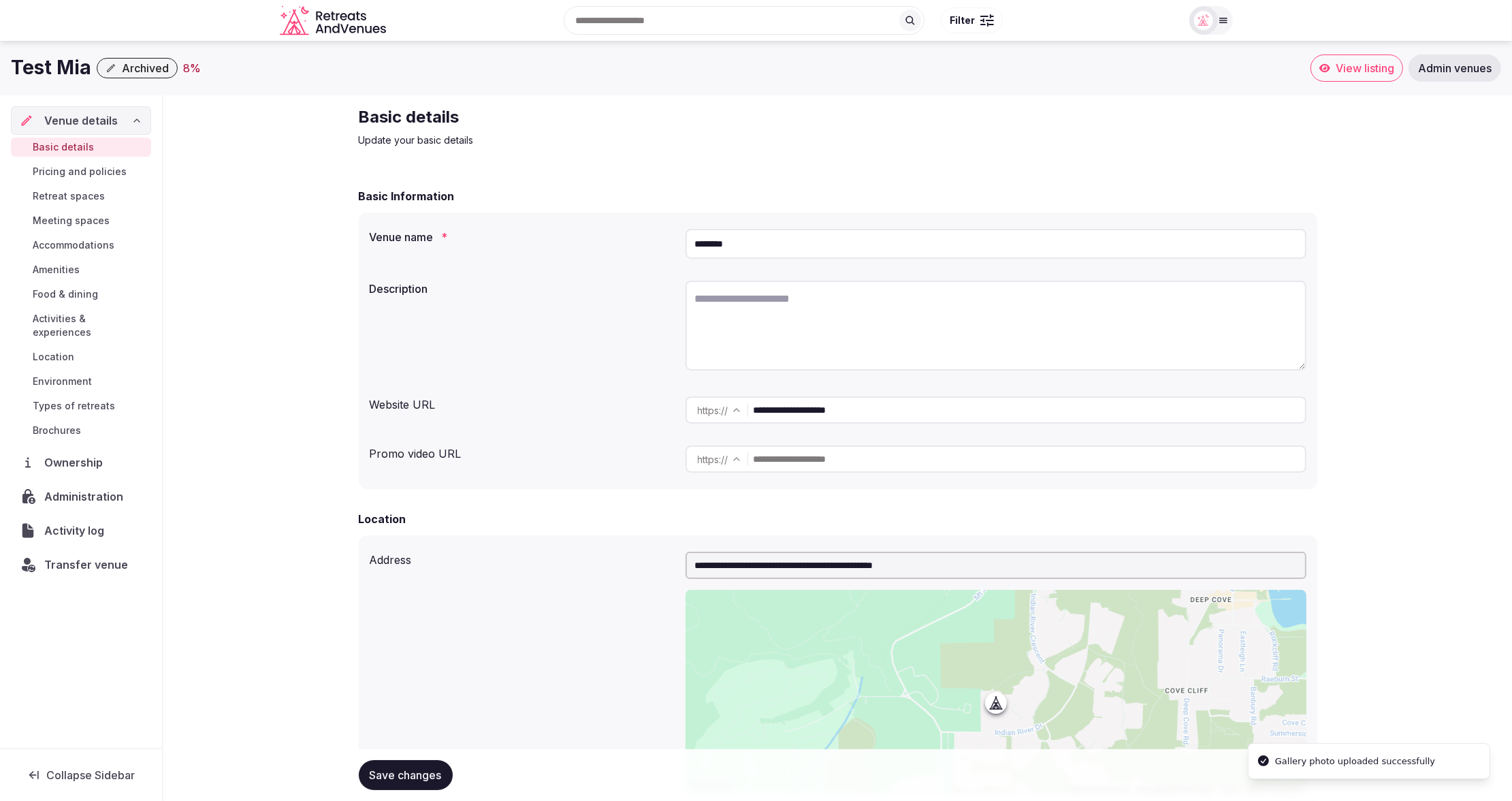
click at [920, 301] on textarea at bounding box center [996, 325] width 621 height 90
type textarea "**********"
click at [400, 777] on span "Save changes" at bounding box center [405, 774] width 72 height 14
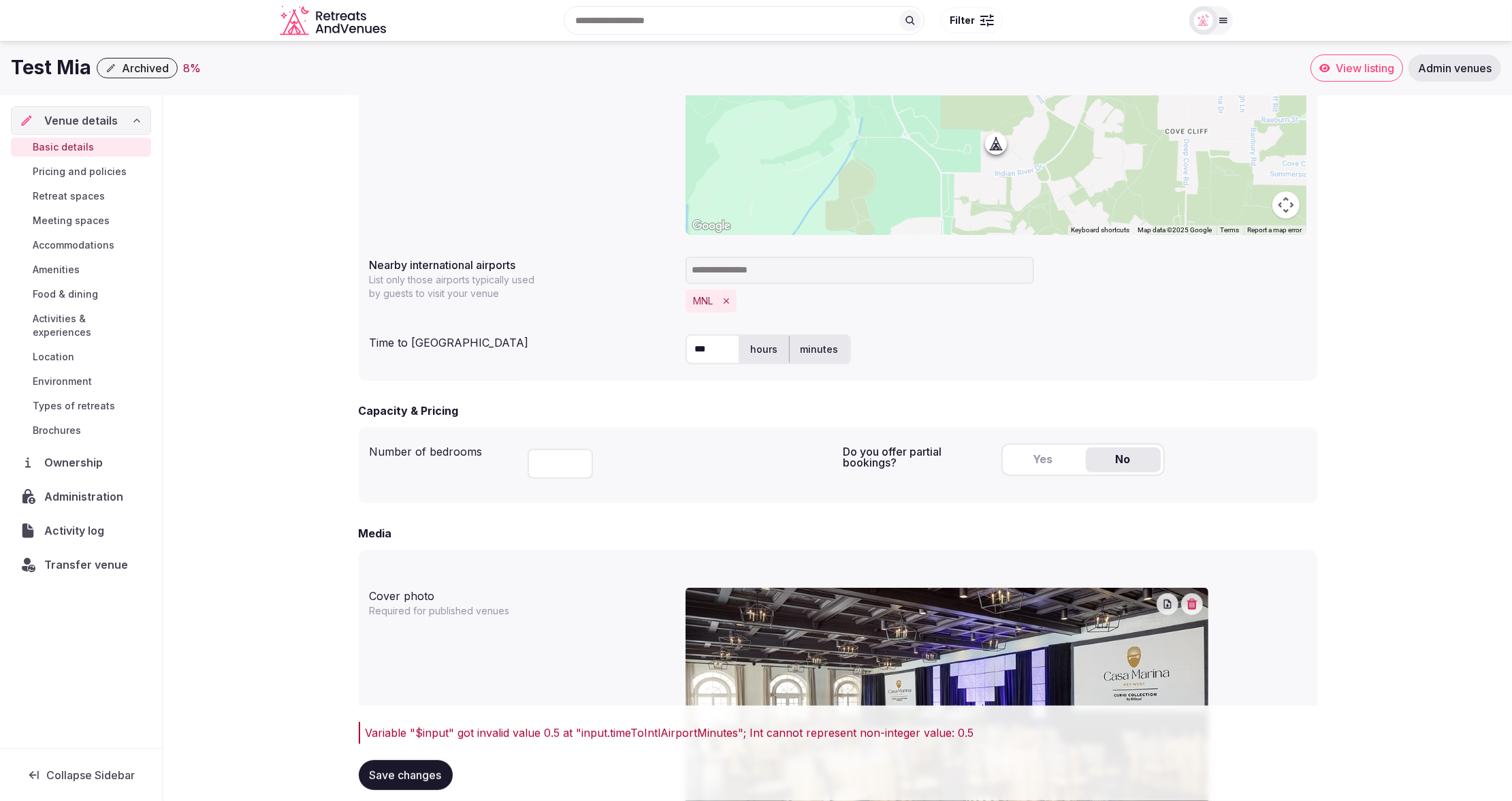
scroll to position [553, 0]
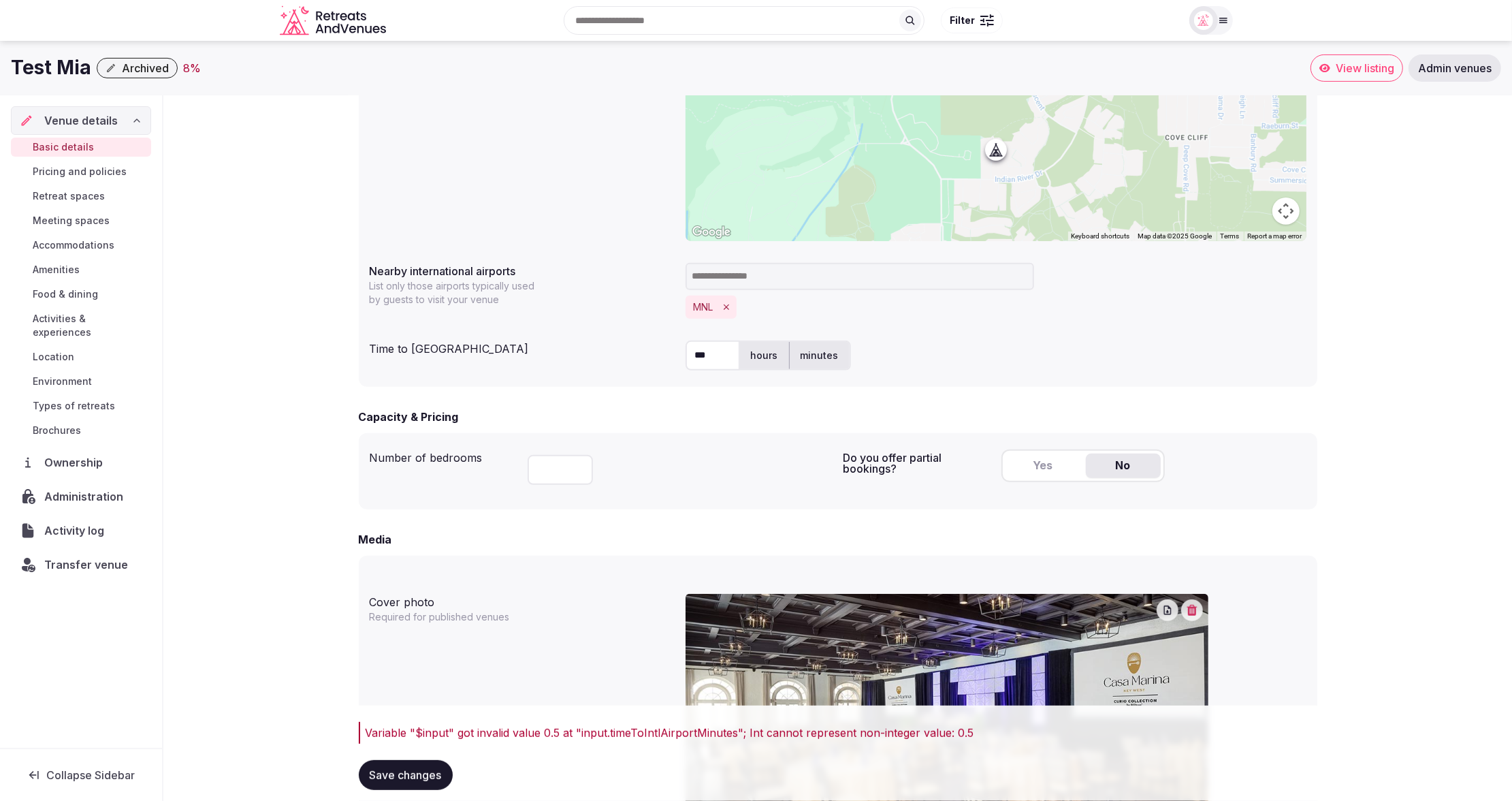
click at [721, 358] on input "***" at bounding box center [713, 356] width 54 height 30
drag, startPoint x: 722, startPoint y: 353, endPoint x: 690, endPoint y: 354, distance: 32.0
click at [690, 354] on input "***" at bounding box center [713, 356] width 54 height 30
type input "**"
click at [397, 775] on span "Save changes" at bounding box center [405, 774] width 72 height 14
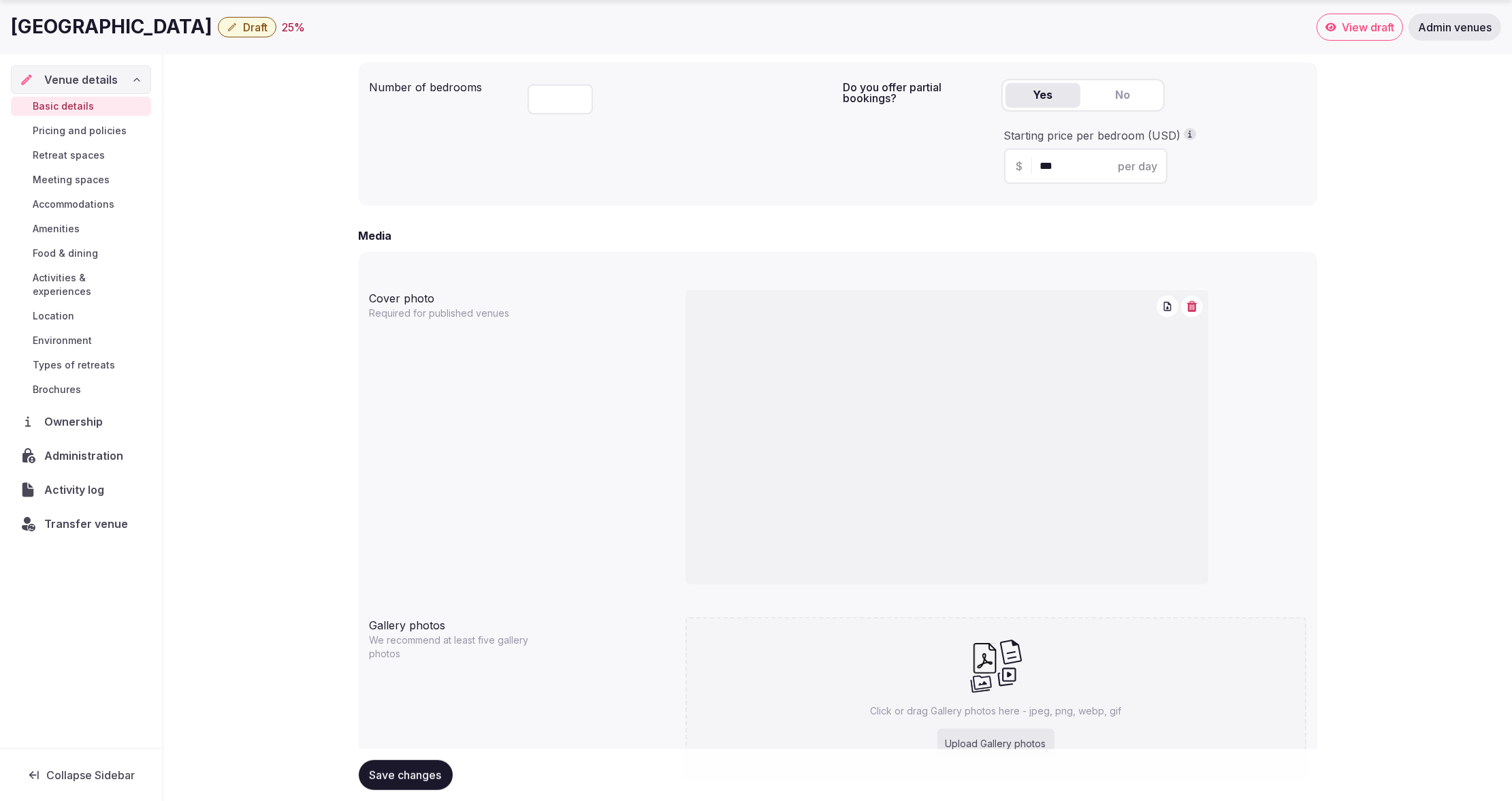
scroll to position [1003, 0]
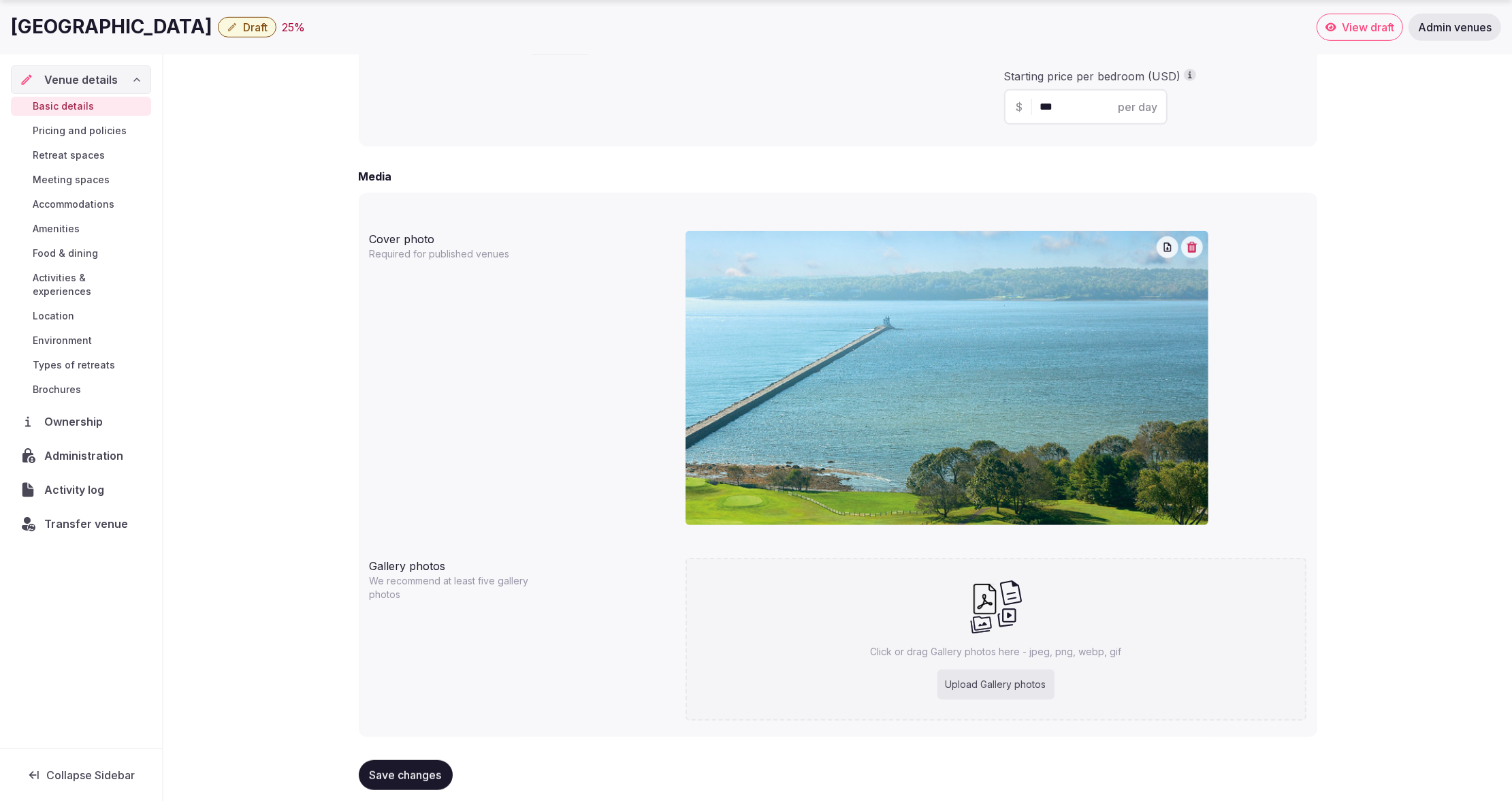
scroll to position [1003, 0]
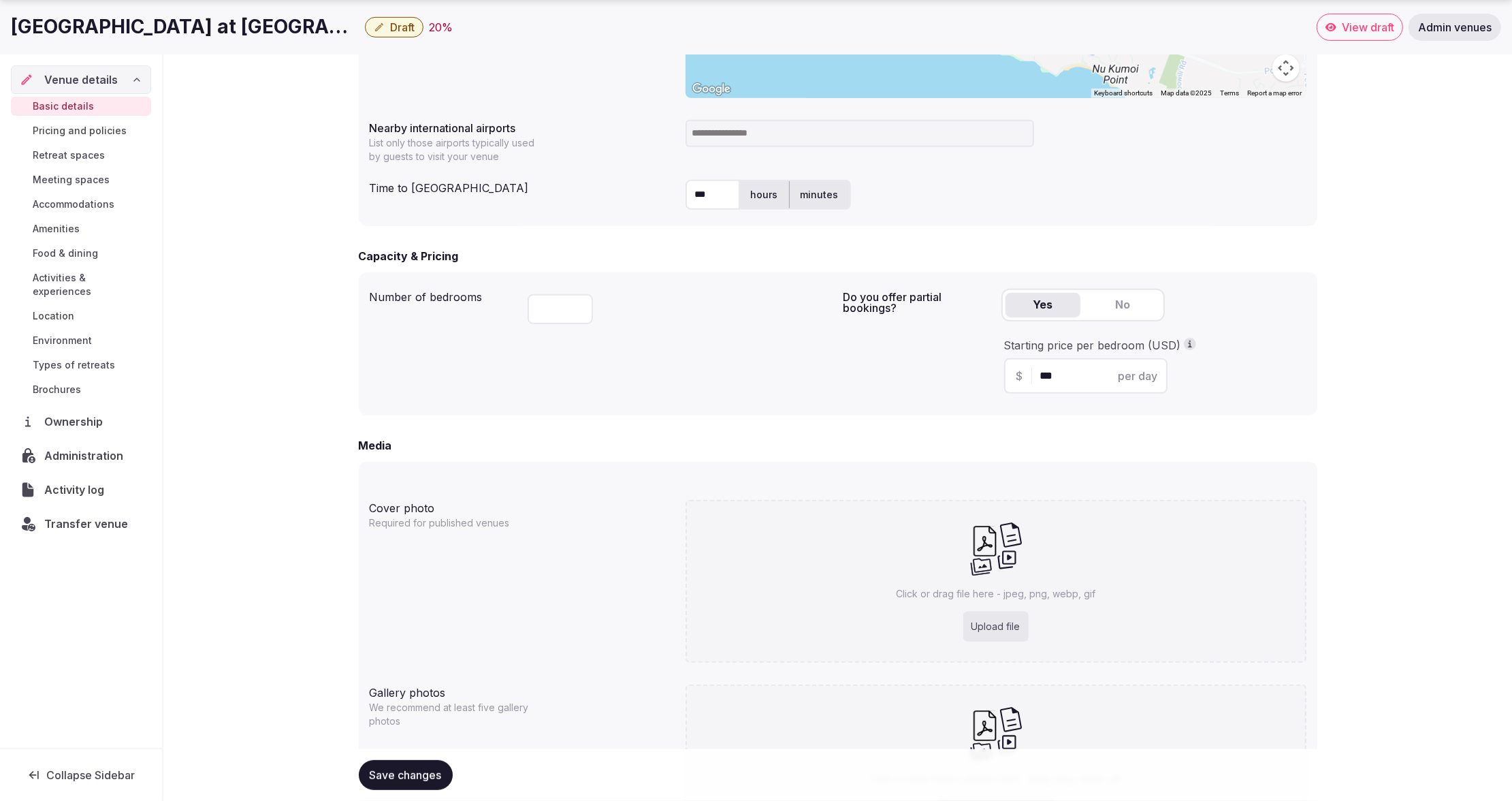
scroll to position [843, 0]
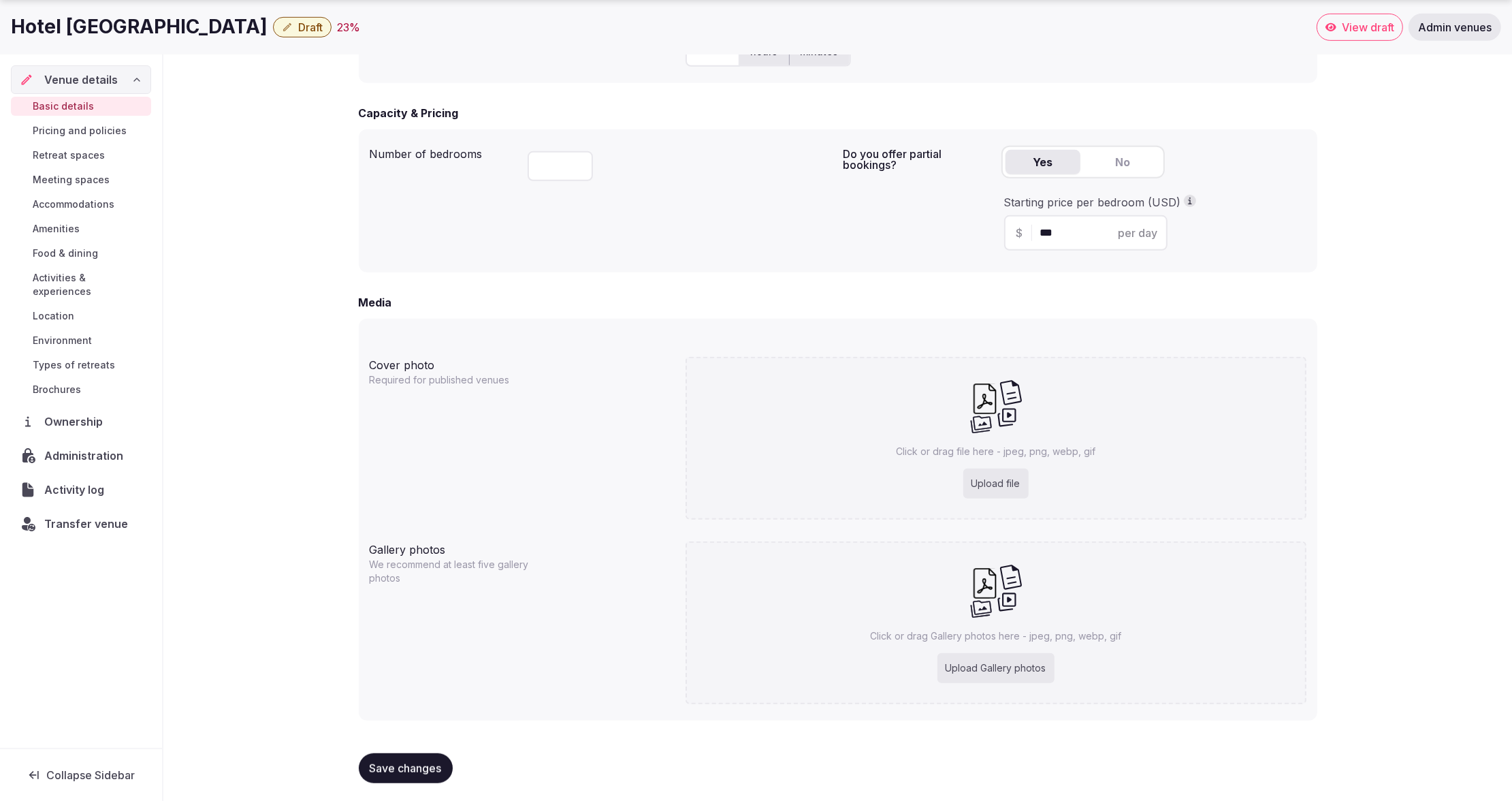
scroll to position [860, 0]
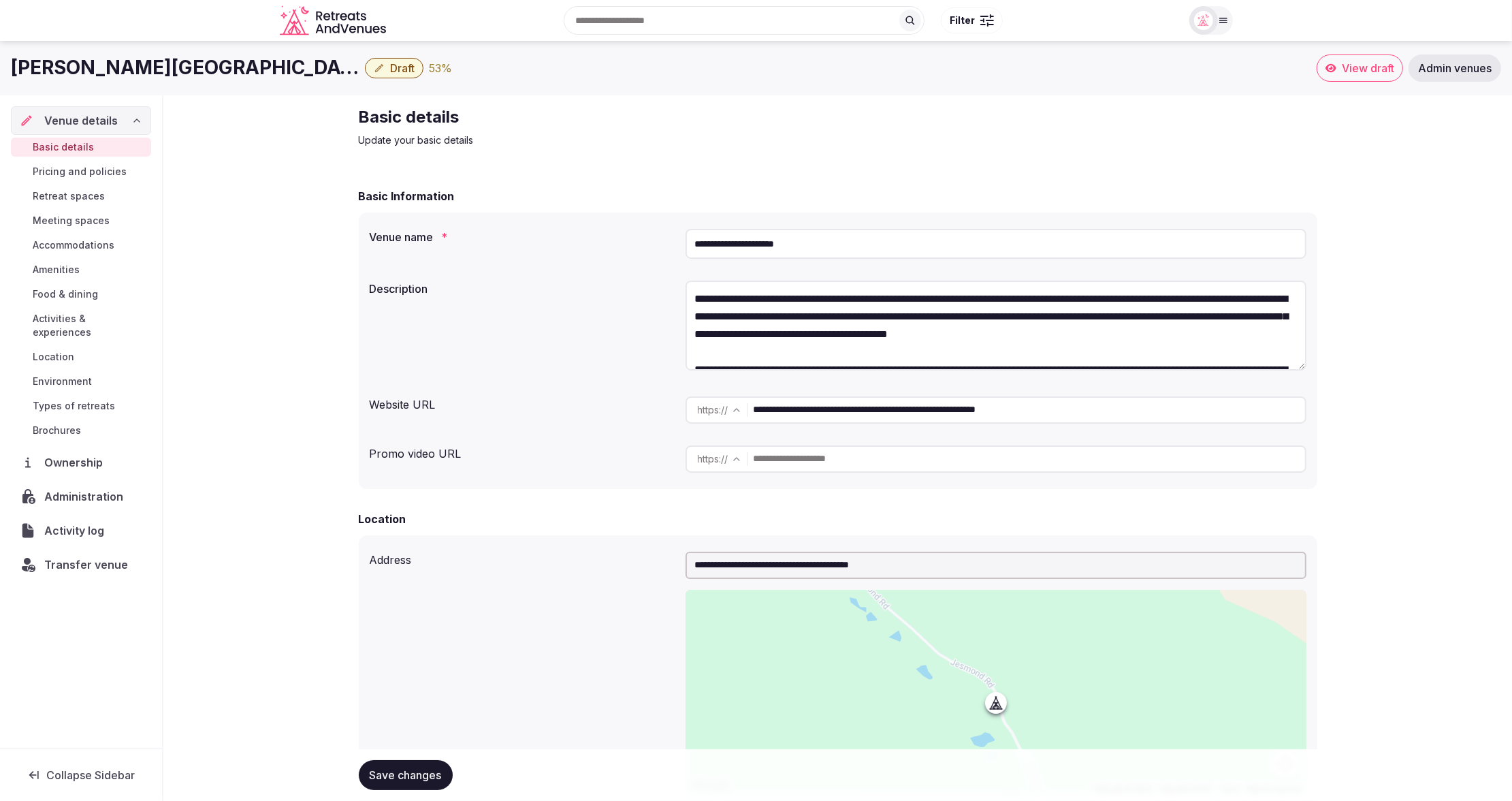
drag, startPoint x: 824, startPoint y: 244, endPoint x: 656, endPoint y: 232, distance: 168.4
click at [684, 239] on div "**********" at bounding box center [837, 244] width 937 height 41
drag, startPoint x: 4, startPoint y: 70, endPoint x: 235, endPoint y: 70, distance: 231.0
click at [235, 70] on div "[PERSON_NAME][GEOGRAPHIC_DATA] & Spa Draft 53 % View draft Admin venues" at bounding box center [756, 68] width 1512 height 27
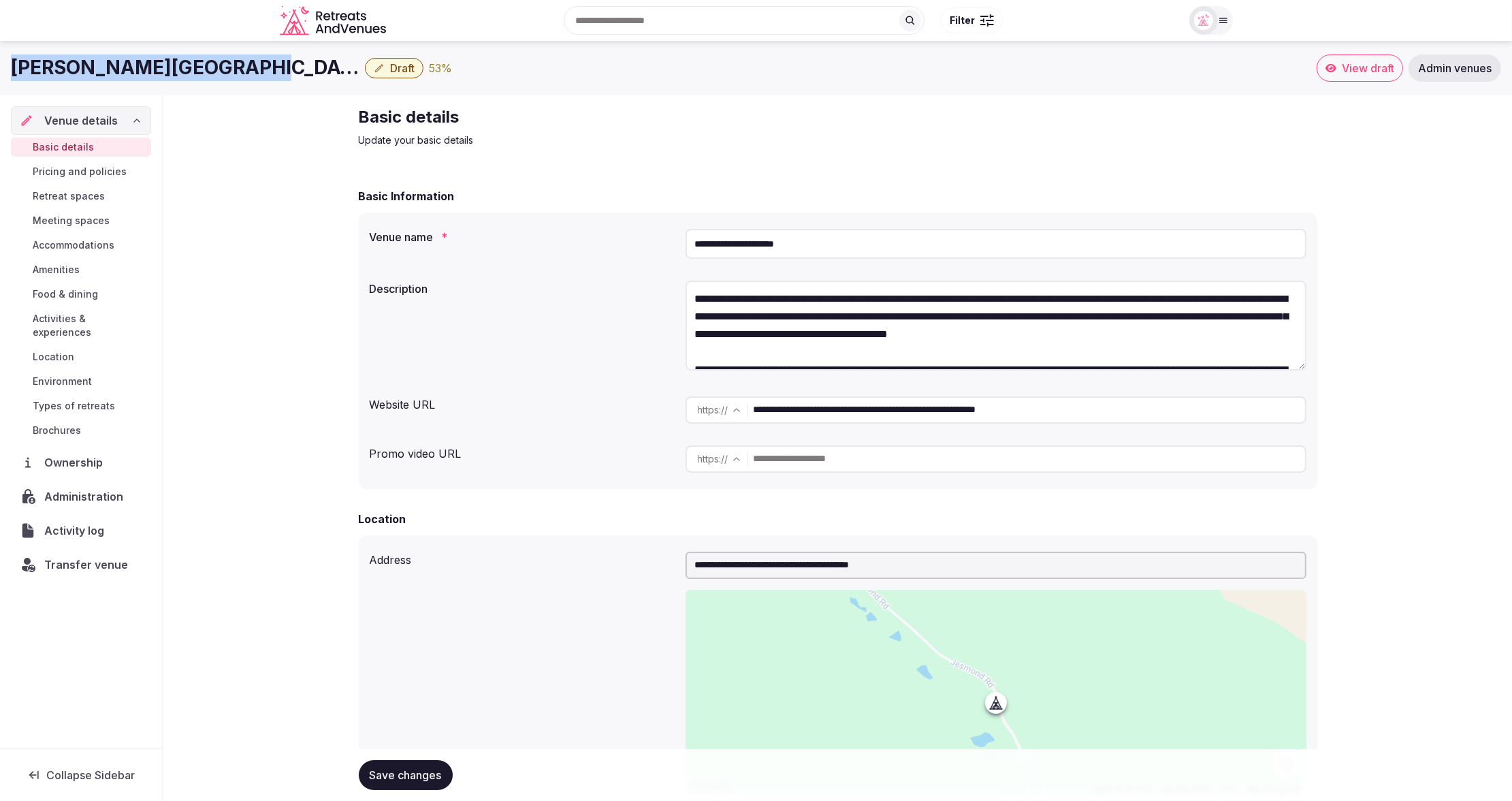
copy h1 "[PERSON_NAME][GEOGRAPHIC_DATA]"
click at [530, 123] on h2 "Basic details" at bounding box center [588, 117] width 458 height 22
click at [63, 557] on span "Transfer venue" at bounding box center [86, 565] width 84 height 16
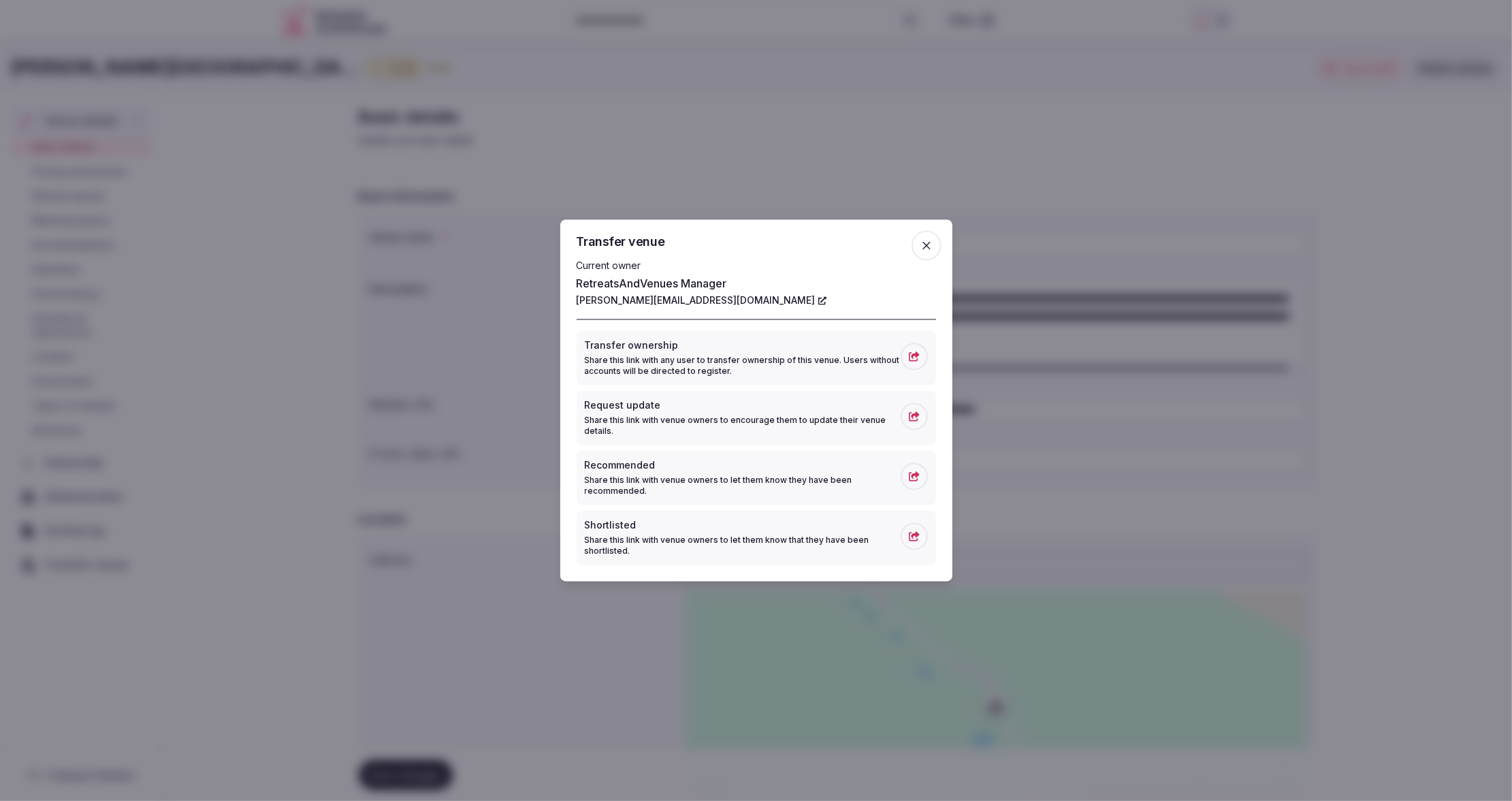
click at [925, 241] on icon "button" at bounding box center [926, 246] width 14 height 14
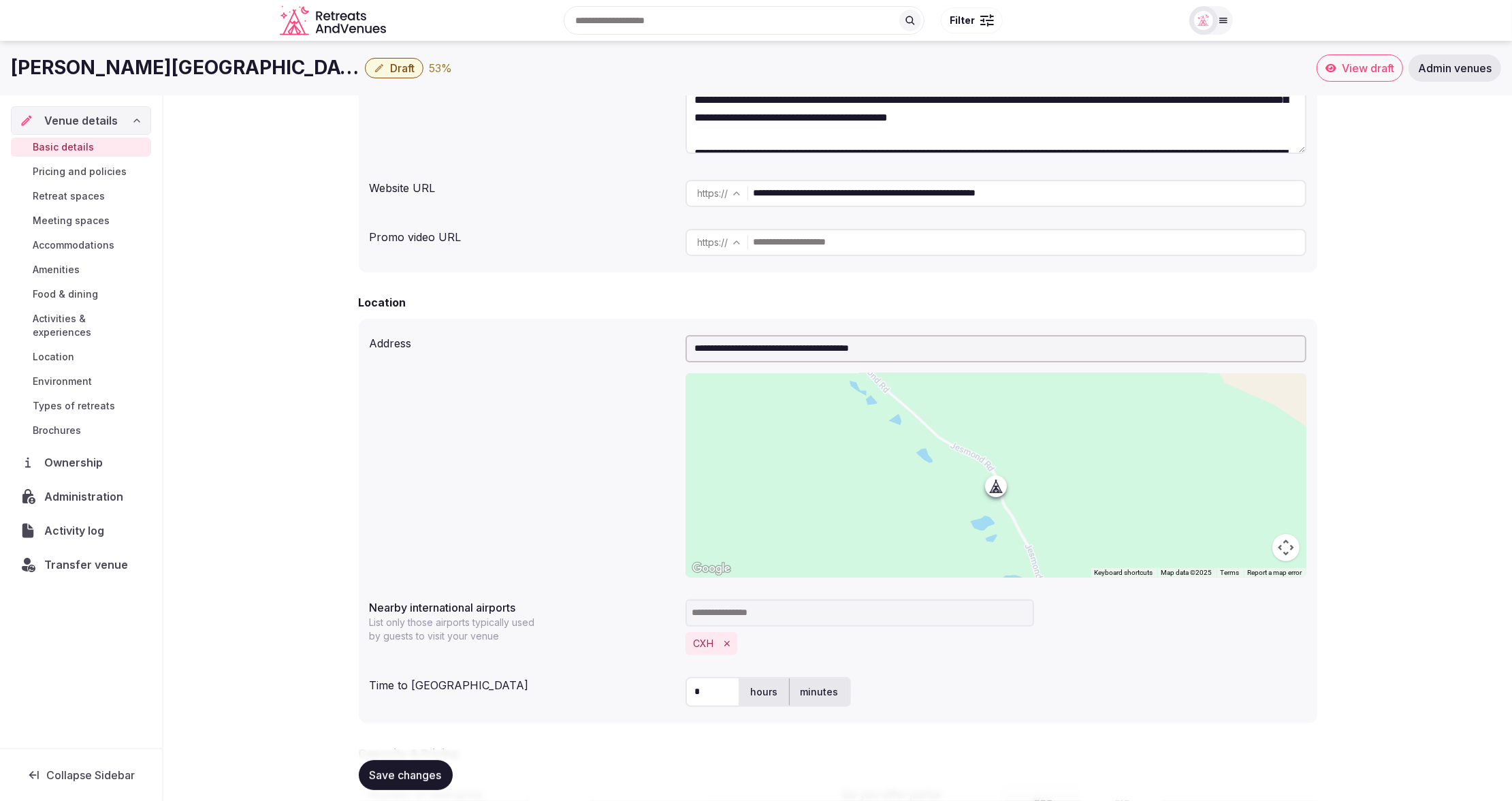
scroll to position [204, 0]
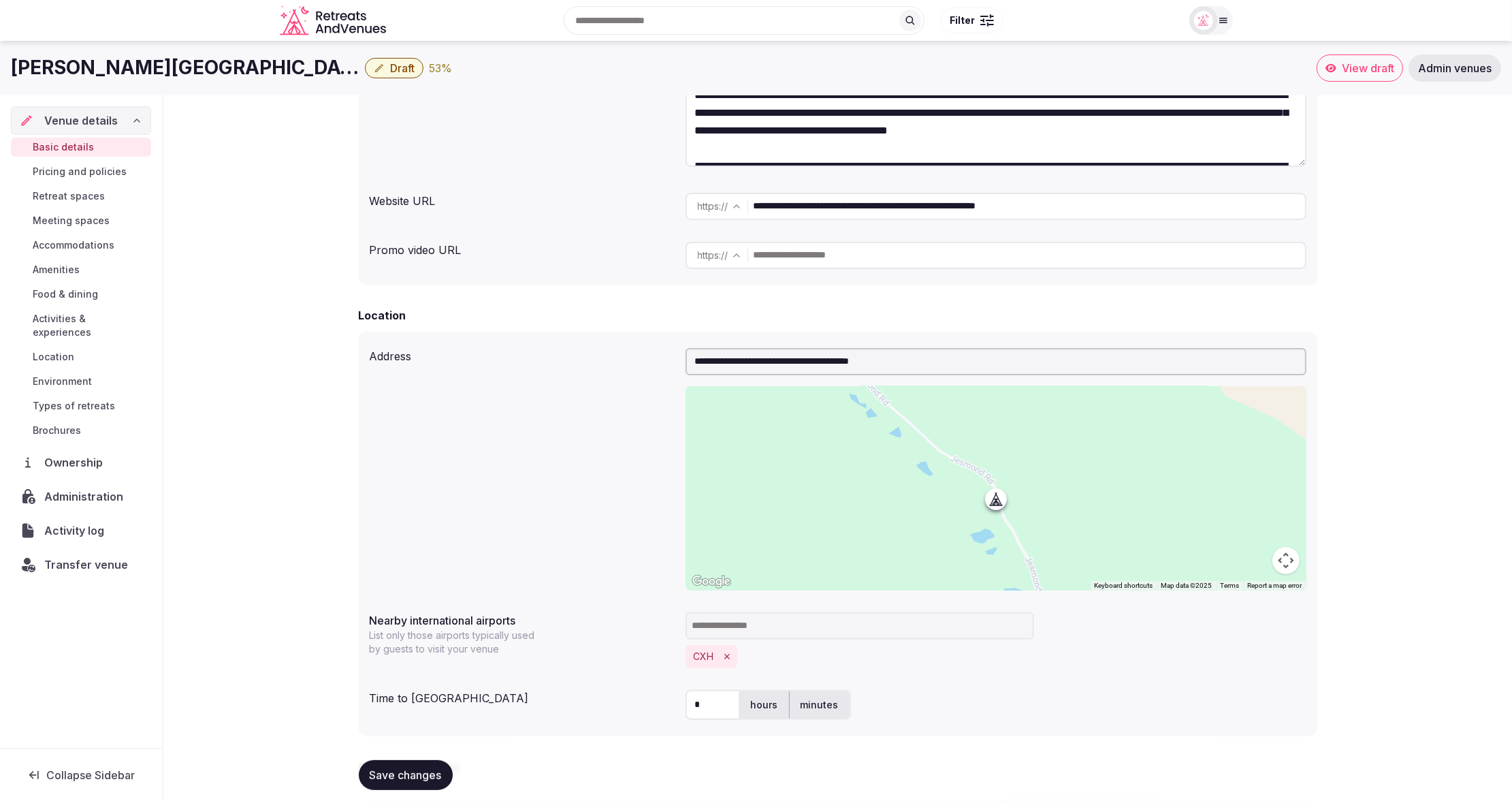
click at [66, 222] on span "Meeting spaces" at bounding box center [71, 220] width 77 height 14
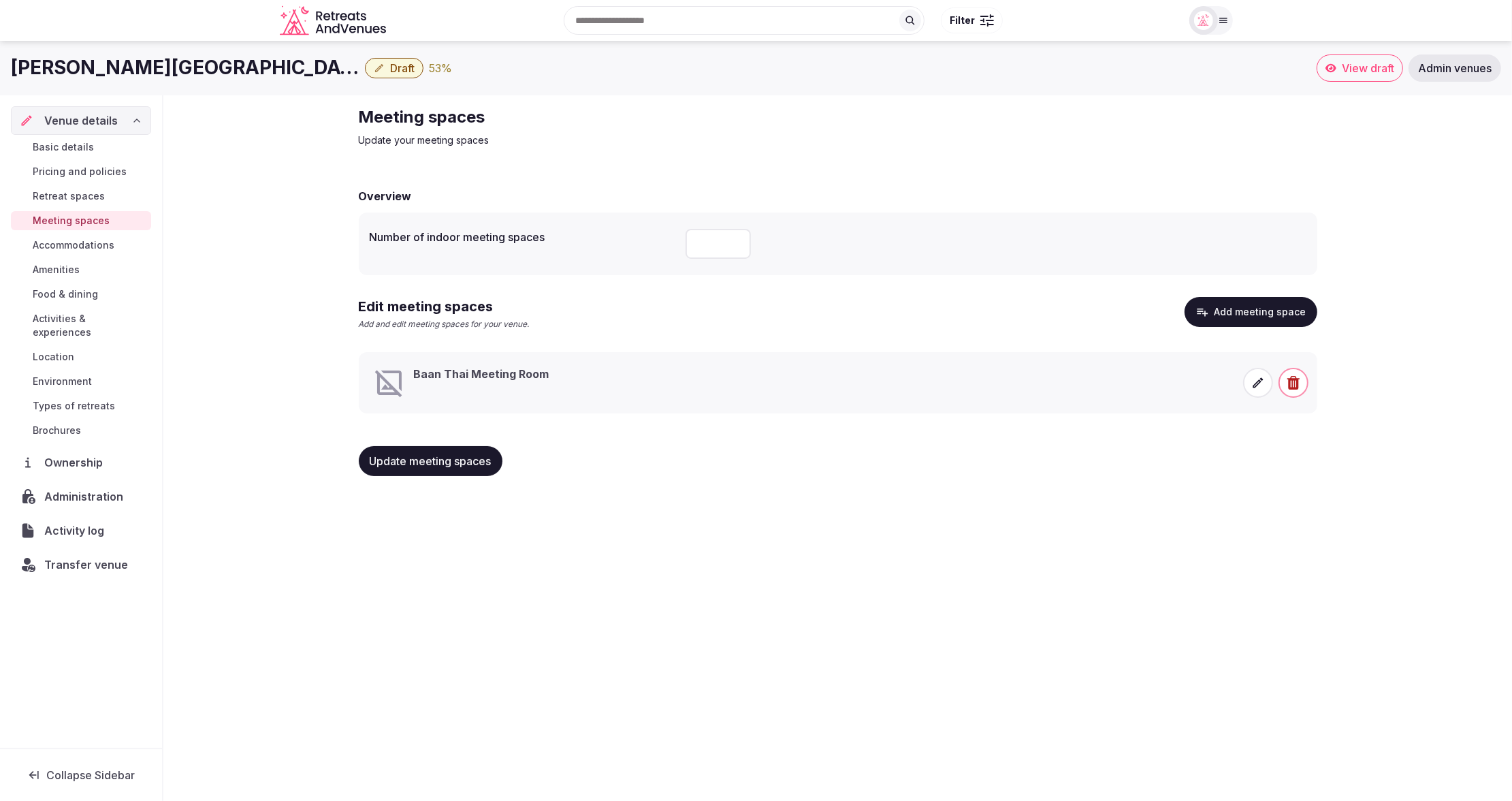
click at [65, 241] on span "Accommodations" at bounding box center [73, 245] width 82 height 14
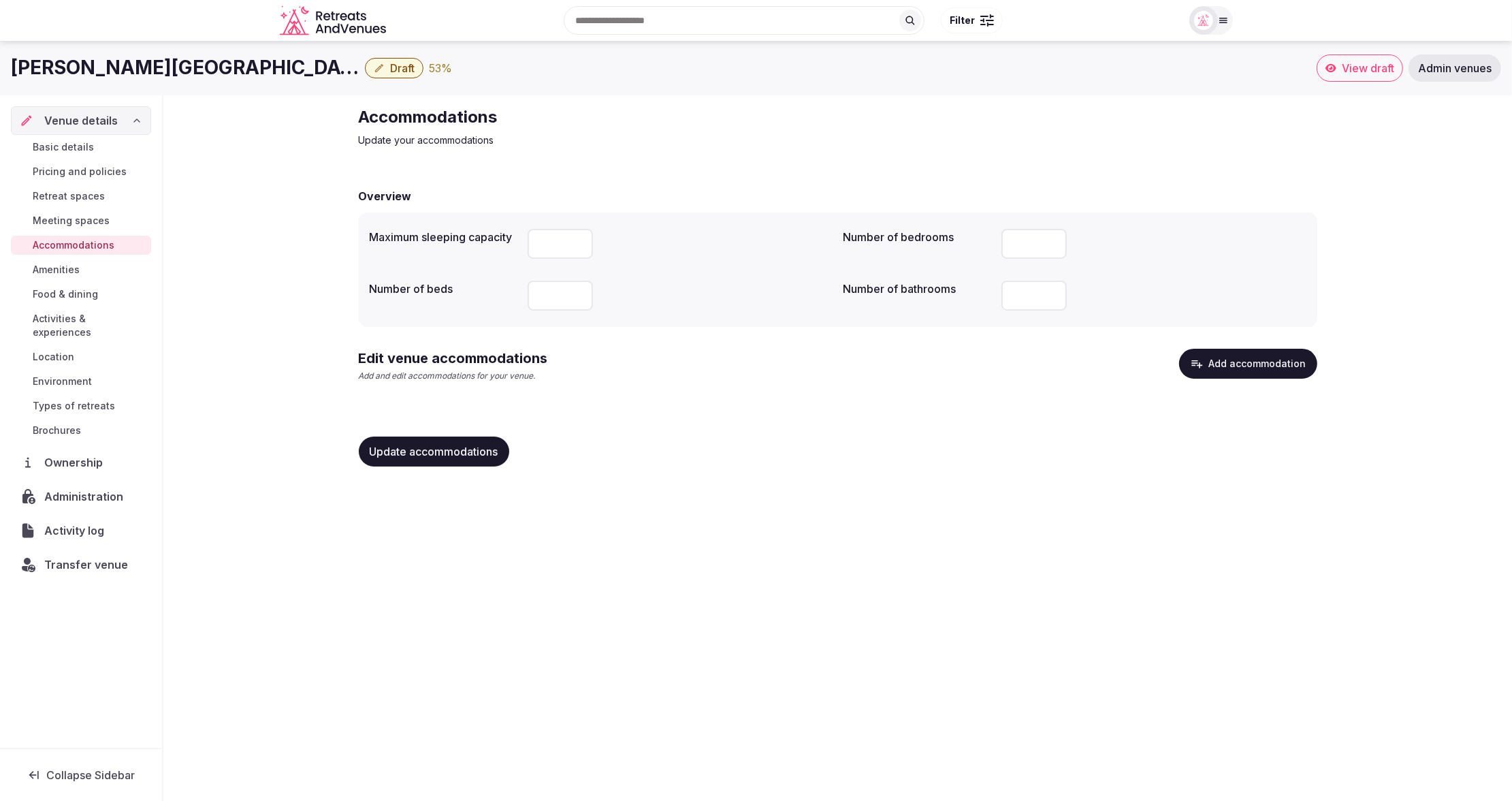
click at [79, 292] on span "Food & dining" at bounding box center [65, 294] width 65 height 14
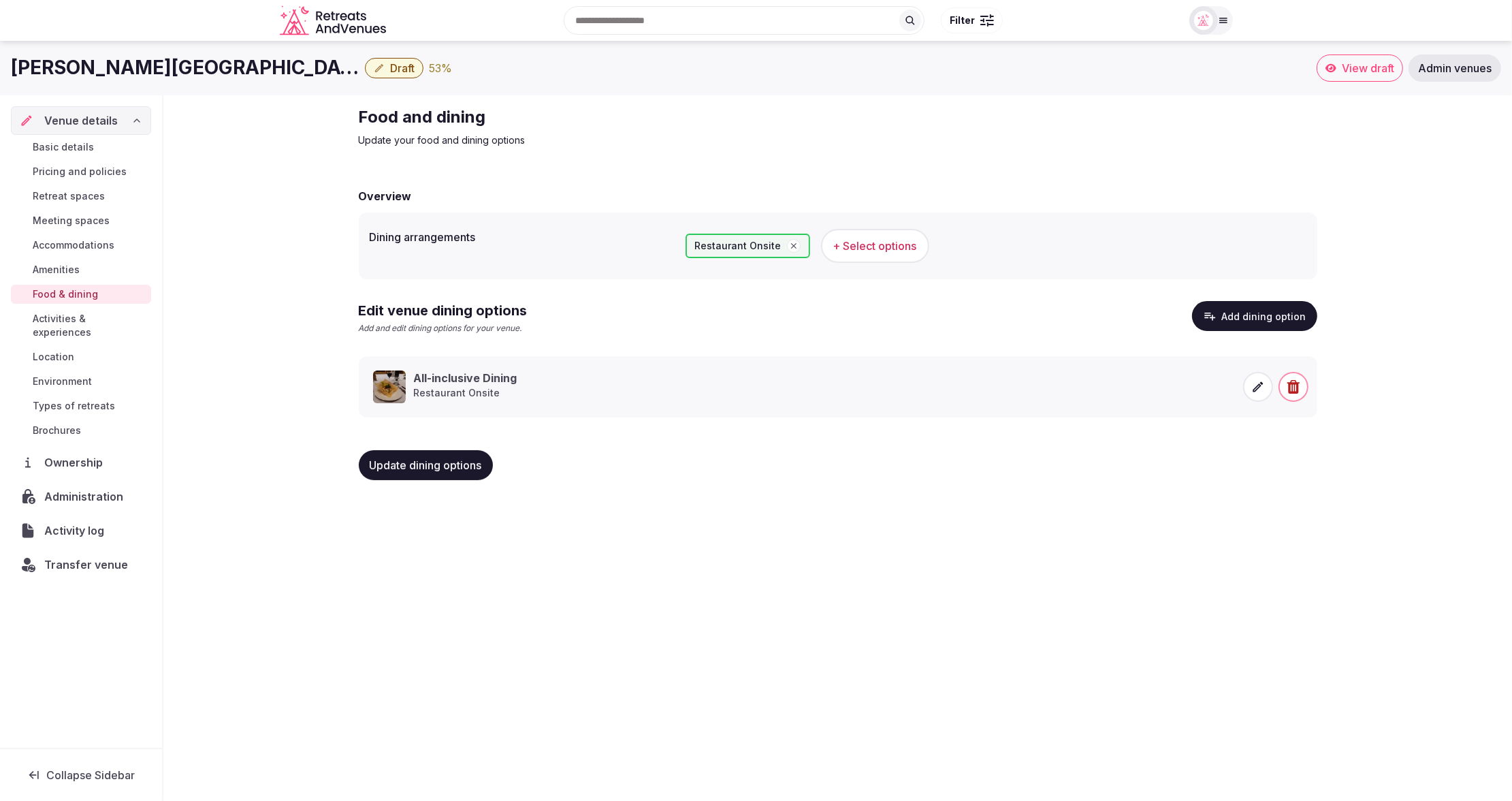
click at [84, 141] on span "Basic details" at bounding box center [63, 147] width 61 height 14
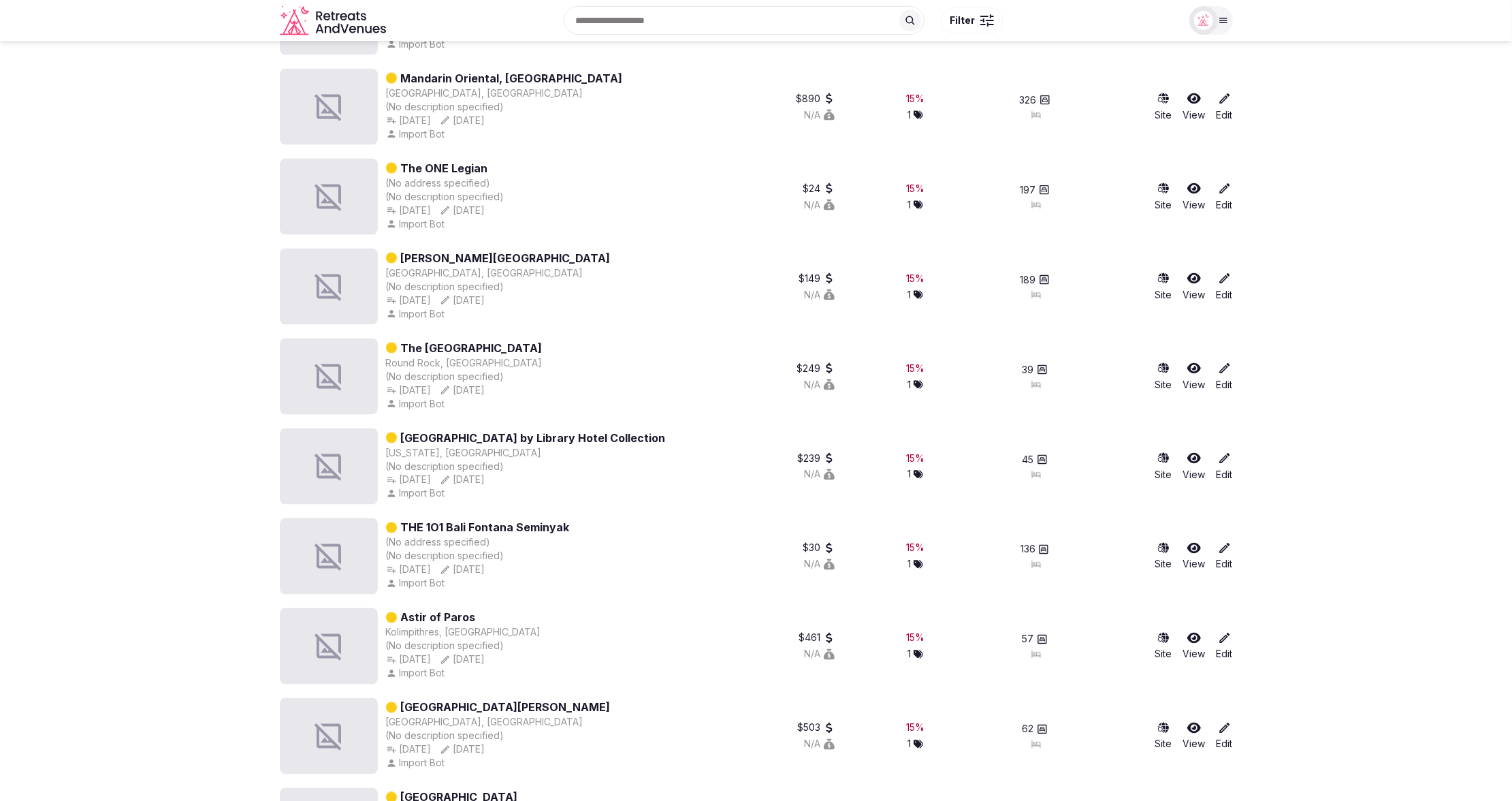
scroll to position [56934, 0]
